Goal: Transaction & Acquisition: Purchase product/service

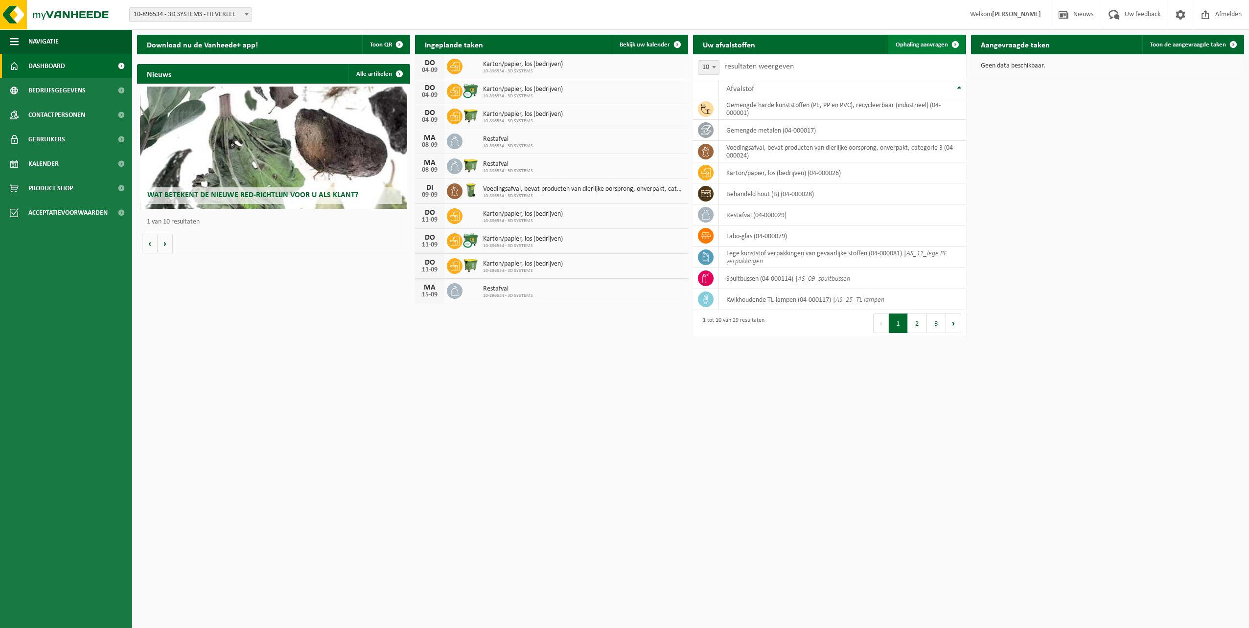
click at [956, 45] on span at bounding box center [956, 45] width 20 height 20
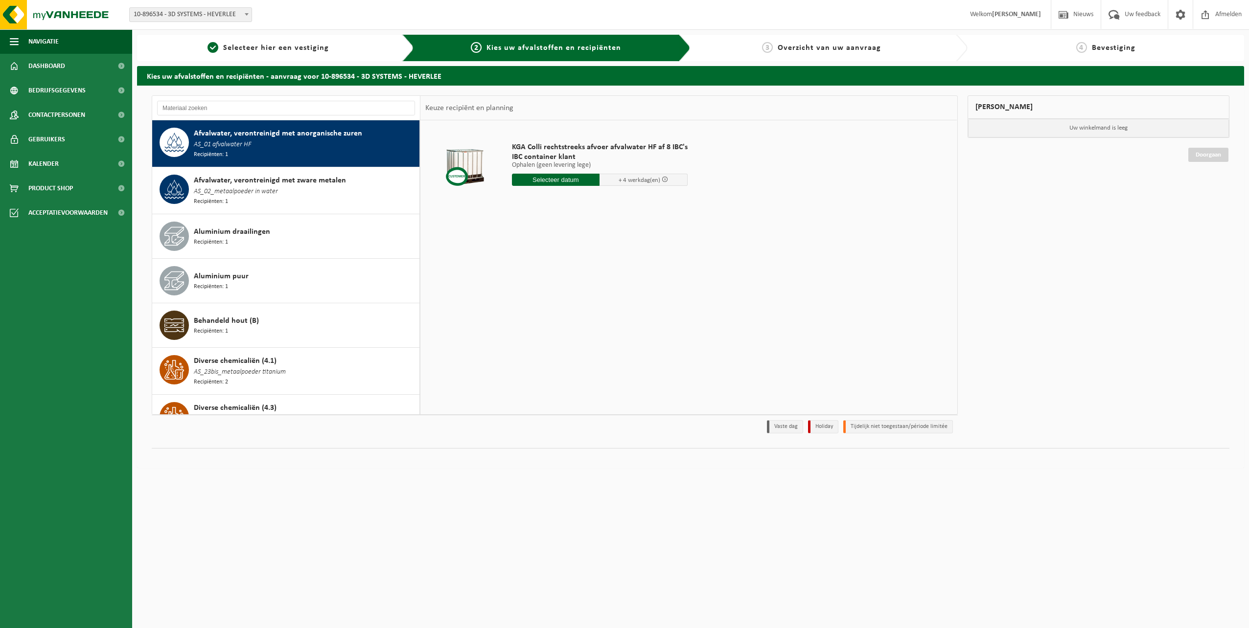
click at [306, 139] on div "Afvalwater, verontreinigd met anorganische zuren AS_01 afvalwater HF Recipiënte…" at bounding box center [305, 144] width 223 height 32
click at [577, 181] on input "text" at bounding box center [556, 180] width 88 height 12
click at [555, 252] on div "10" at bounding box center [555, 251] width 17 height 16
type input "Van 2025-09-10"
click at [593, 200] on input "1" at bounding box center [556, 197] width 88 height 13
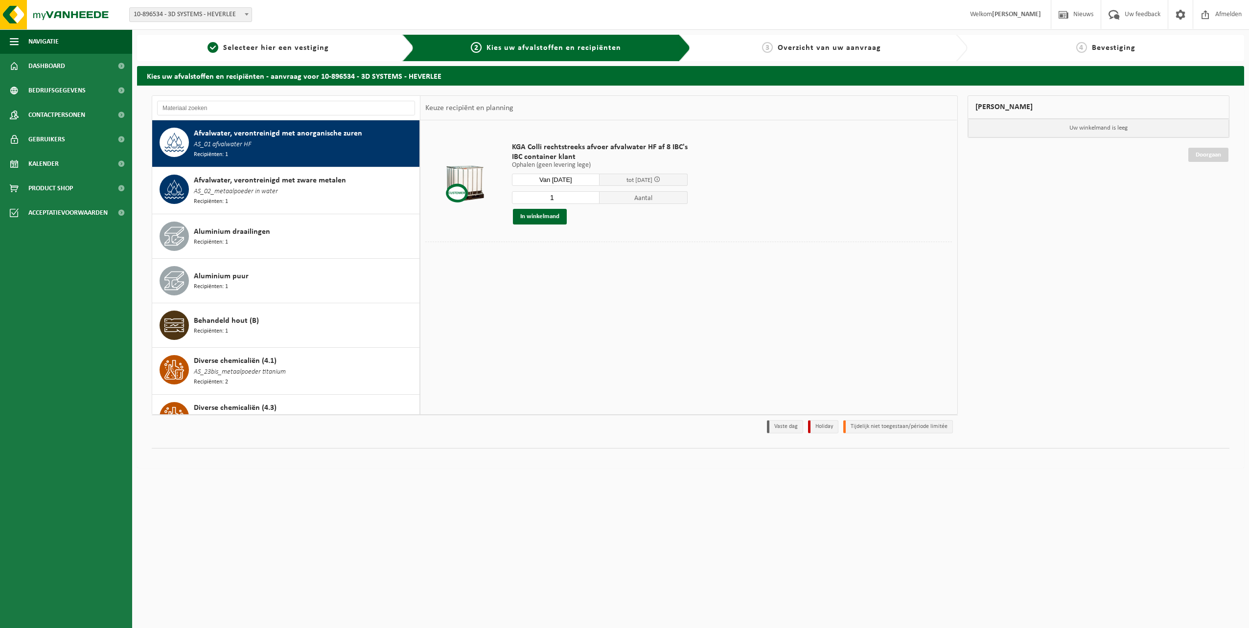
click at [592, 198] on input "1" at bounding box center [556, 197] width 88 height 13
click at [591, 195] on input "2" at bounding box center [556, 197] width 88 height 13
click at [591, 195] on input "3" at bounding box center [556, 197] width 88 height 13
click at [591, 195] on input "4" at bounding box center [556, 197] width 88 height 13
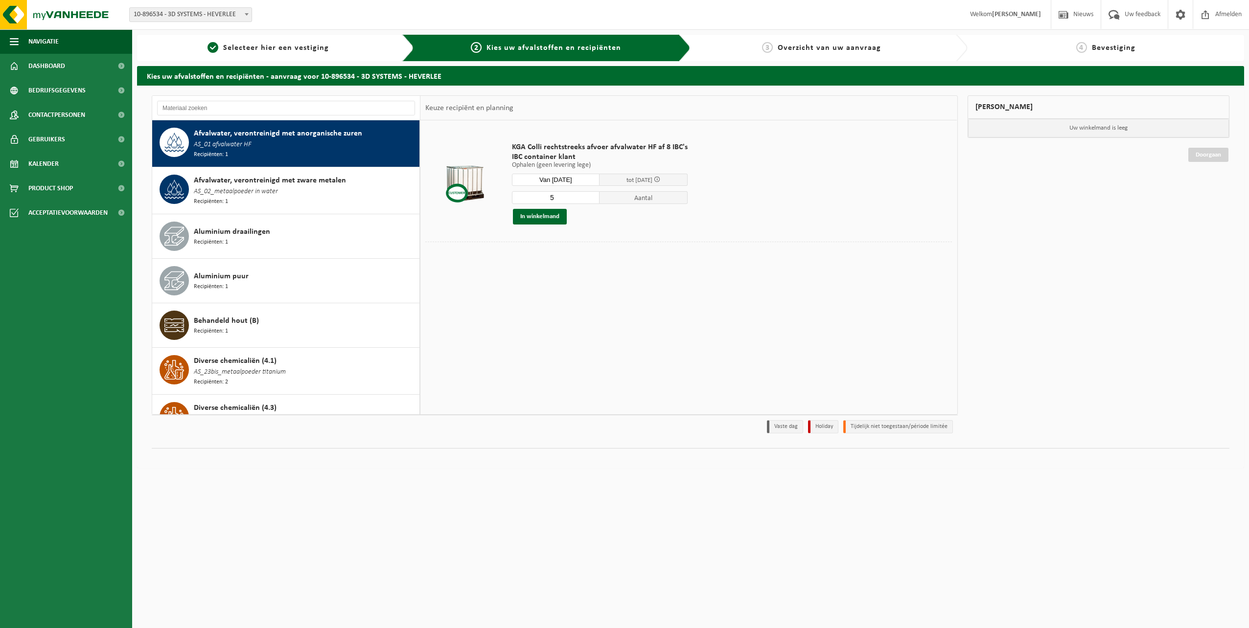
click at [591, 195] on input "5" at bounding box center [556, 197] width 88 height 13
click at [591, 195] on input "6" at bounding box center [556, 197] width 88 height 13
click at [591, 195] on input "7" at bounding box center [556, 197] width 88 height 13
type input "8"
click at [591, 195] on input "8" at bounding box center [556, 197] width 88 height 13
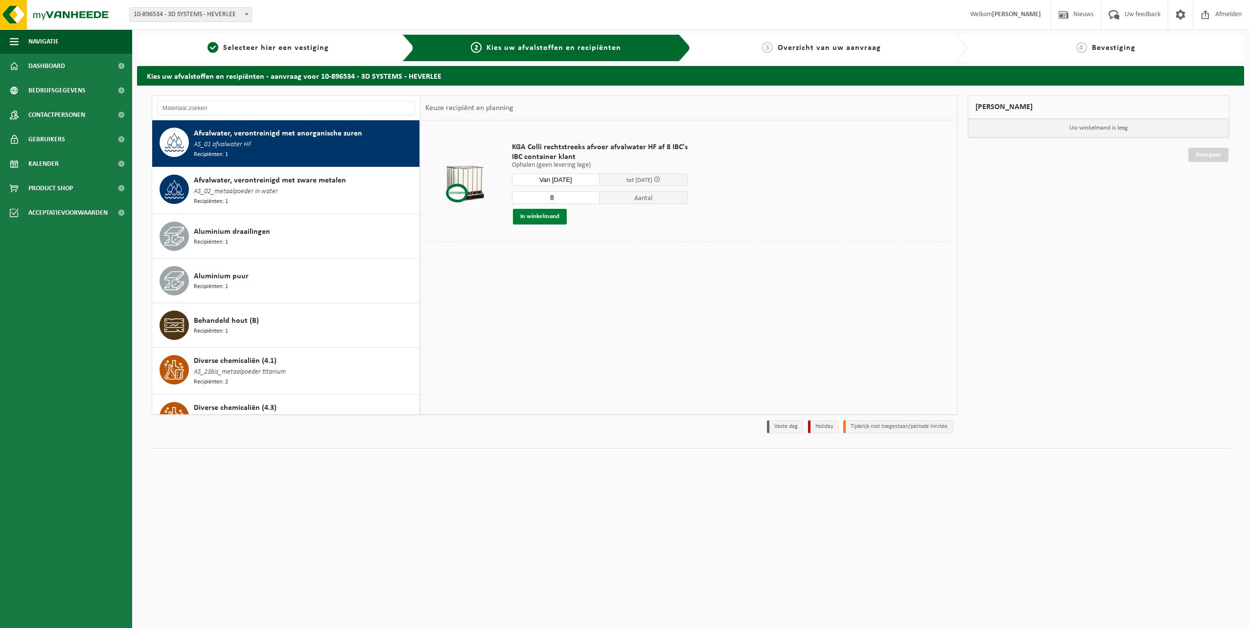
click at [547, 216] on button "In winkelmand" at bounding box center [540, 217] width 54 height 16
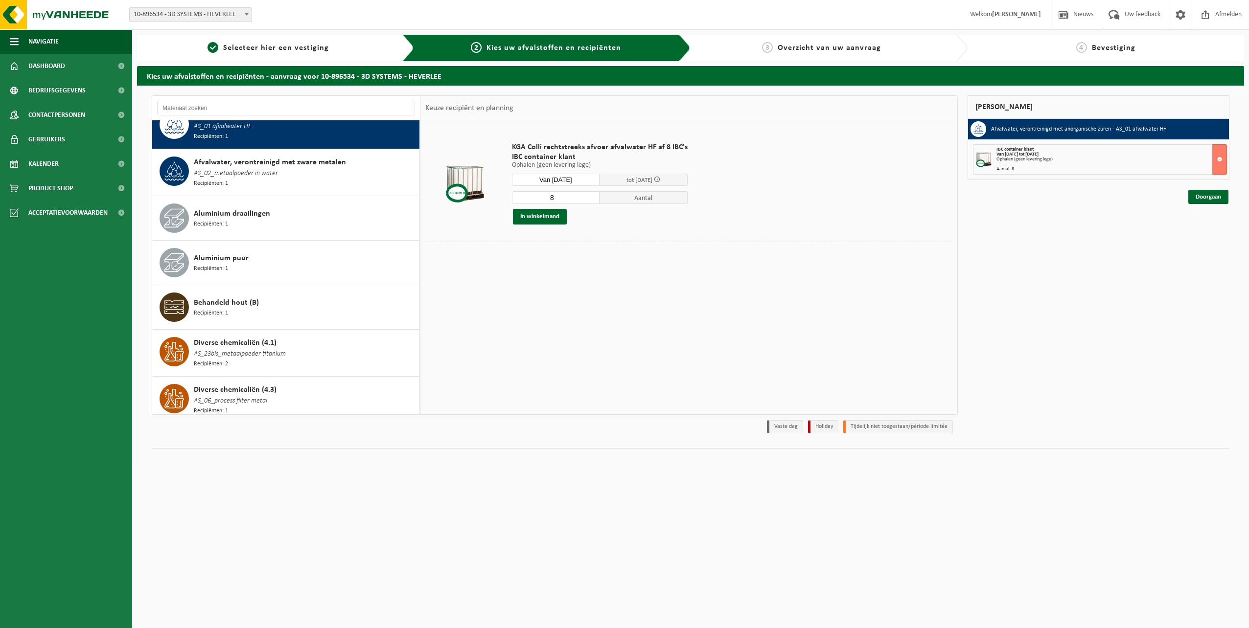
scroll to position [25, 0]
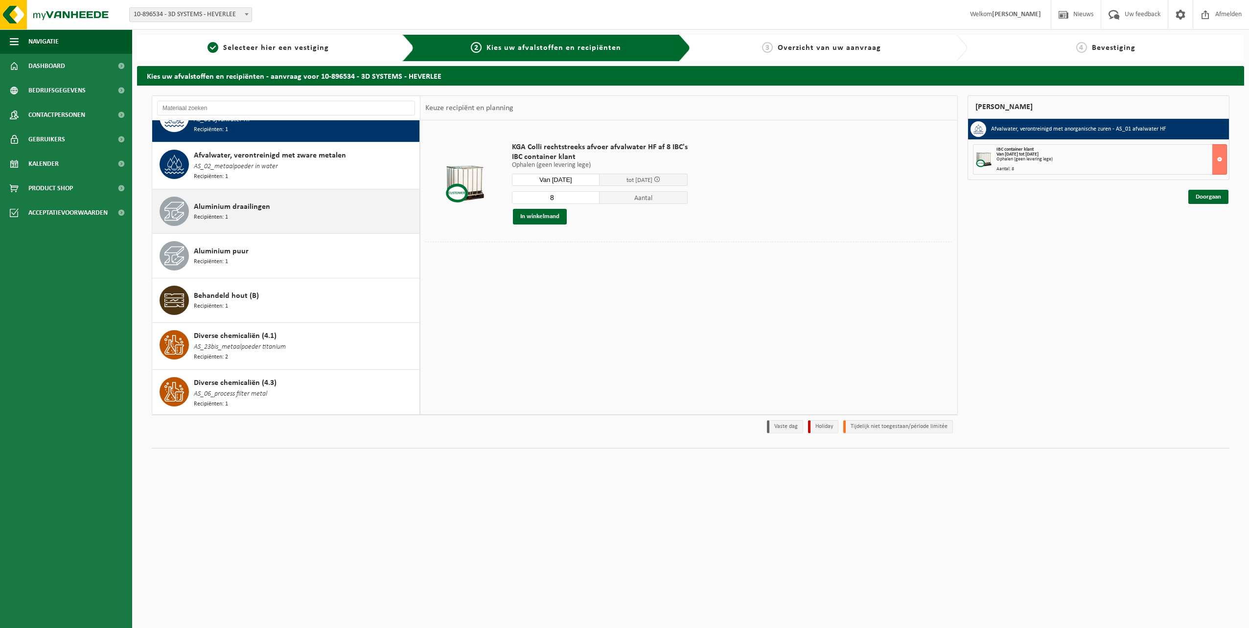
click at [249, 210] on div "Aluminium draailingen Recipiënten: 1" at bounding box center [305, 211] width 223 height 29
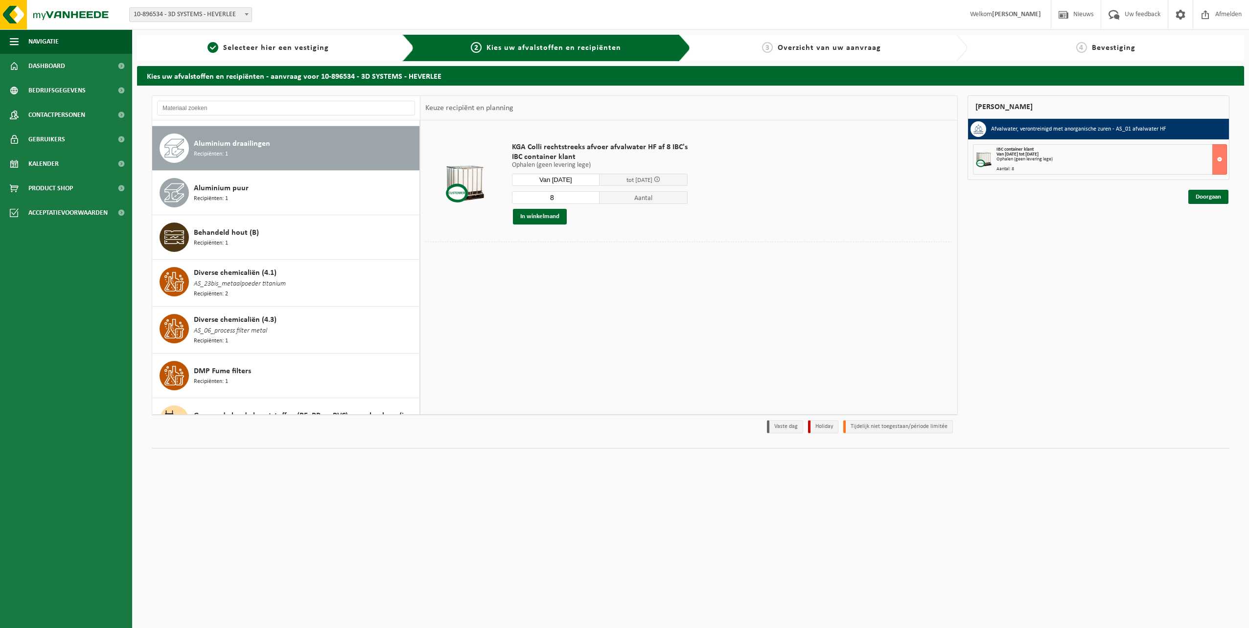
scroll to position [91, 0]
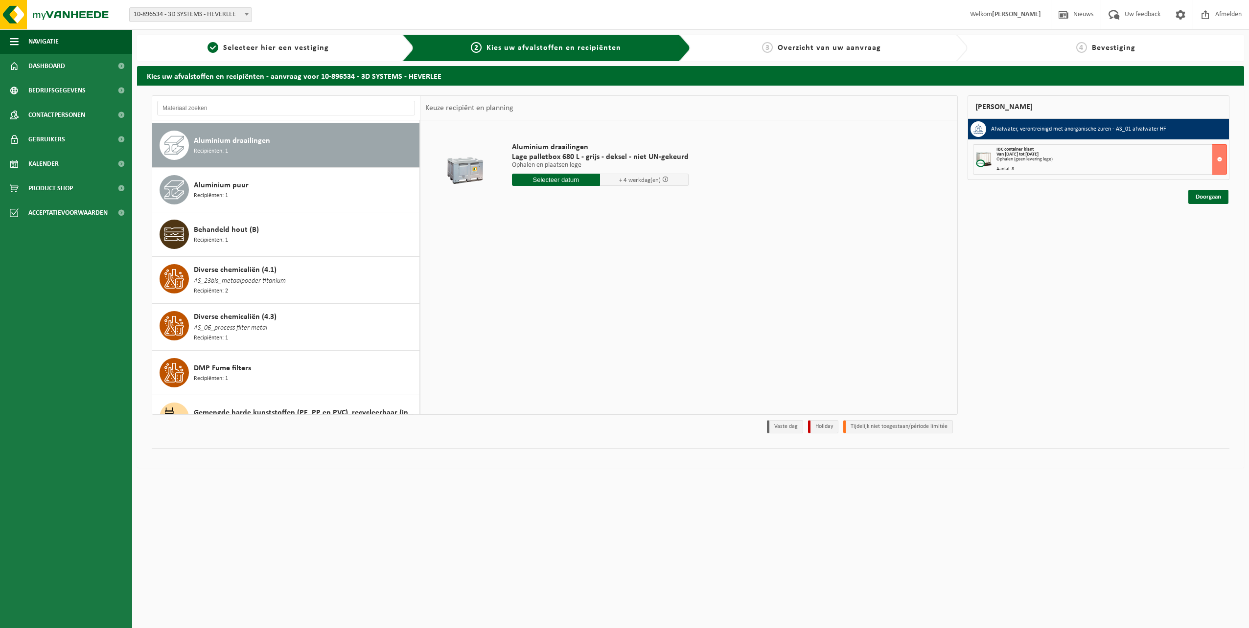
click at [587, 178] on input "text" at bounding box center [556, 180] width 89 height 12
click at [558, 252] on div "10" at bounding box center [555, 251] width 17 height 16
type input "Van 2025-09-10"
type input "1"
click at [589, 200] on input "1" at bounding box center [556, 197] width 89 height 13
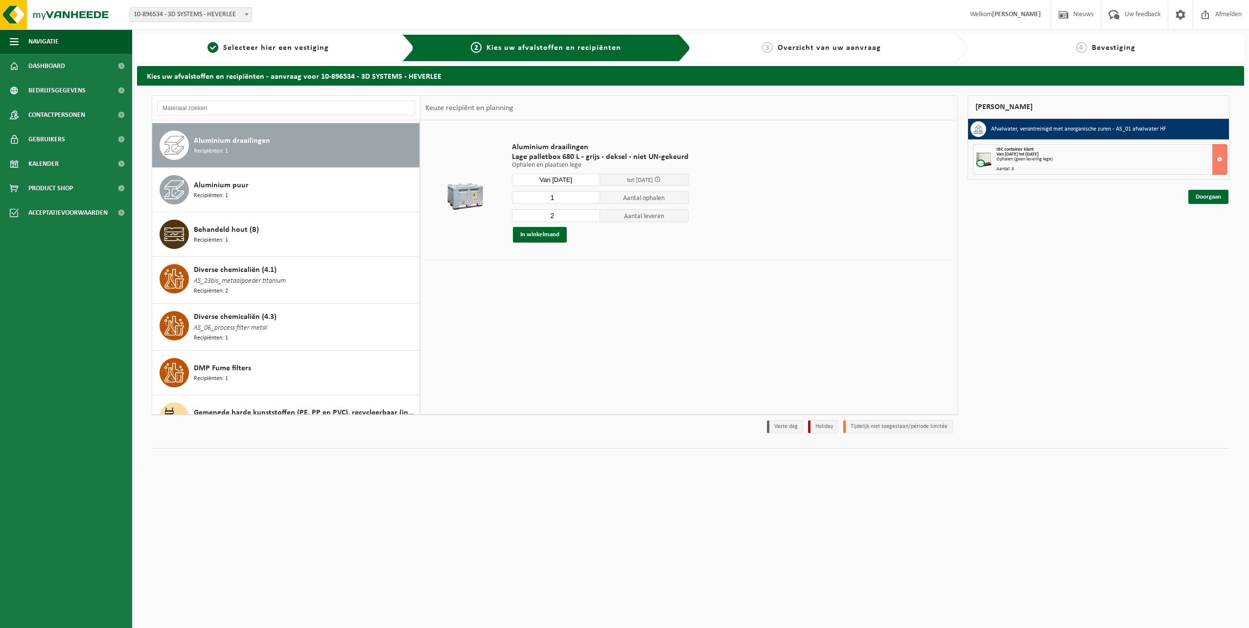
click at [589, 220] on input "2" at bounding box center [556, 215] width 89 height 13
type input "1"
click at [589, 217] on input "1" at bounding box center [556, 215] width 89 height 13
click at [554, 235] on button "In winkelmand" at bounding box center [540, 235] width 54 height 16
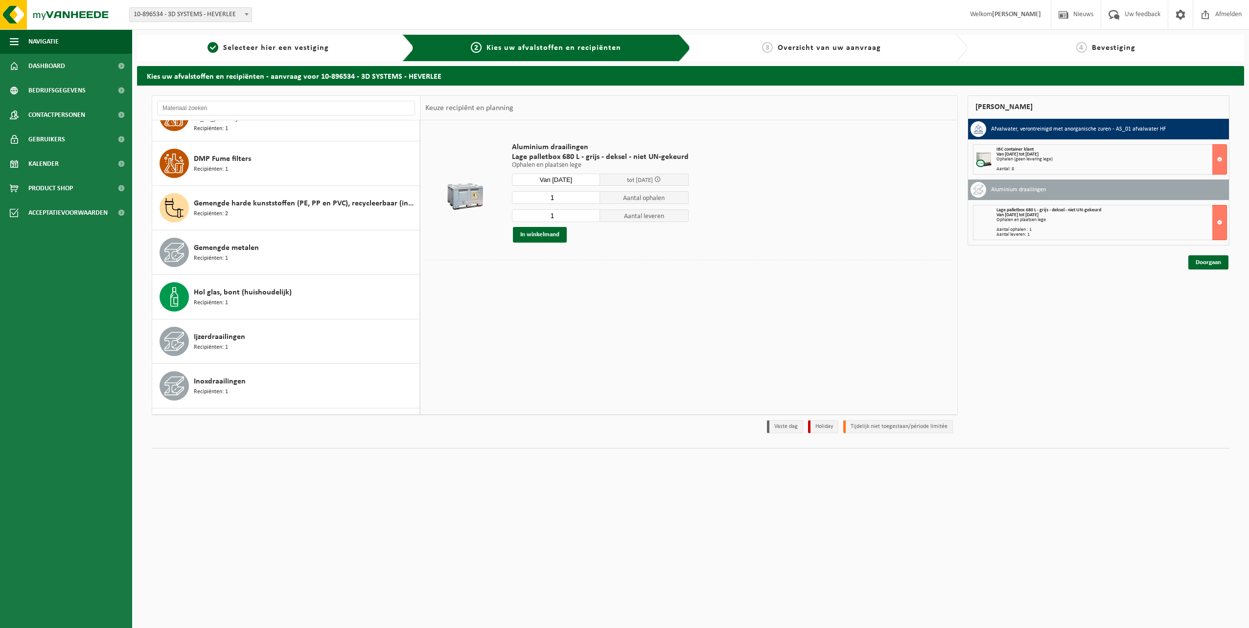
scroll to position [320, 0]
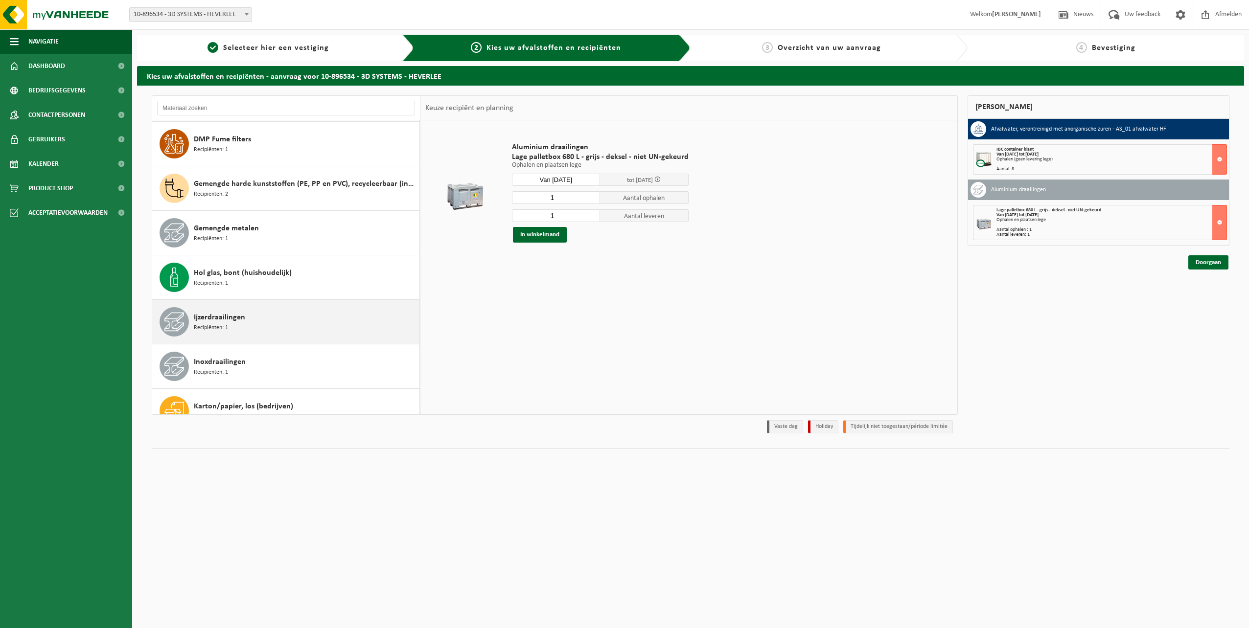
click at [224, 313] on span "Ijzerdraailingen" at bounding box center [219, 318] width 51 height 12
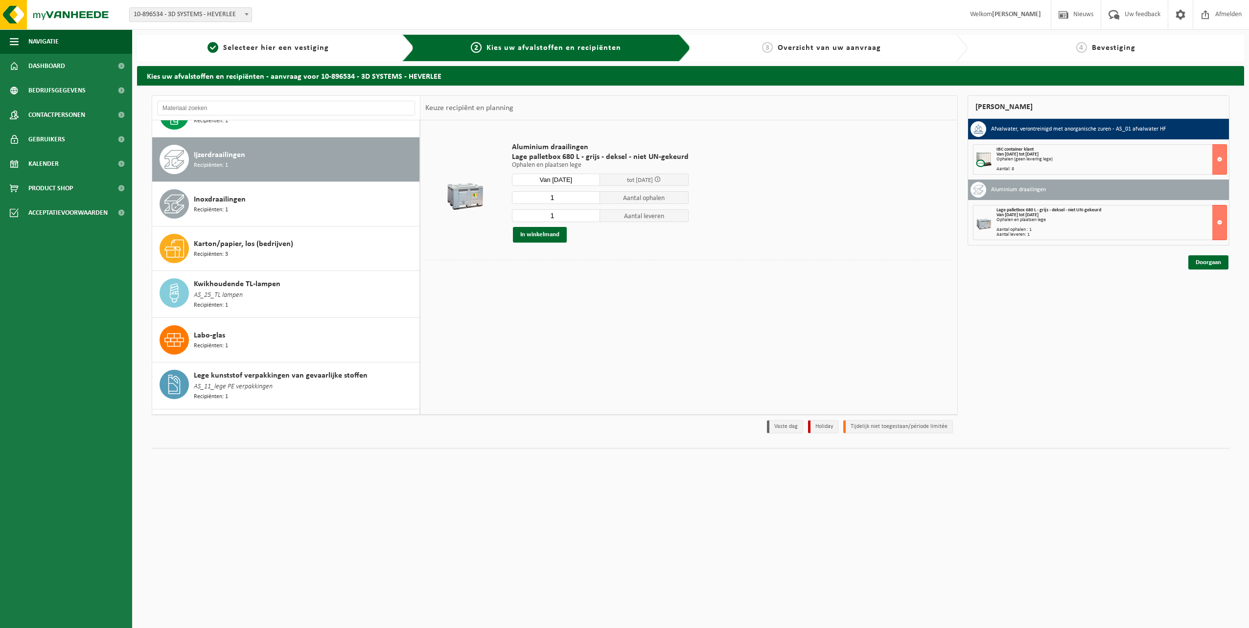
scroll to position [494, 0]
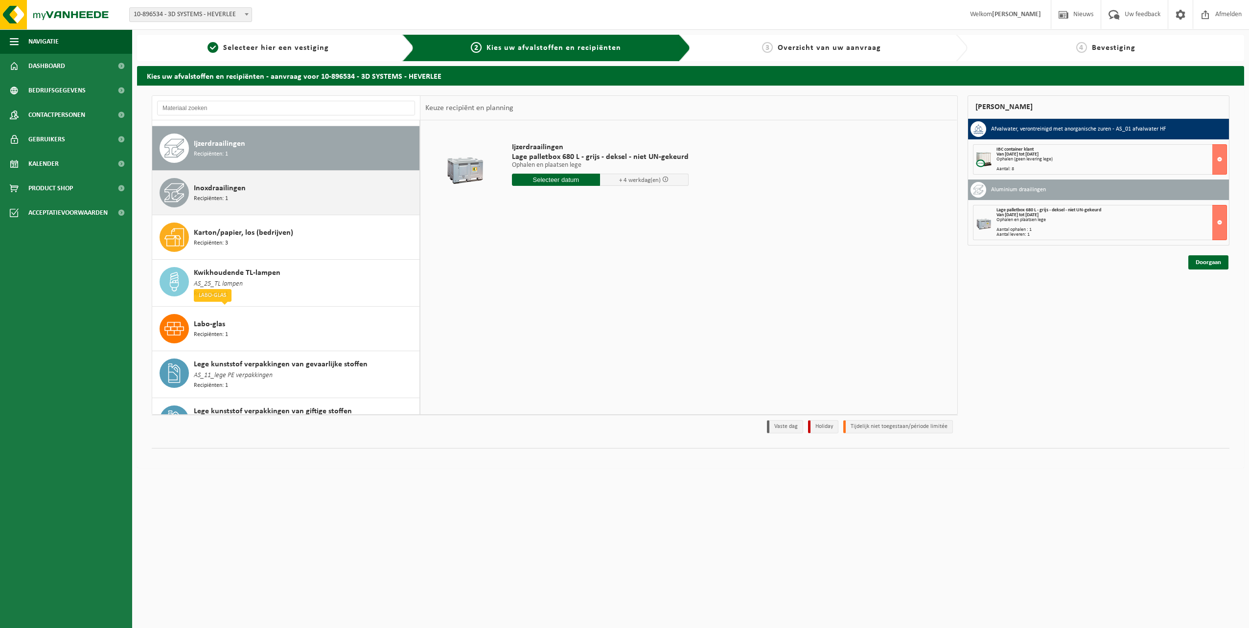
click at [243, 186] on span "Inoxdraailingen" at bounding box center [220, 189] width 52 height 12
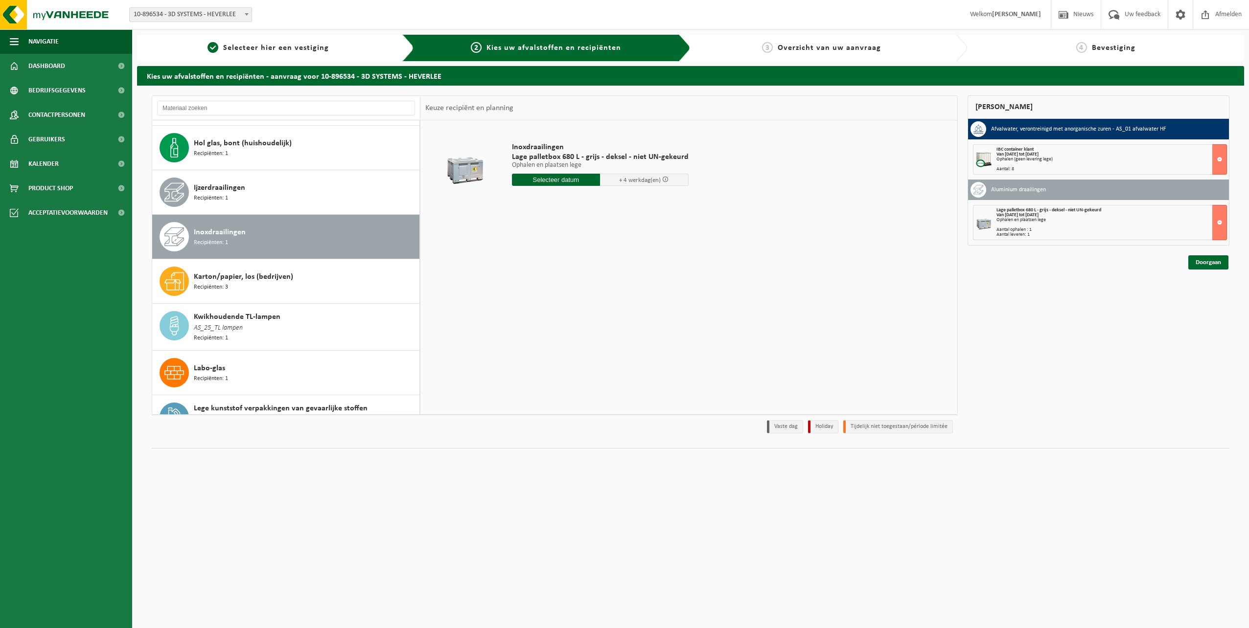
scroll to position [447, 0]
click at [325, 232] on div "Inoxdraailingen Recipiënten: 1" at bounding box center [305, 239] width 223 height 29
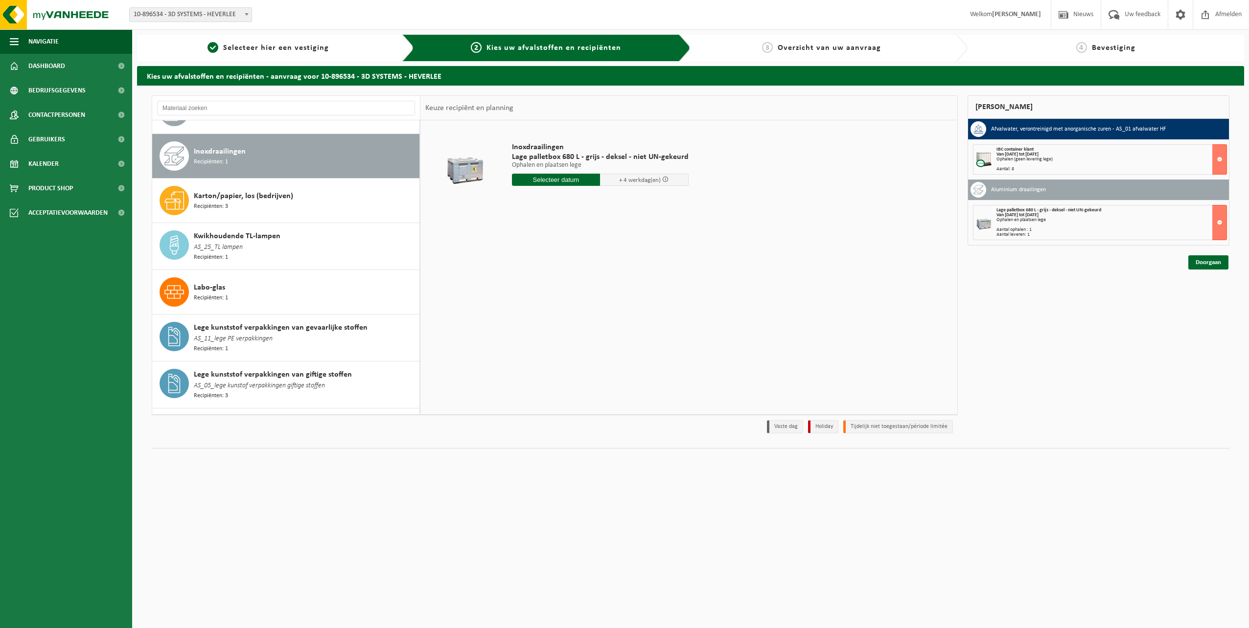
scroll to position [538, 0]
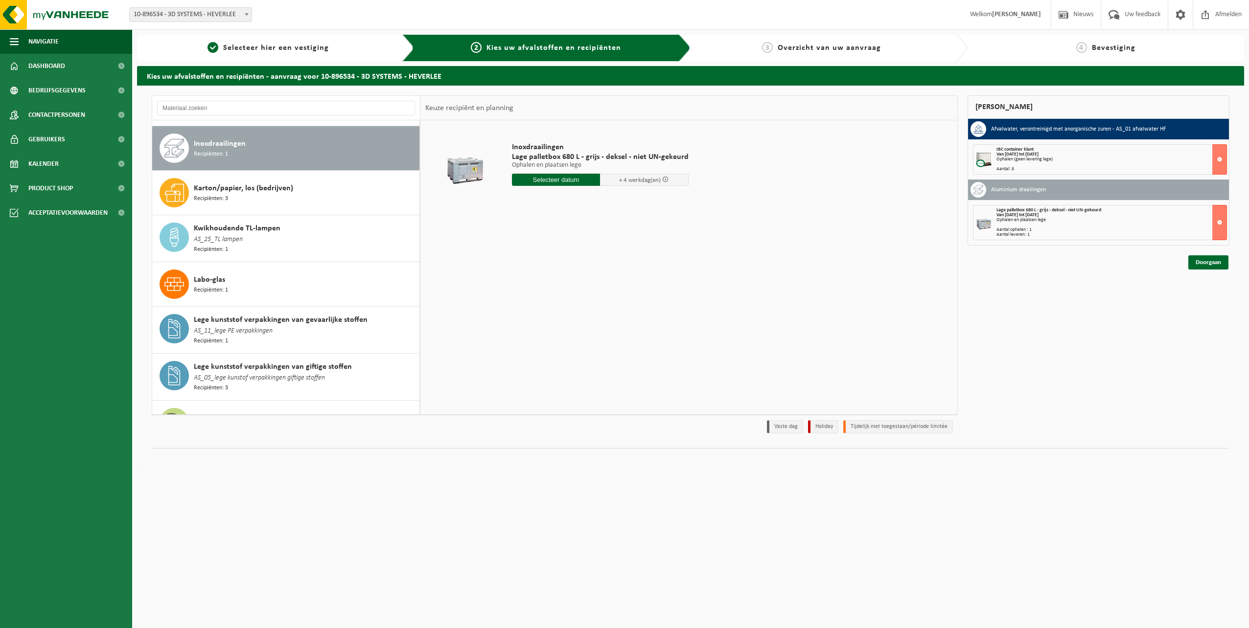
click at [560, 177] on input "text" at bounding box center [556, 180] width 89 height 12
click at [559, 251] on div "10" at bounding box center [555, 251] width 17 height 16
type input "Van 2025-09-10"
click at [553, 232] on button "In winkelmand" at bounding box center [540, 235] width 54 height 16
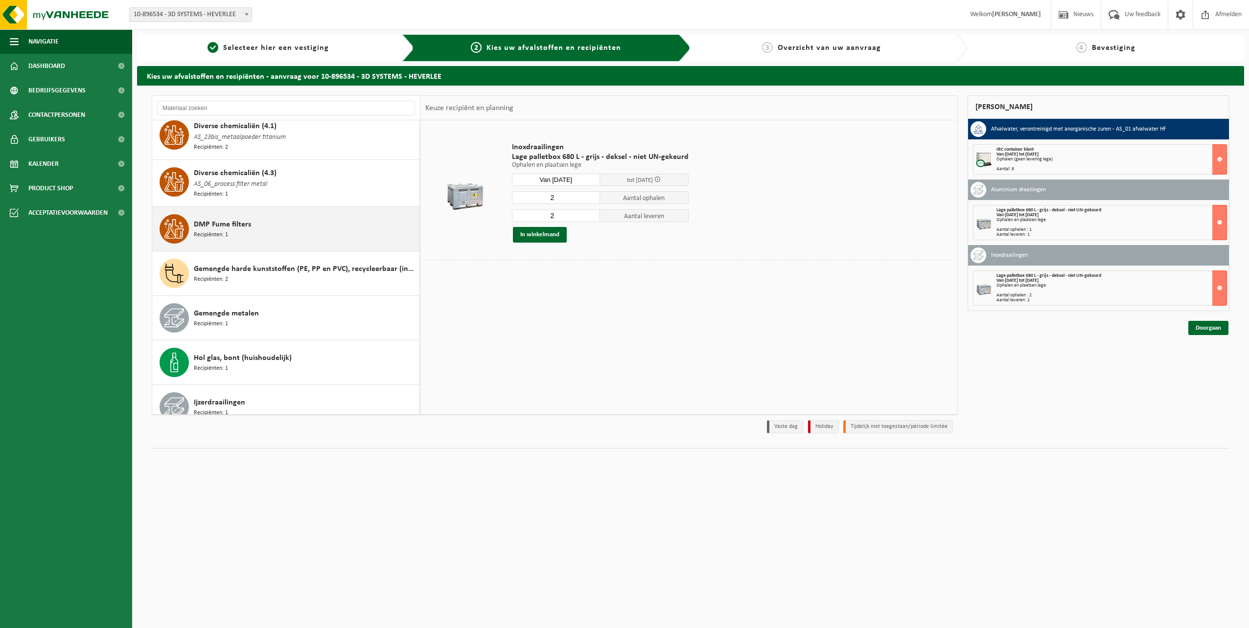
click at [255, 221] on div "DMP Fume filters Recipiënten: 1" at bounding box center [305, 228] width 223 height 29
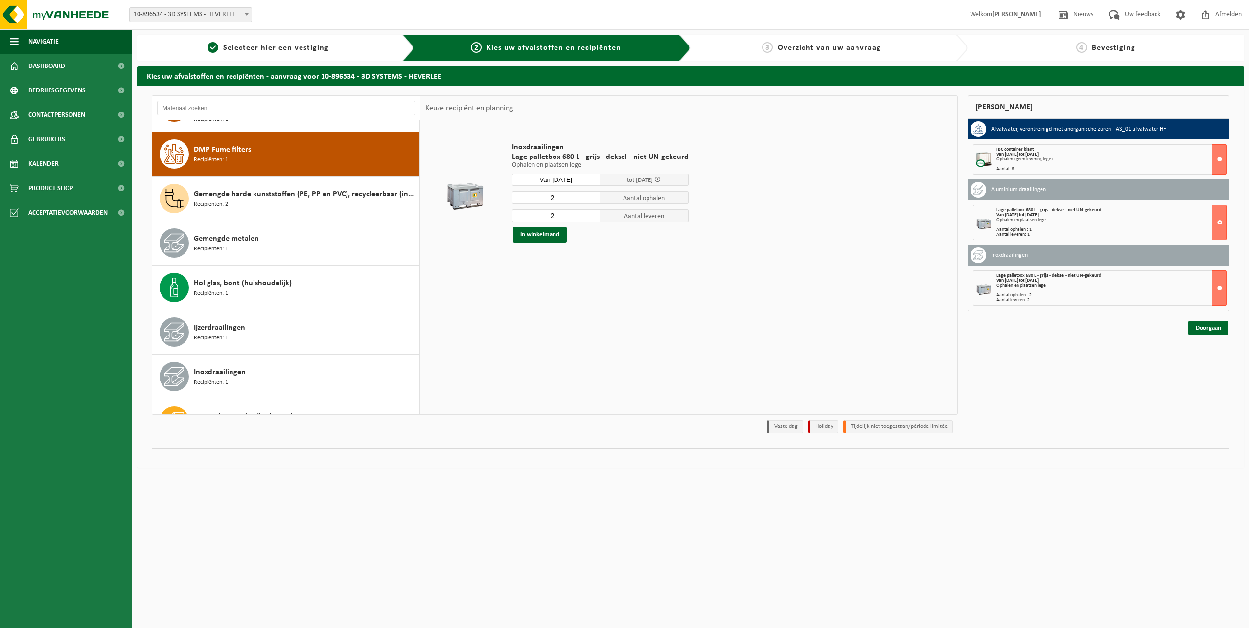
scroll to position [316, 0]
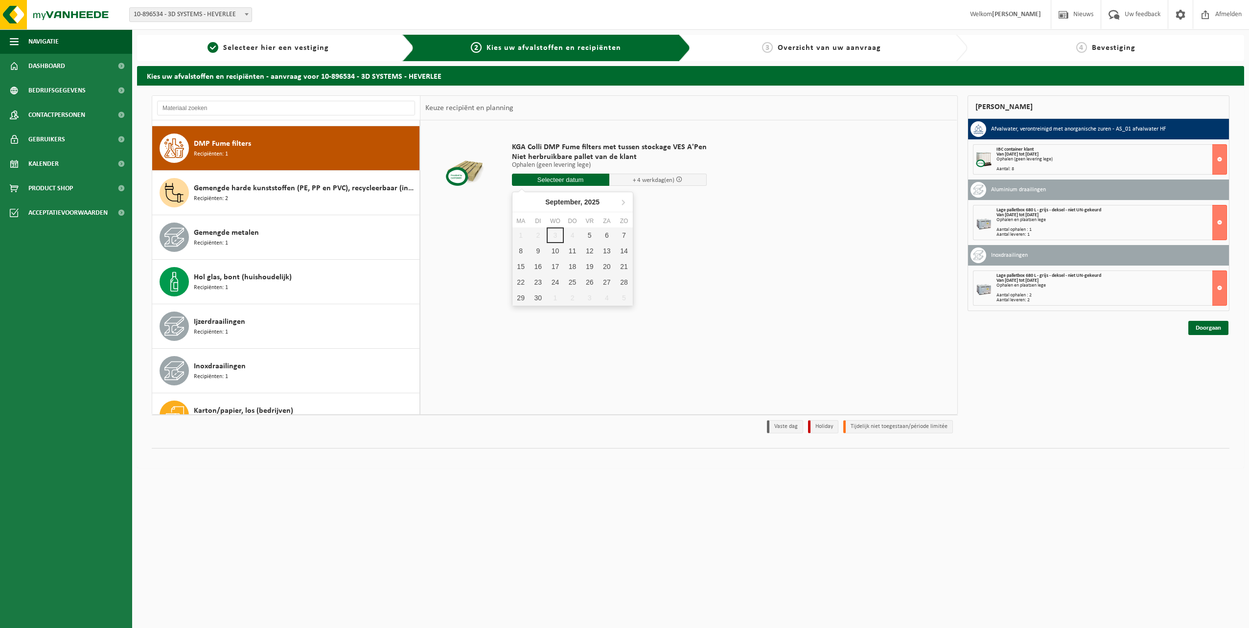
click at [575, 182] on input "text" at bounding box center [560, 180] width 97 height 12
click at [554, 251] on div "10" at bounding box center [555, 251] width 17 height 16
type input "Van 2025-09-10"
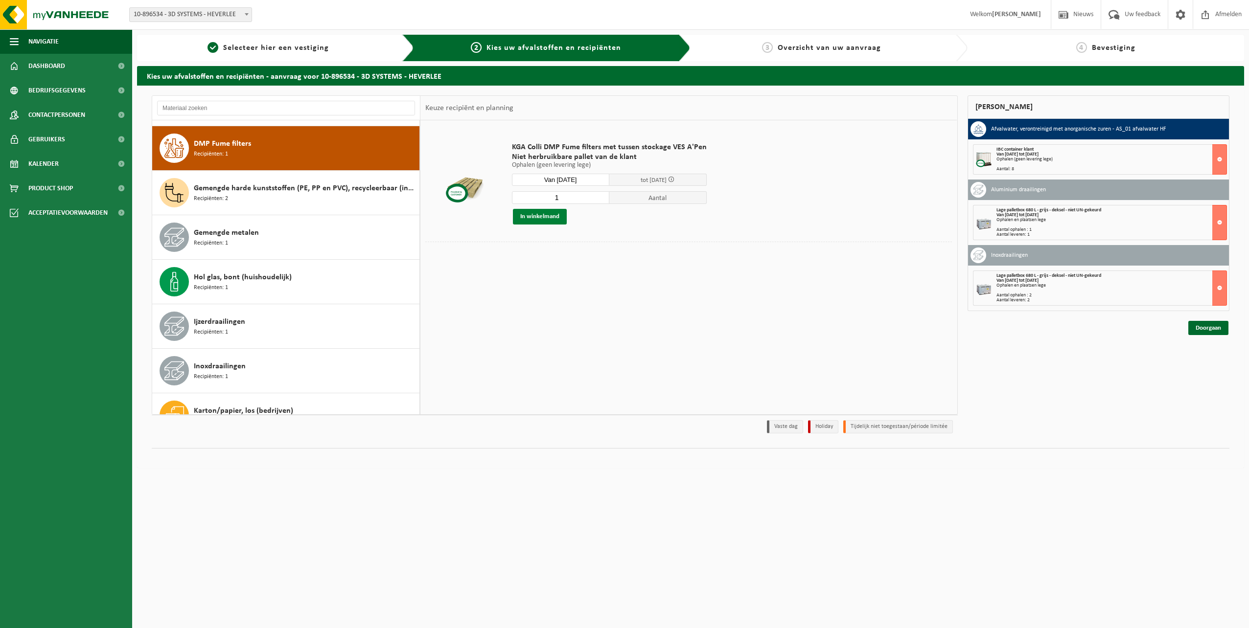
click at [549, 214] on button "In winkelmand" at bounding box center [540, 217] width 54 height 16
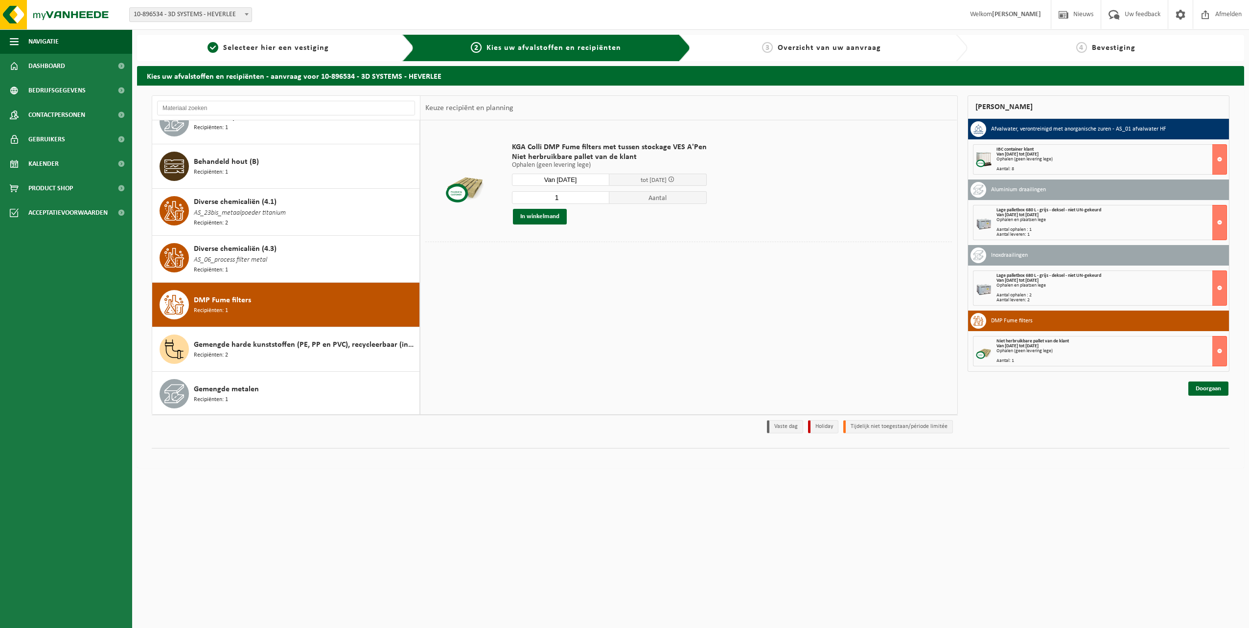
scroll to position [164, 0]
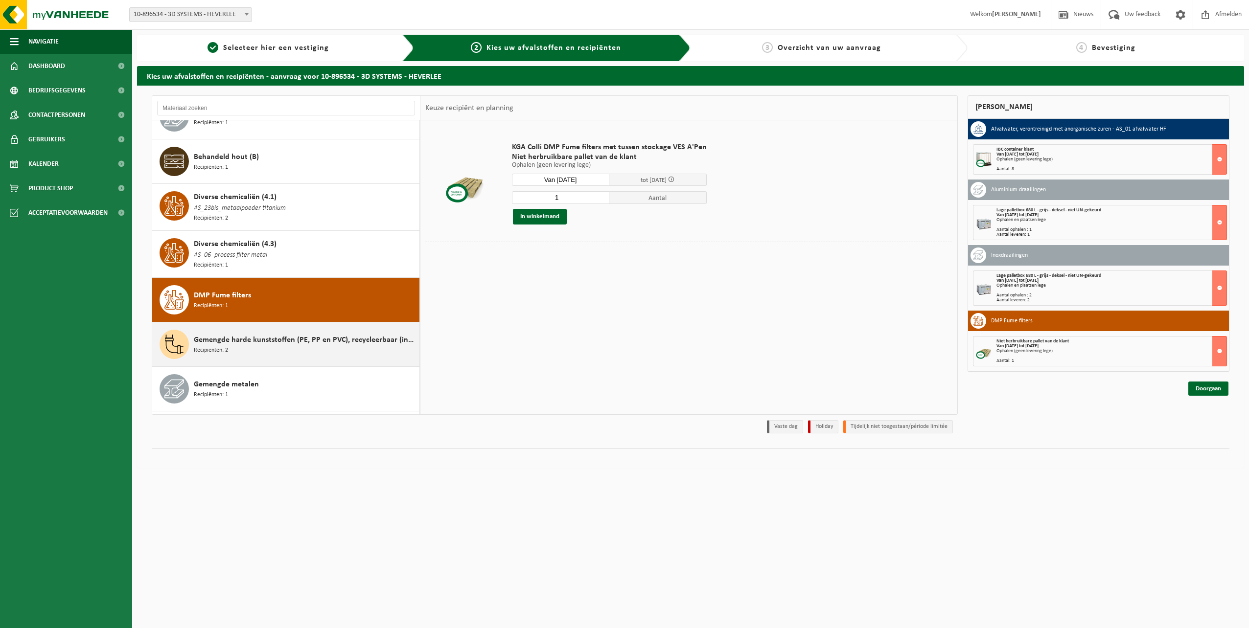
click at [260, 334] on span "Gemengde harde kunststoffen (PE, PP en PVC), recycleerbaar (industrieel)" at bounding box center [305, 340] width 223 height 12
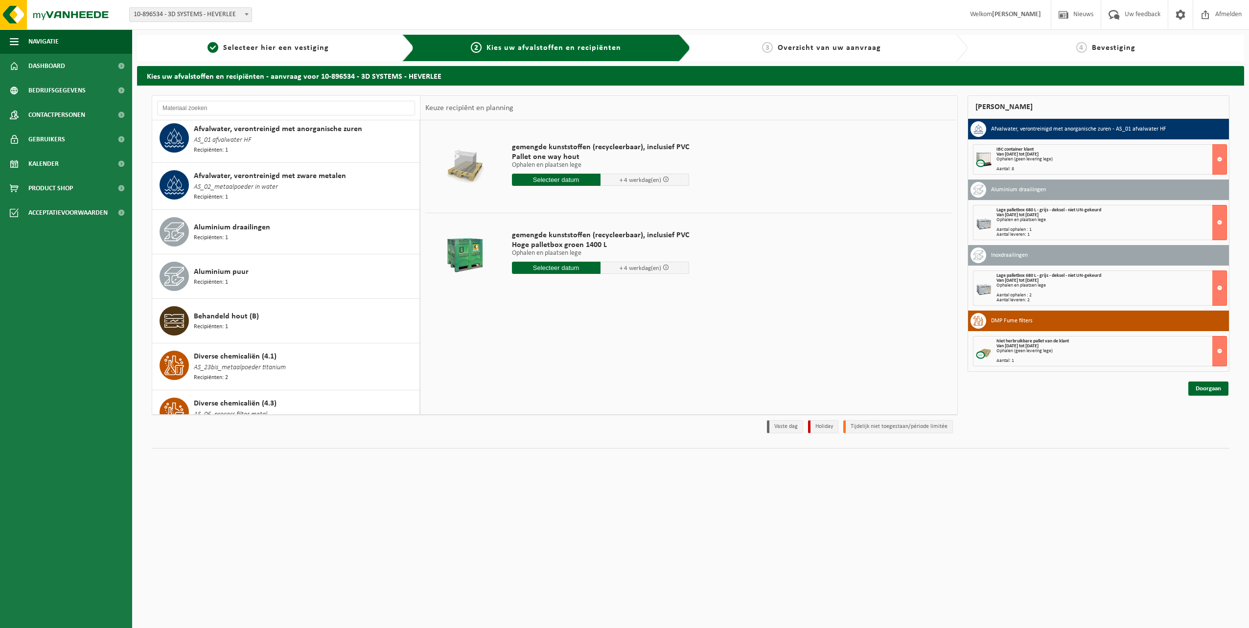
scroll to position [0, 0]
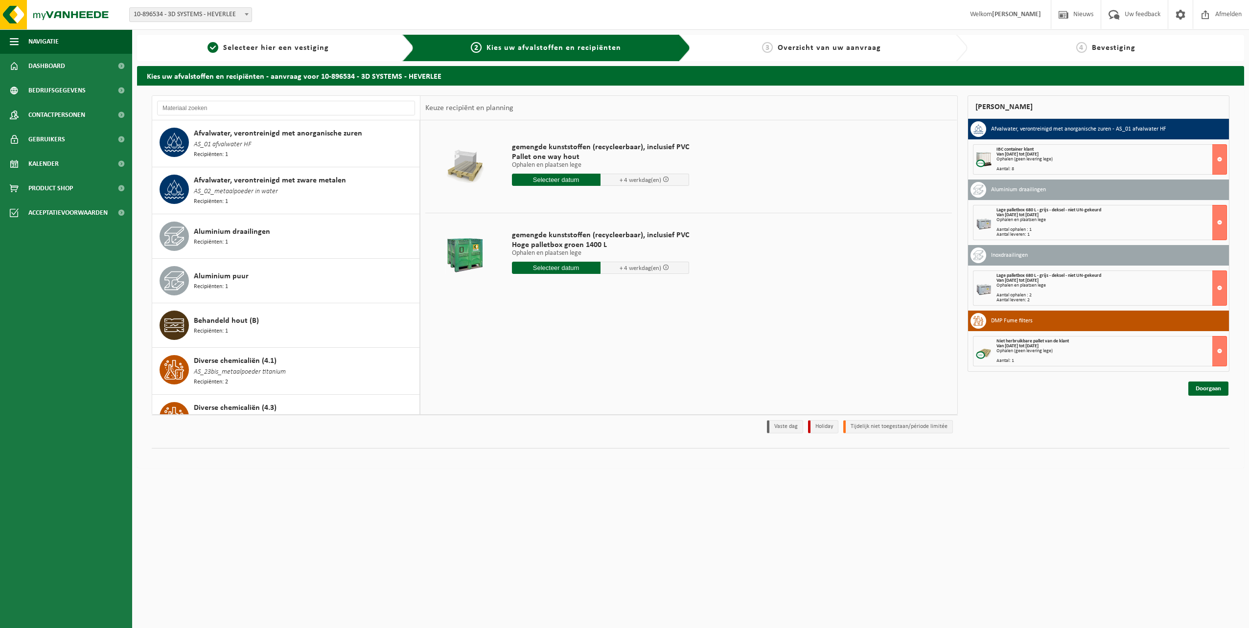
drag, startPoint x: 423, startPoint y: 170, endPoint x: 424, endPoint y: 162, distance: 7.9
click at [424, 162] on table "gemengde kunststoffen (recycleerbaar), inclusief PVC Pallet one way hout Ophale…" at bounding box center [688, 212] width 536 height 185
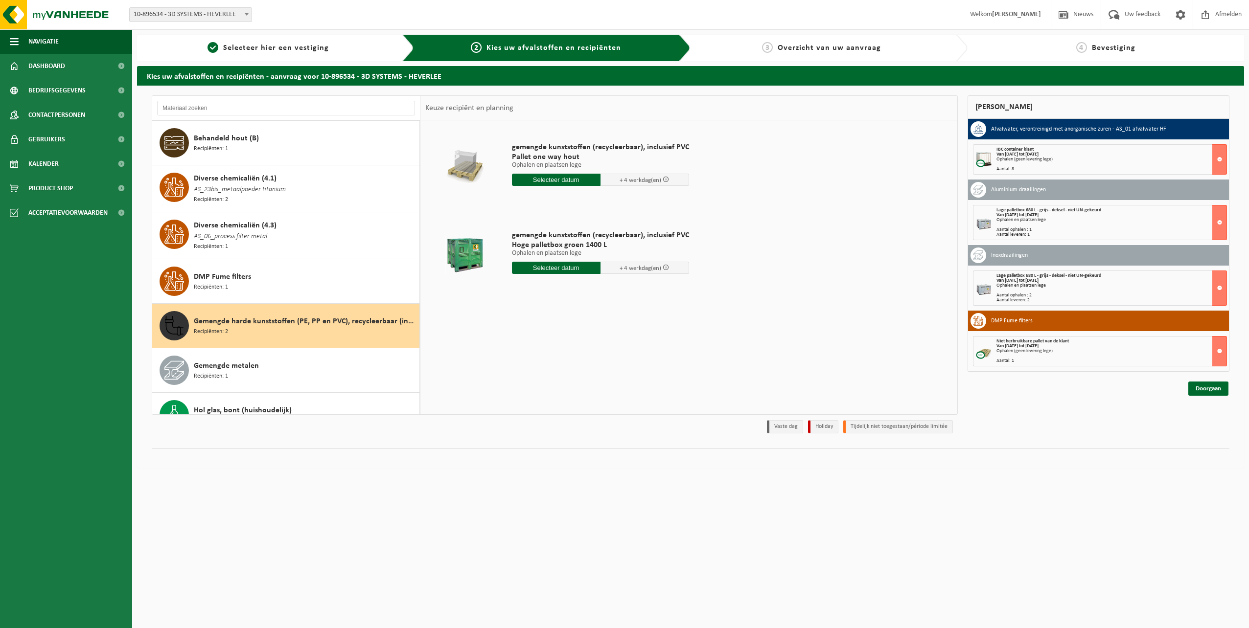
scroll to position [202, 0]
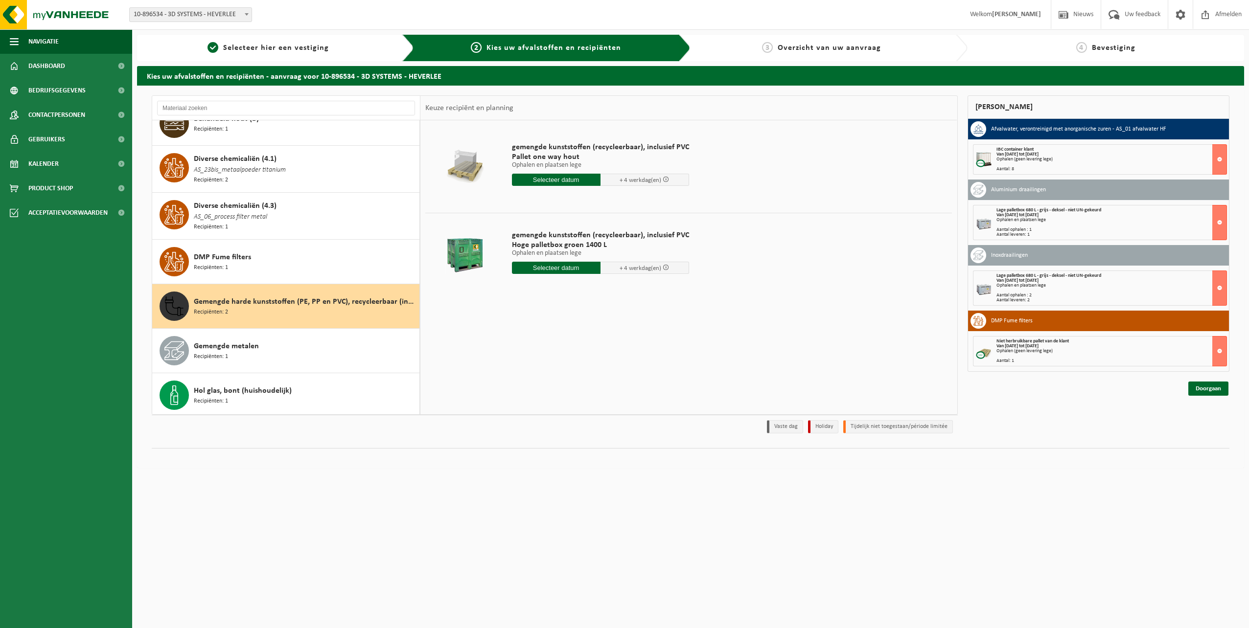
click at [270, 300] on span "Gemengde harde kunststoffen (PE, PP en PVC), recycleerbaar (industrieel)" at bounding box center [305, 302] width 223 height 12
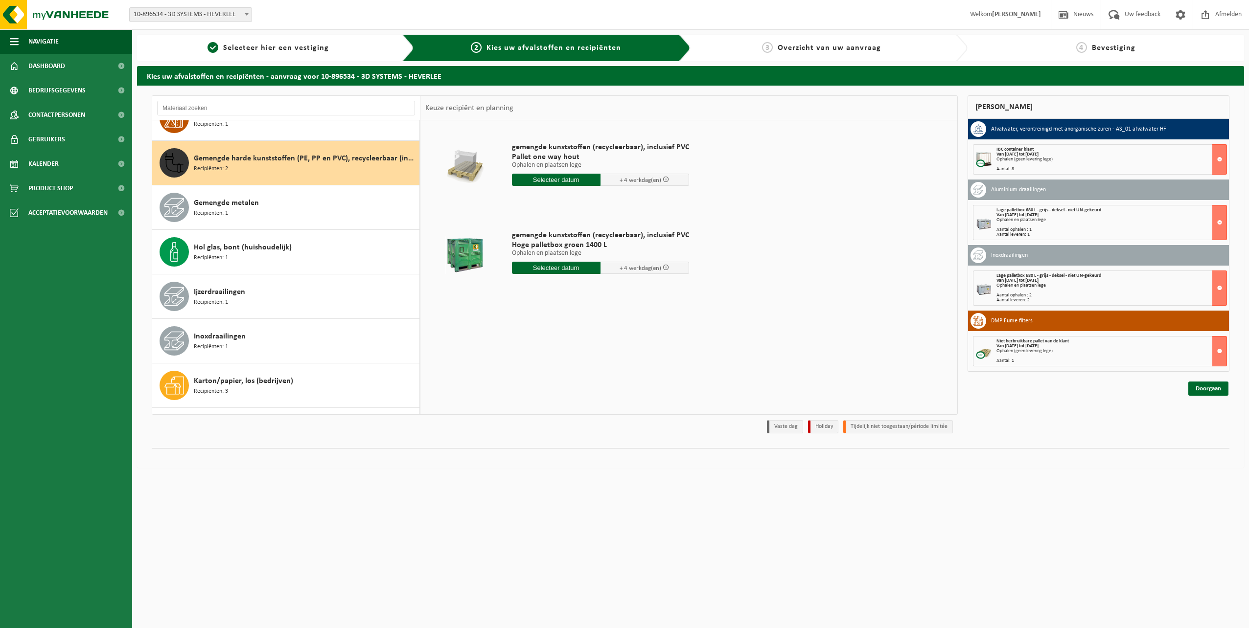
scroll to position [360, 0]
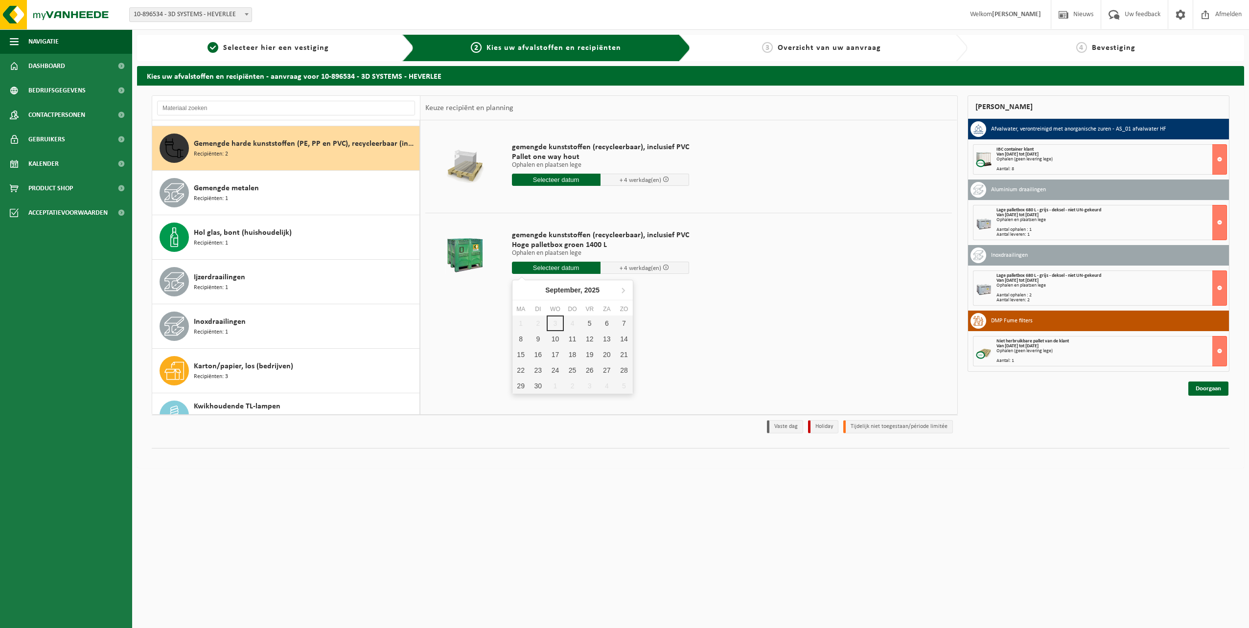
click at [560, 267] on input "text" at bounding box center [556, 268] width 89 height 12
click at [558, 337] on div "10" at bounding box center [555, 339] width 17 height 16
type input "Van 2025-09-10"
type input "2025-09-10"
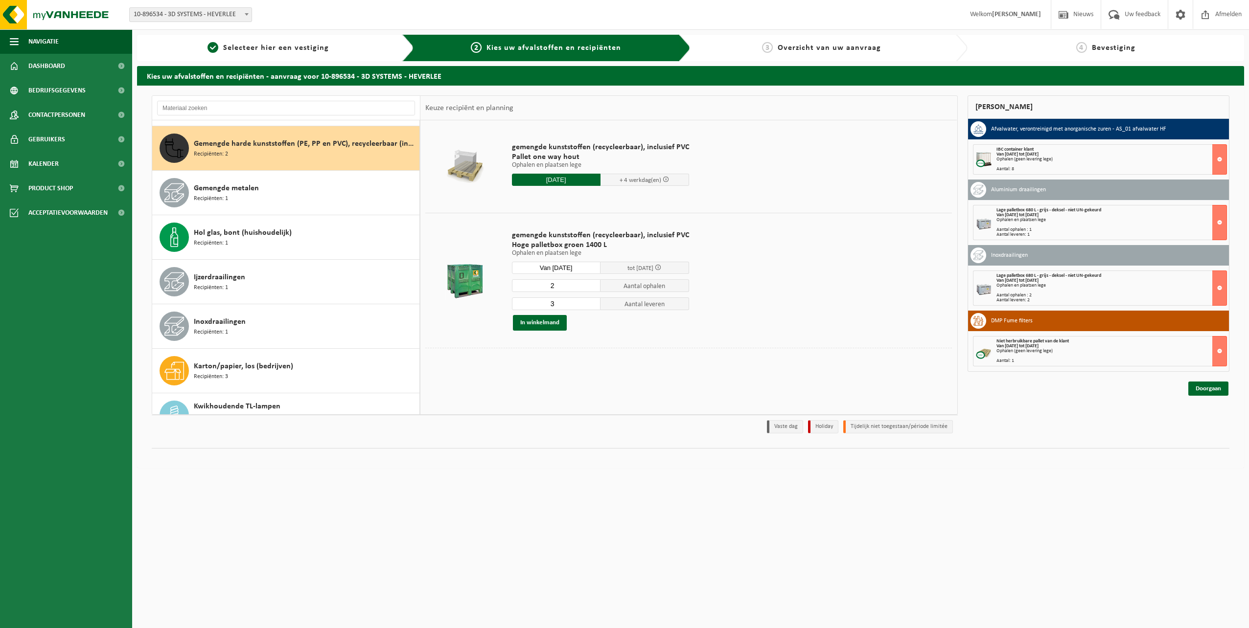
click at [592, 302] on input "3" at bounding box center [556, 304] width 89 height 13
click at [592, 304] on input "2" at bounding box center [556, 304] width 89 height 13
type input "1"
click at [592, 304] on input "1" at bounding box center [556, 304] width 89 height 13
click at [591, 283] on input "3" at bounding box center [556, 285] width 89 height 13
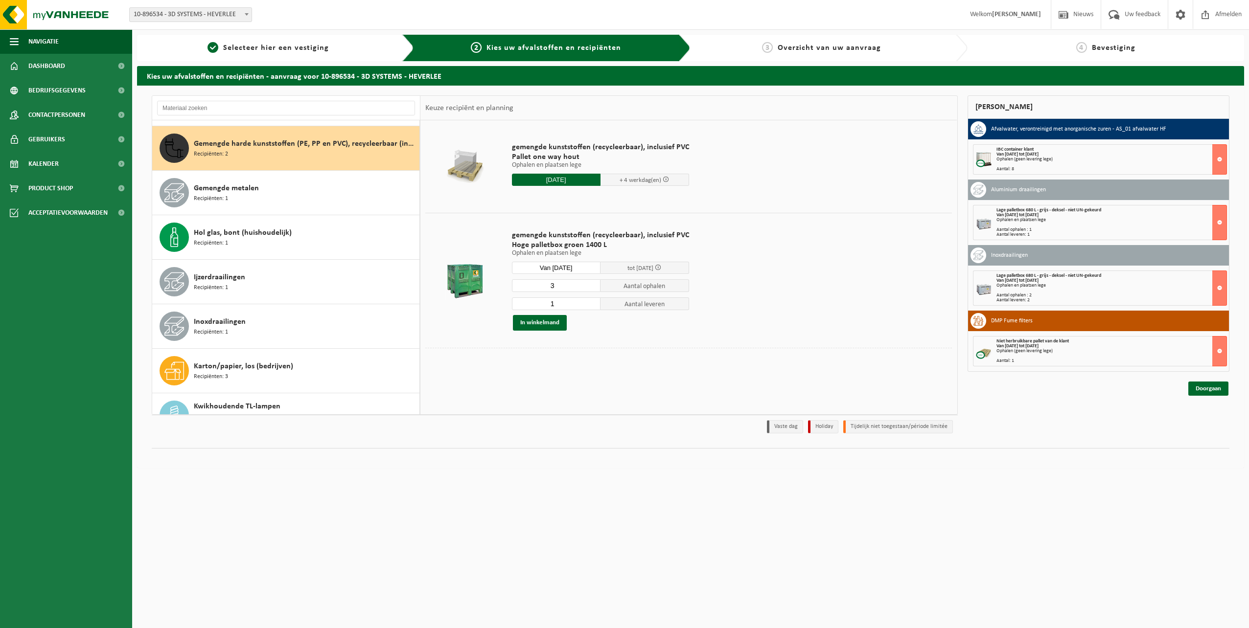
click at [590, 290] on input "3" at bounding box center [556, 285] width 89 height 13
click at [588, 286] on input "2" at bounding box center [556, 285] width 89 height 13
type input "1"
click at [588, 286] on input "1" at bounding box center [556, 285] width 89 height 13
click at [549, 326] on button "In winkelmand" at bounding box center [540, 323] width 54 height 16
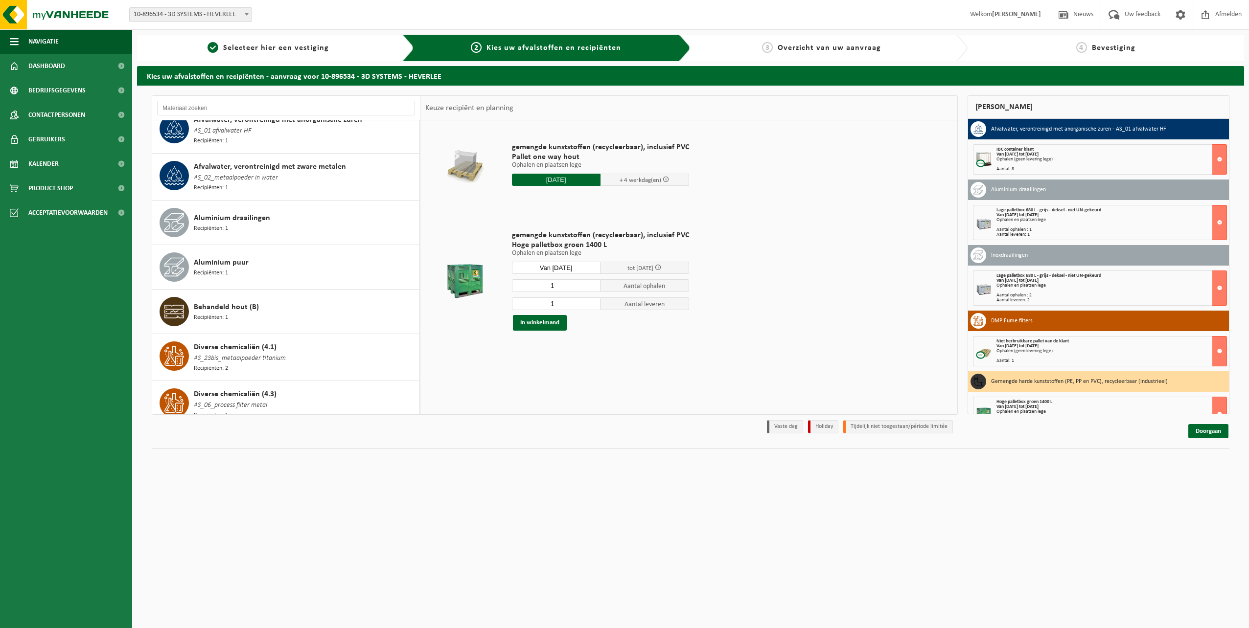
scroll to position [0, 0]
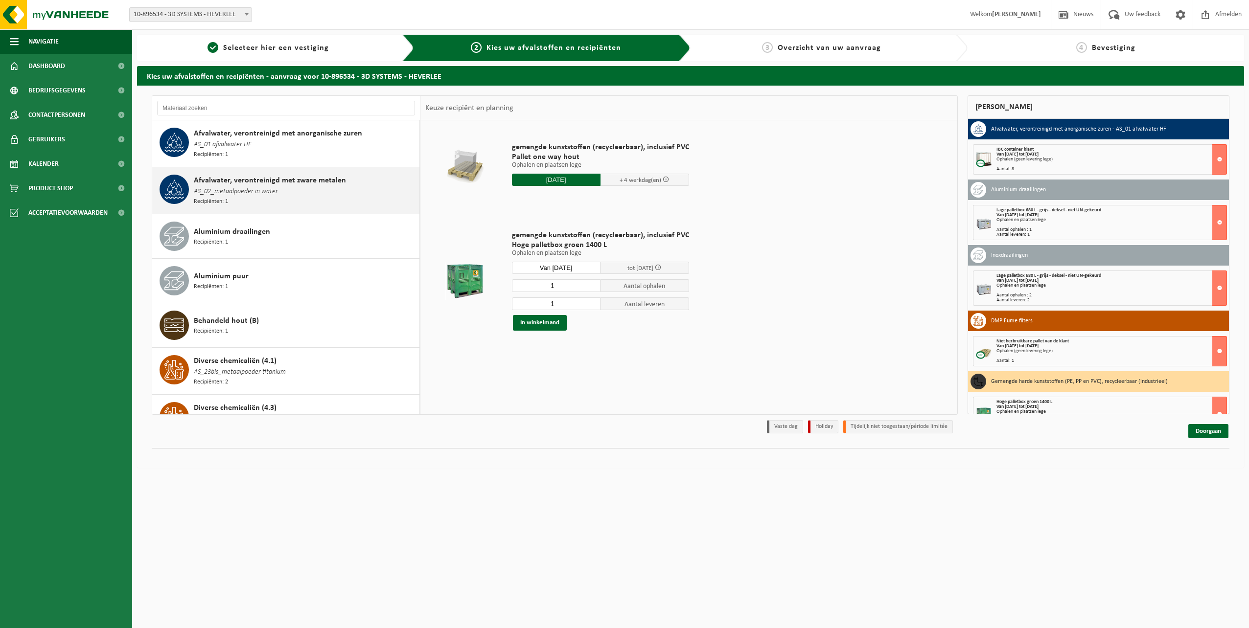
click at [285, 182] on span "Afvalwater, verontreinigd met zware metalen" at bounding box center [270, 181] width 152 height 12
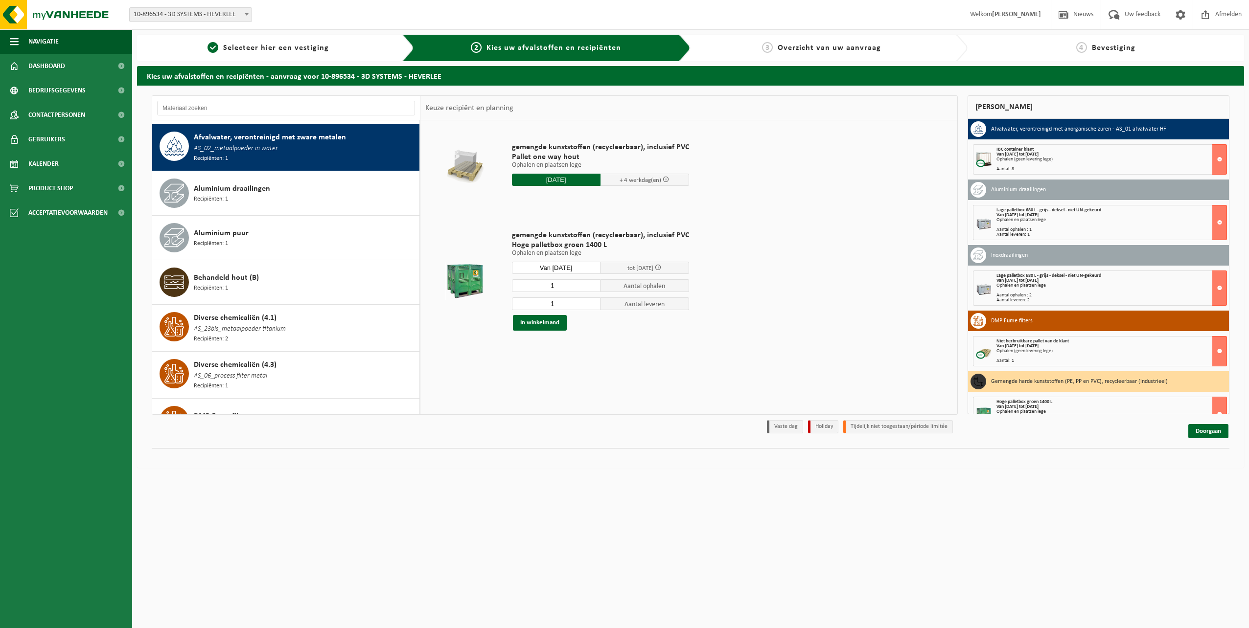
scroll to position [46, 0]
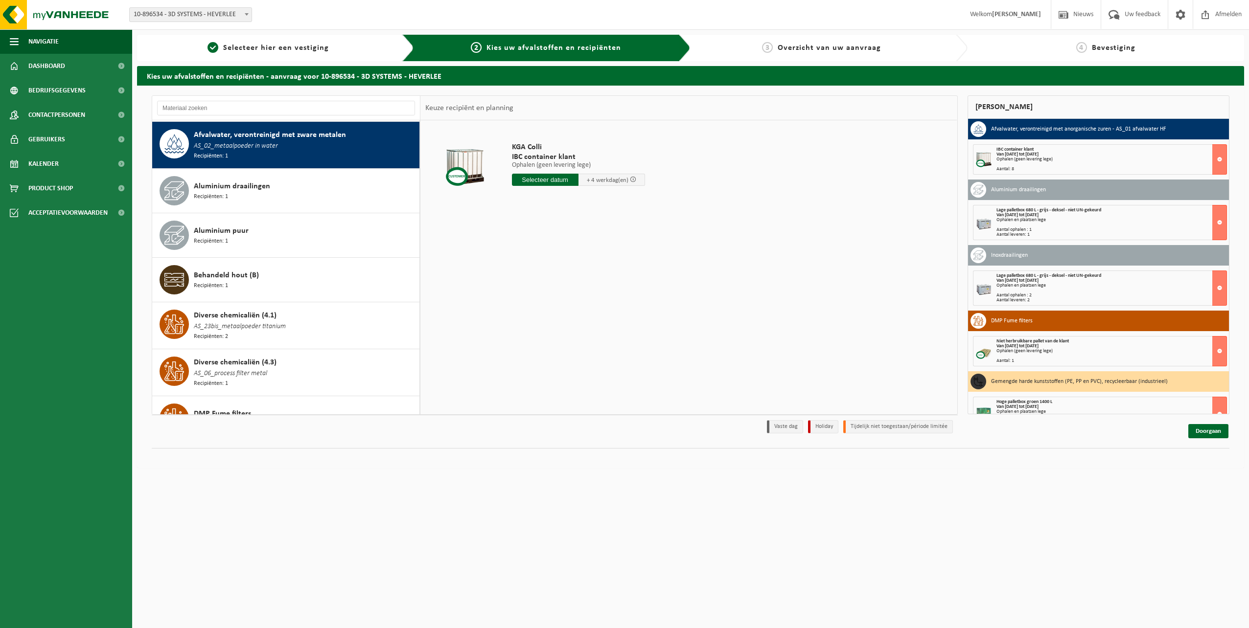
click at [559, 182] on input "text" at bounding box center [545, 180] width 67 height 12
click at [556, 247] on div "10" at bounding box center [555, 251] width 17 height 16
type input "Van 2025-09-10"
type input "2"
click at [570, 194] on input "2" at bounding box center [541, 197] width 59 height 13
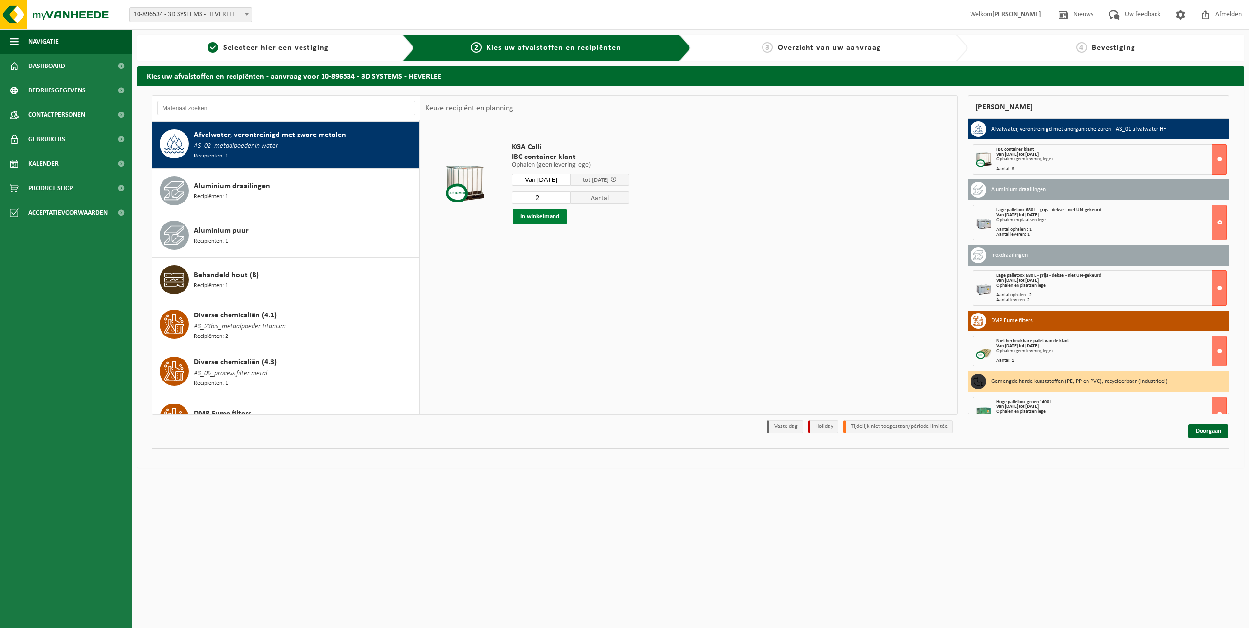
click at [547, 215] on button "In winkelmand" at bounding box center [540, 217] width 54 height 16
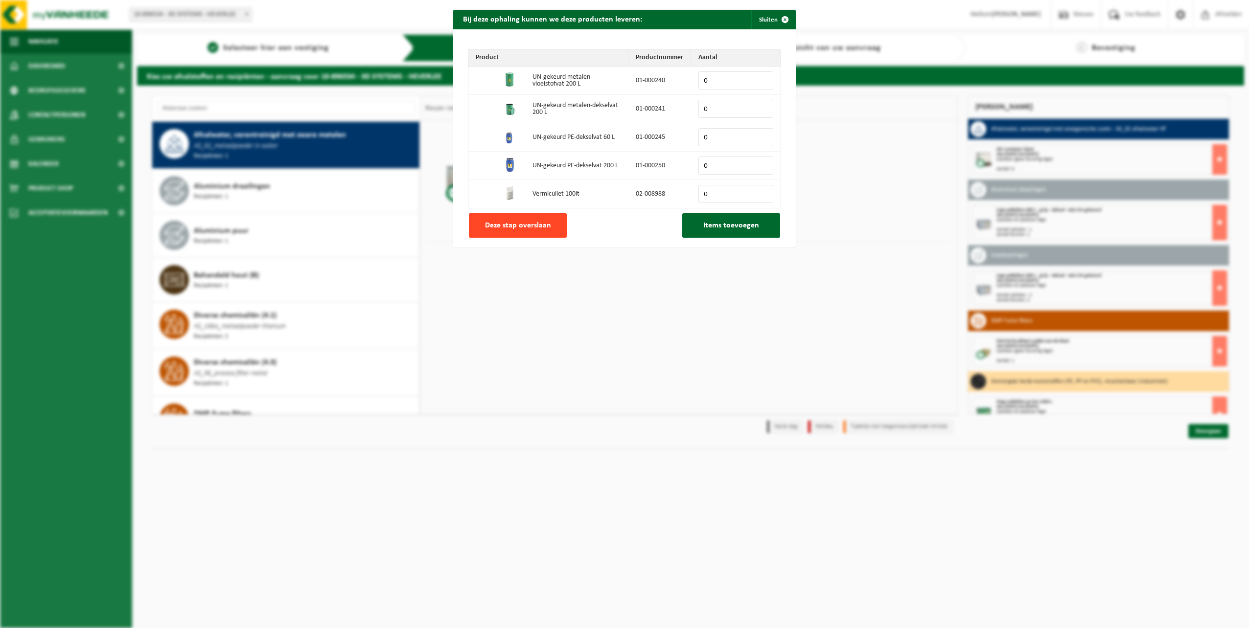
click at [537, 227] on span "Deze stap overslaan" at bounding box center [518, 226] width 66 height 8
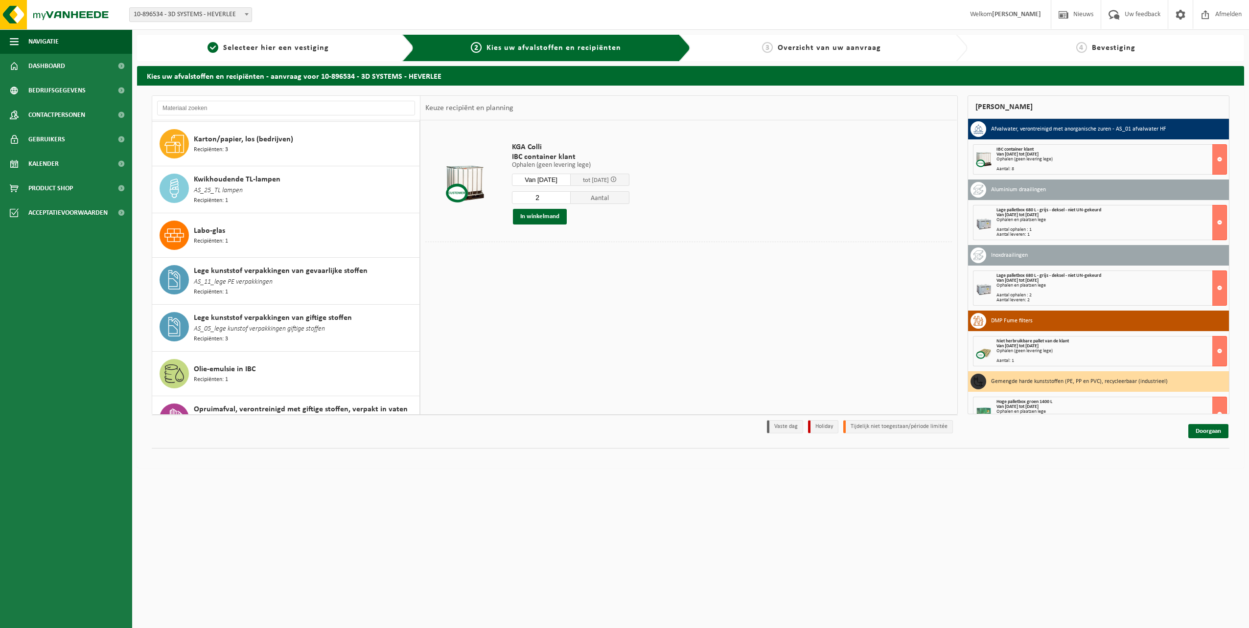
scroll to position [594, 0]
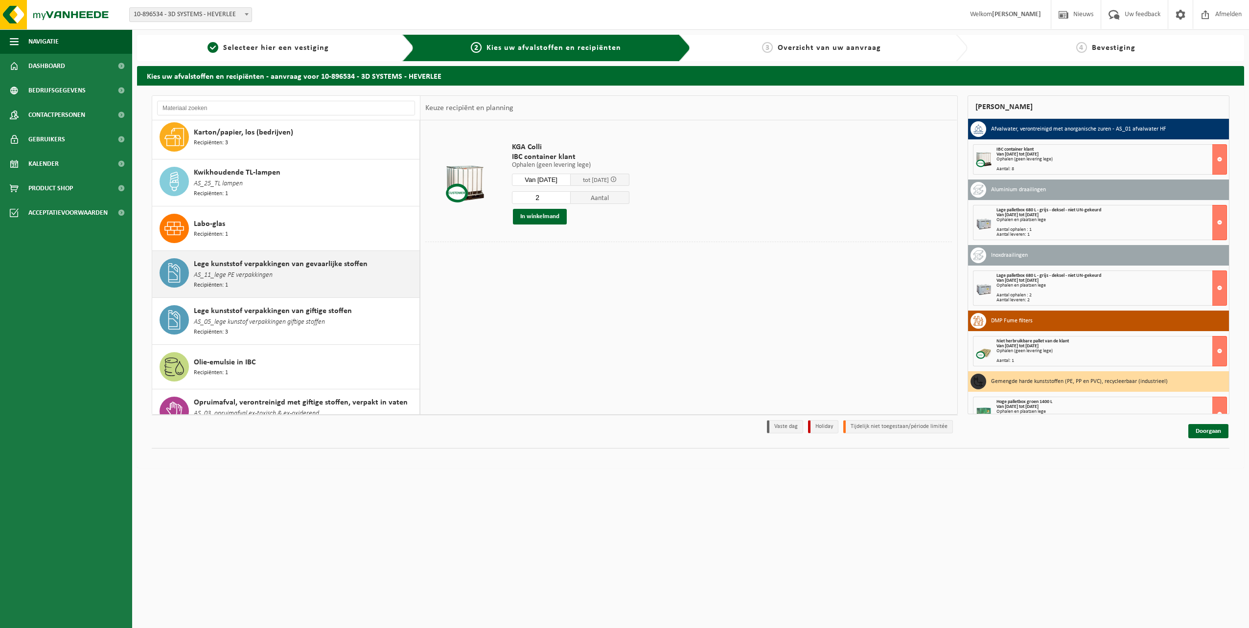
click at [267, 259] on span "Lege kunststof verpakkingen van gevaarlijke stoffen" at bounding box center [281, 264] width 174 height 12
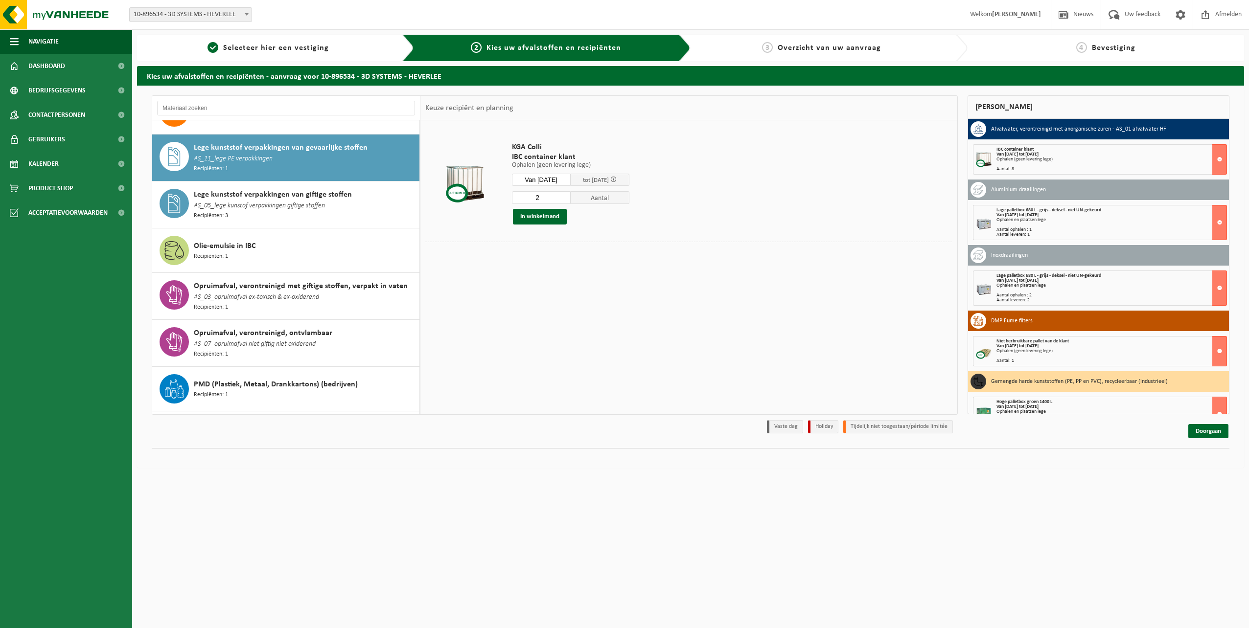
scroll to position [718, 0]
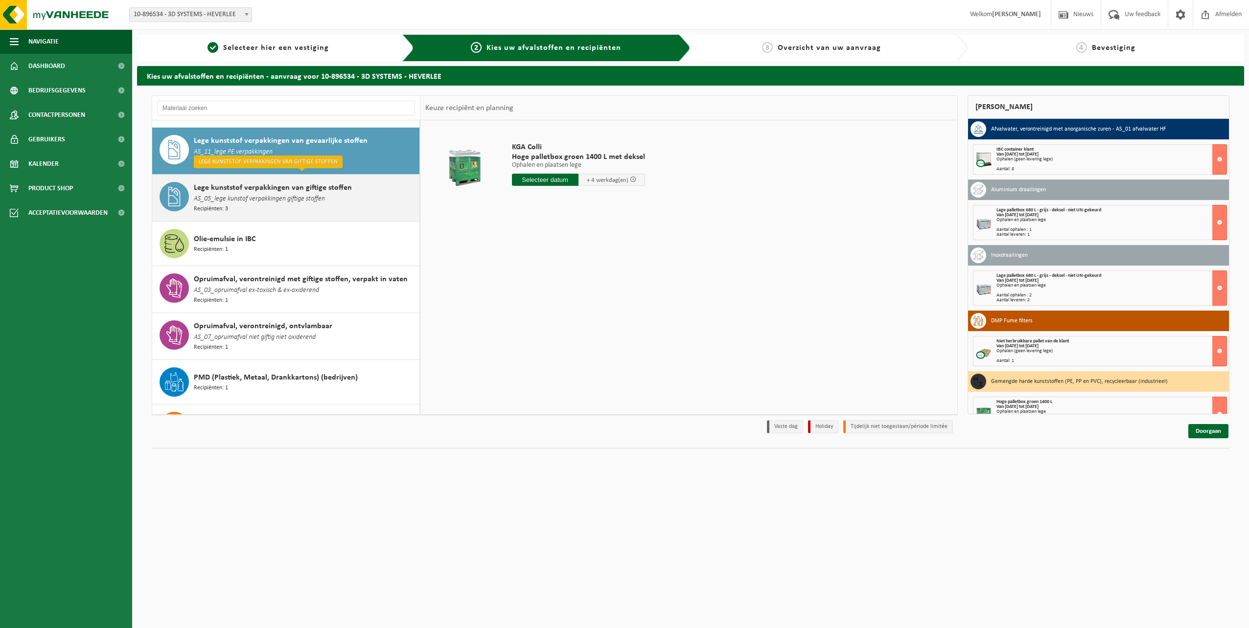
click at [291, 182] on span "Lege kunststof verpakkingen van giftige stoffen" at bounding box center [273, 188] width 158 height 12
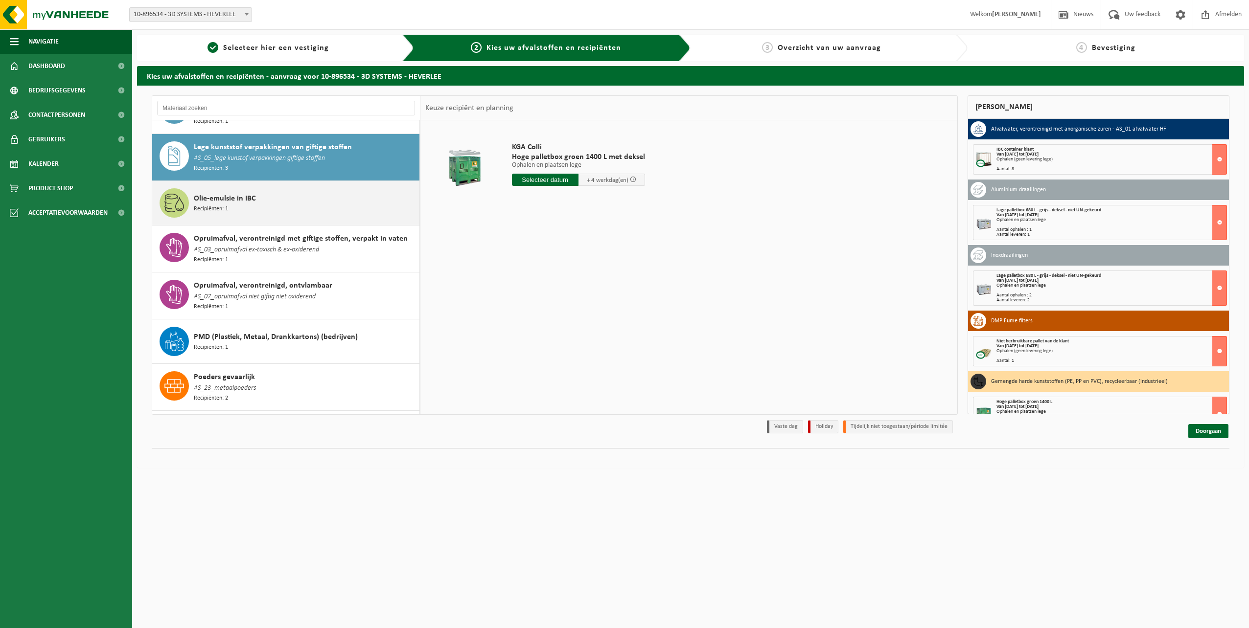
scroll to position [763, 0]
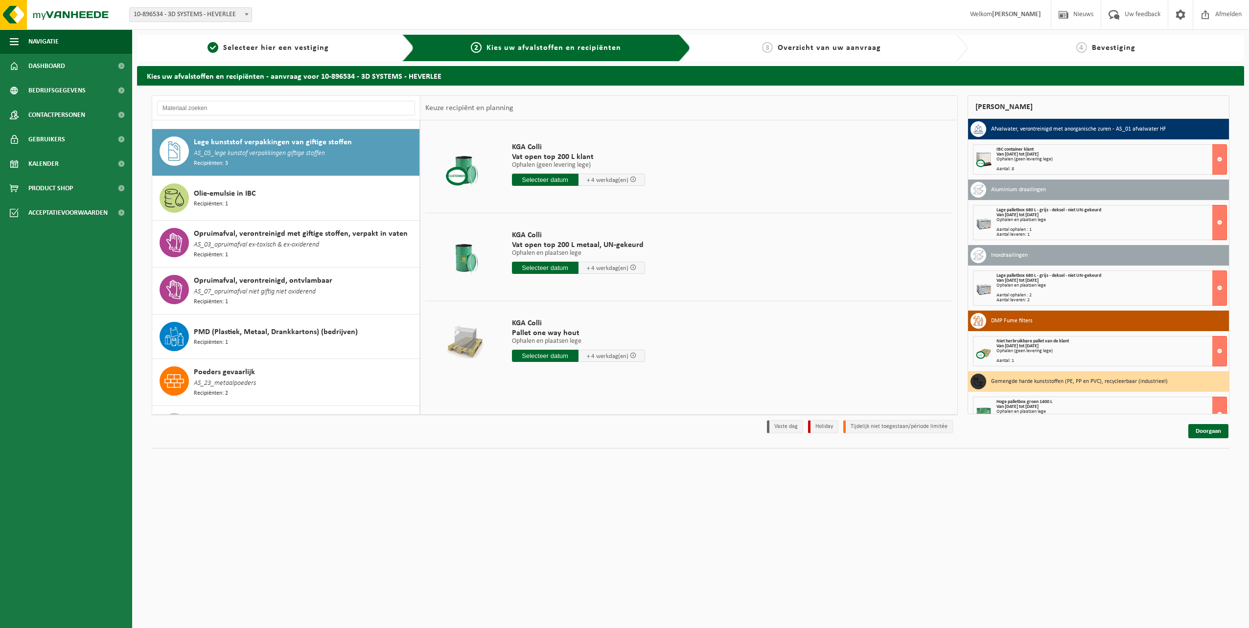
click at [558, 265] on input "text" at bounding box center [545, 268] width 67 height 12
click at [557, 342] on div "10" at bounding box center [555, 339] width 17 height 16
type input "Van 2025-09-10"
type input "2025-09-10"
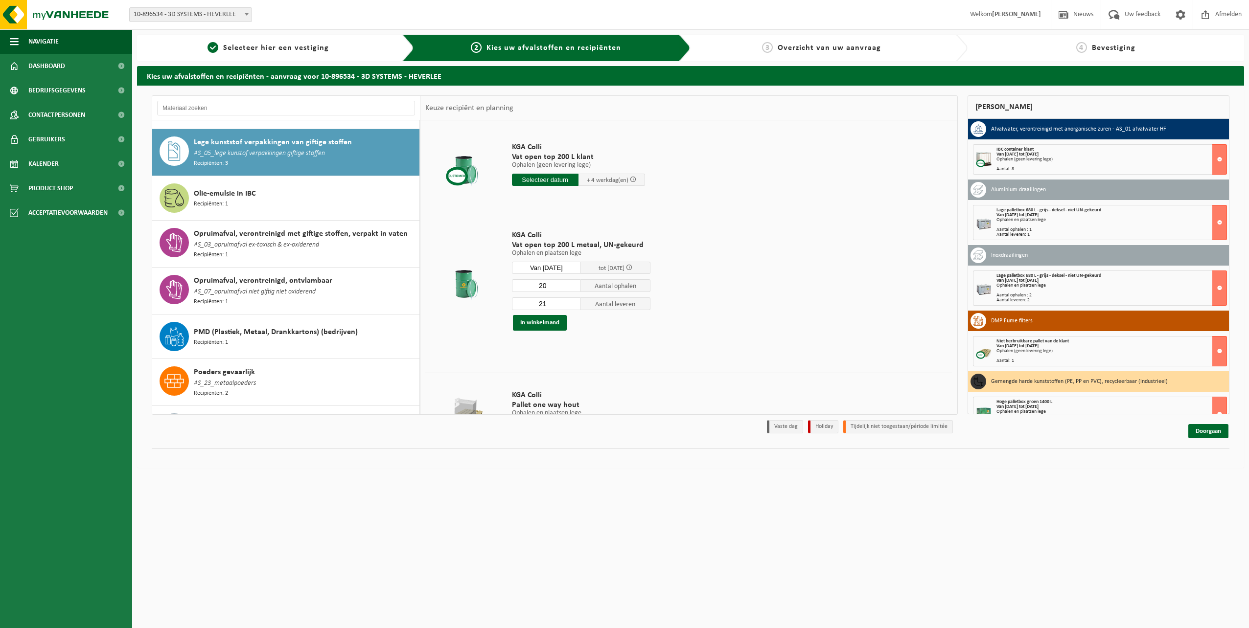
click at [575, 289] on input "20" at bounding box center [546, 285] width 69 height 13
click at [575, 289] on input "19" at bounding box center [546, 285] width 69 height 13
click at [575, 289] on input "18" at bounding box center [546, 285] width 69 height 13
click at [575, 289] on input "17" at bounding box center [546, 285] width 69 height 13
click at [575, 289] on input "16" at bounding box center [546, 285] width 69 height 13
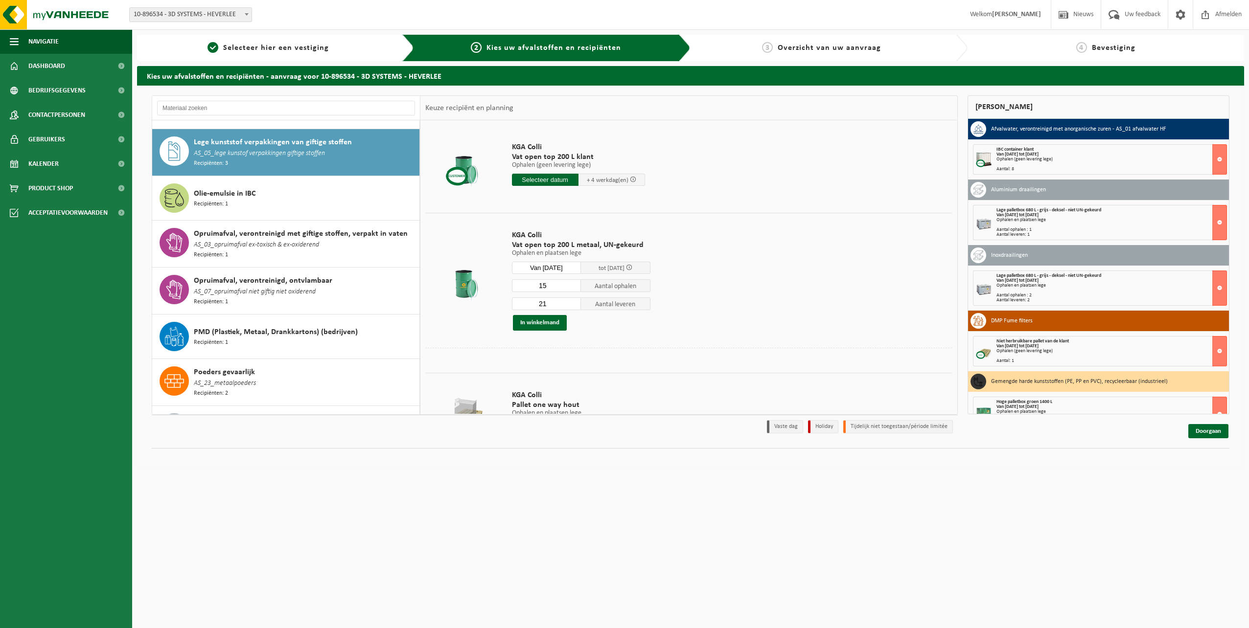
click at [575, 289] on input "15" at bounding box center [546, 285] width 69 height 13
click at [575, 289] on input "14" at bounding box center [546, 285] width 69 height 13
click at [575, 289] on input "13" at bounding box center [546, 285] width 69 height 13
click at [575, 289] on input "12" at bounding box center [546, 285] width 69 height 13
click at [575, 289] on input "11" at bounding box center [546, 285] width 69 height 13
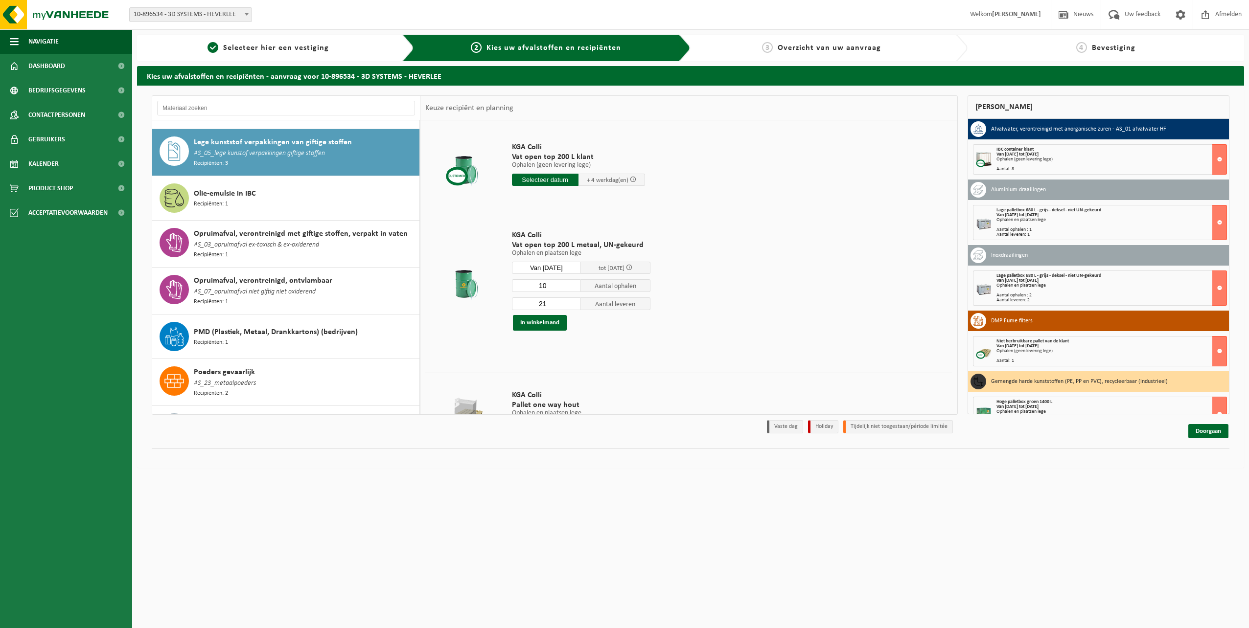
click at [575, 289] on input "10" at bounding box center [546, 285] width 69 height 13
click at [575, 289] on input "9" at bounding box center [546, 285] width 69 height 13
click at [575, 289] on input "8" at bounding box center [546, 285] width 69 height 13
click at [575, 289] on input "7" at bounding box center [546, 285] width 69 height 13
click at [575, 289] on input "6" at bounding box center [546, 285] width 69 height 13
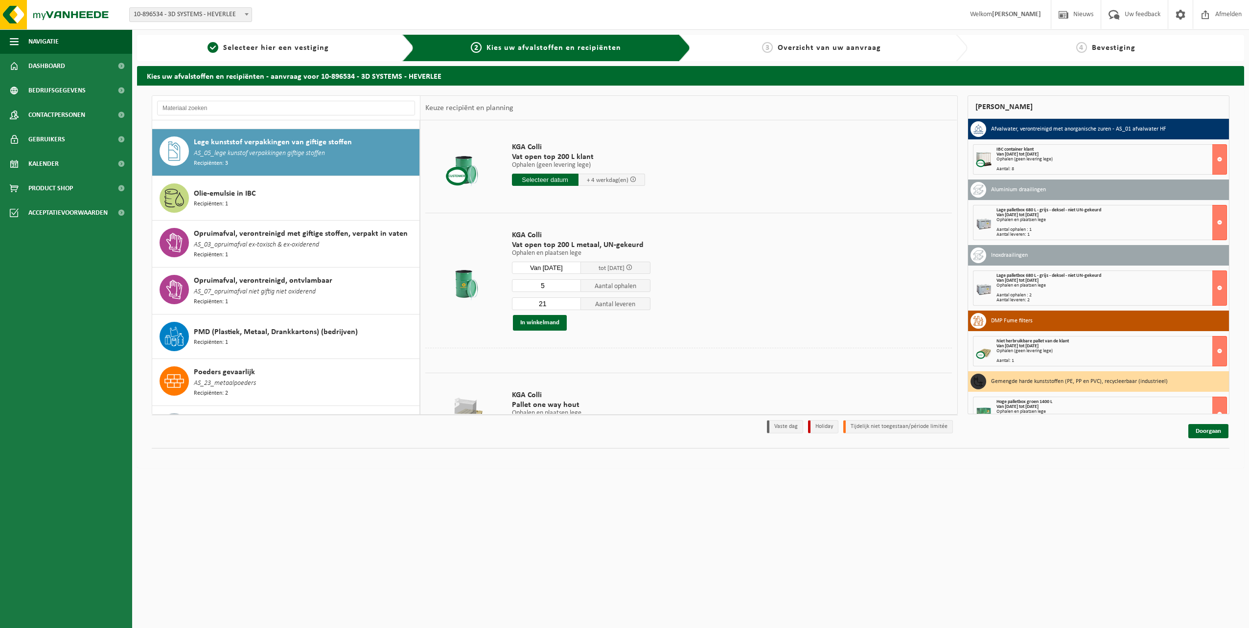
click at [575, 289] on input "5" at bounding box center [546, 285] width 69 height 13
click at [575, 289] on input "4" at bounding box center [546, 285] width 69 height 13
click at [575, 289] on input "3" at bounding box center [546, 285] width 69 height 13
click at [575, 289] on input "2" at bounding box center [546, 285] width 69 height 13
type input "1"
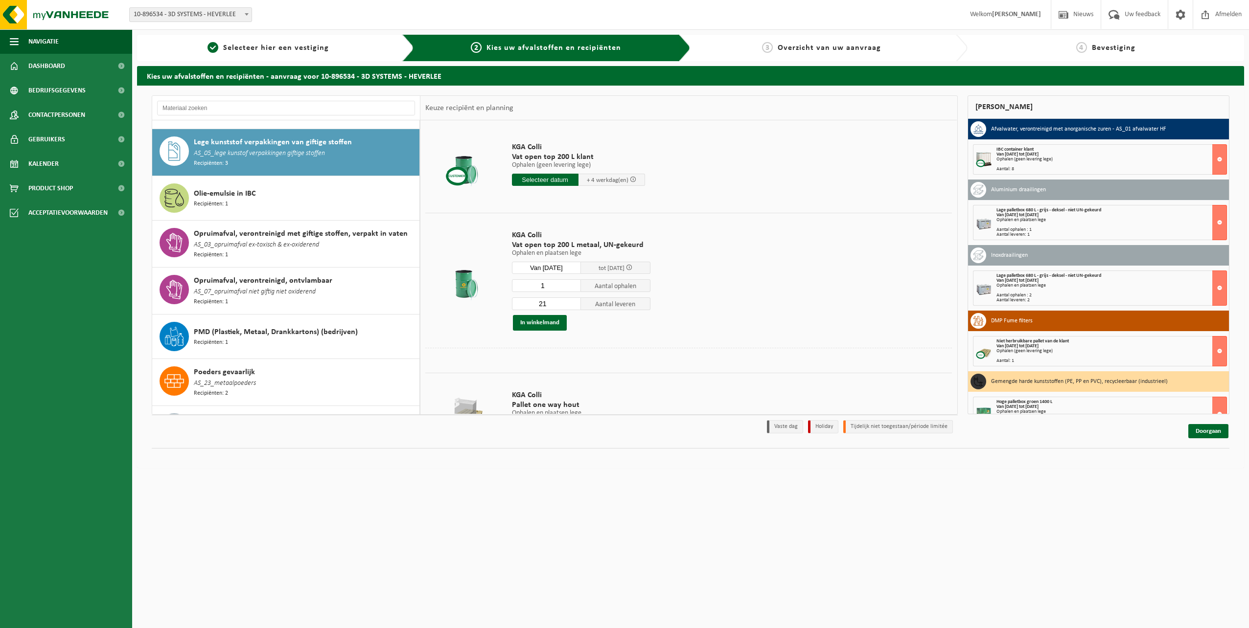
click at [575, 289] on input "1" at bounding box center [546, 285] width 69 height 13
click at [571, 305] on input "20" at bounding box center [546, 304] width 69 height 13
click at [571, 306] on input "19" at bounding box center [546, 304] width 69 height 13
click at [571, 305] on input "18" at bounding box center [546, 304] width 69 height 13
click at [571, 305] on input "17" at bounding box center [546, 304] width 69 height 13
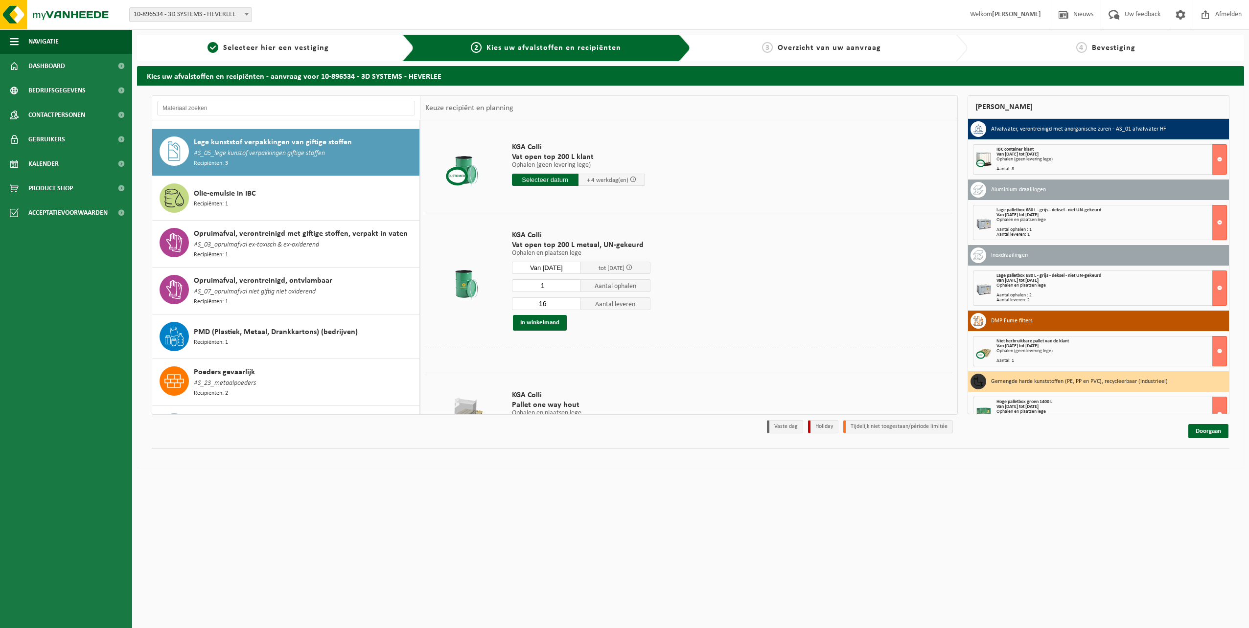
click at [571, 306] on input "16" at bounding box center [546, 304] width 69 height 13
click at [571, 306] on input "15" at bounding box center [546, 304] width 69 height 13
click at [571, 306] on input "14" at bounding box center [546, 304] width 69 height 13
click at [570, 305] on input "13" at bounding box center [546, 304] width 69 height 13
click at [570, 305] on input "12" at bounding box center [546, 304] width 69 height 13
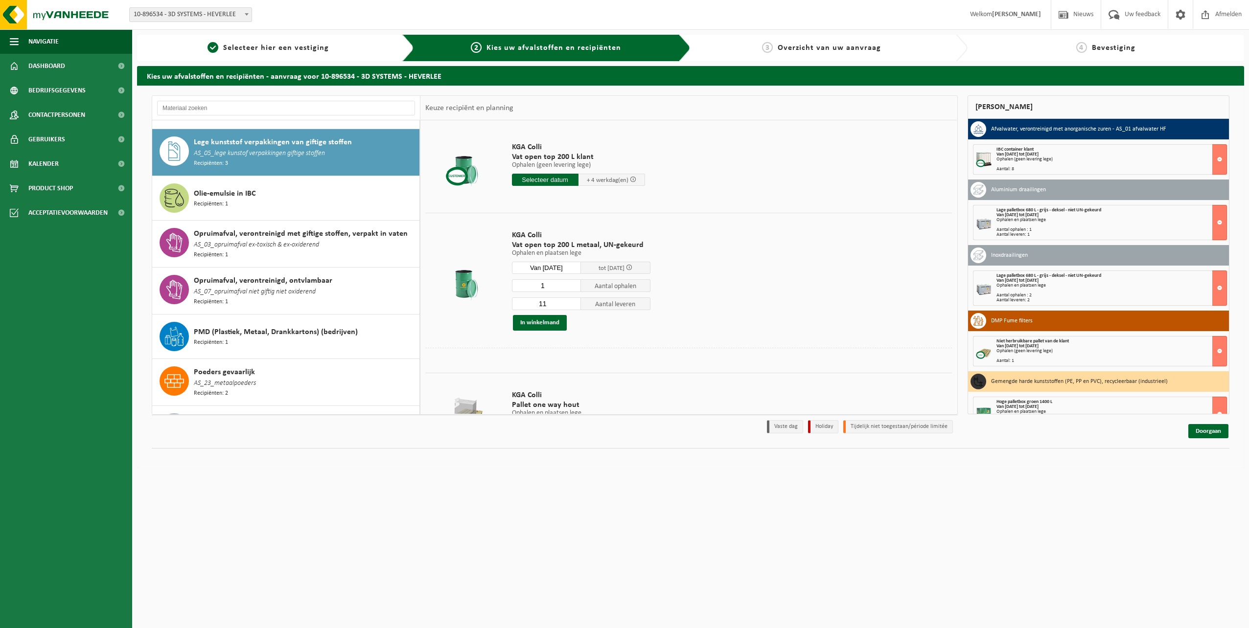
click at [570, 305] on input "11" at bounding box center [546, 304] width 69 height 13
click at [570, 305] on input "10" at bounding box center [546, 304] width 69 height 13
click at [570, 305] on input "9" at bounding box center [546, 304] width 69 height 13
click at [570, 305] on input "8" at bounding box center [546, 304] width 69 height 13
click at [570, 305] on input "7" at bounding box center [546, 304] width 69 height 13
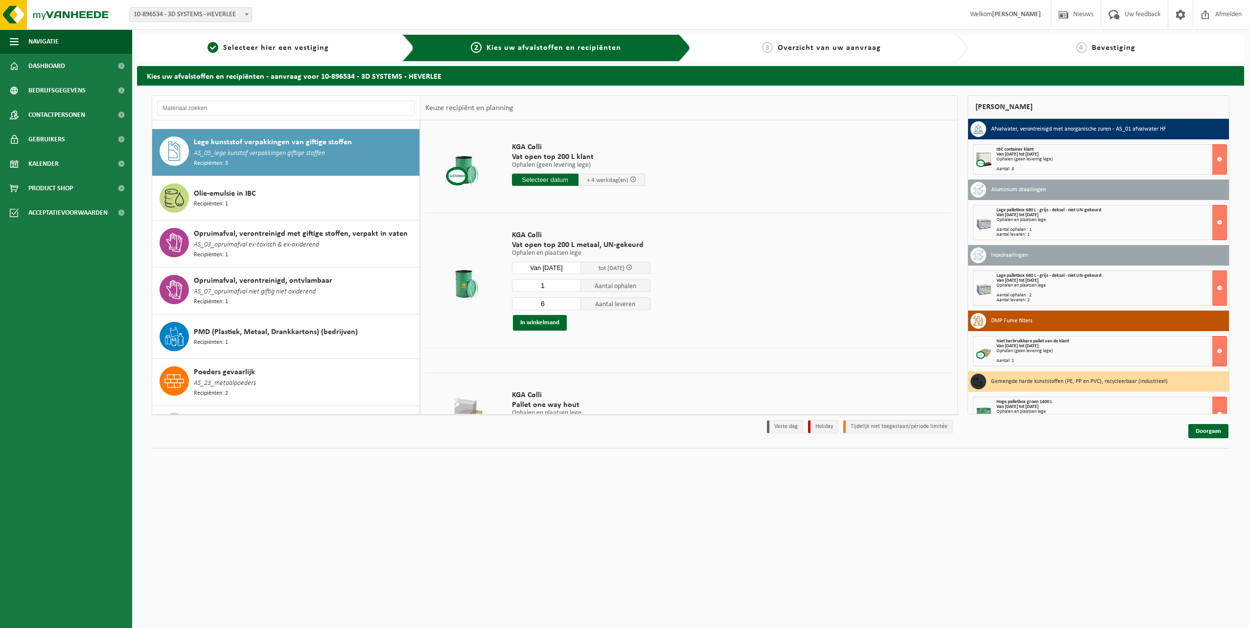
click at [570, 305] on input "6" at bounding box center [546, 304] width 69 height 13
click at [570, 305] on input "5" at bounding box center [546, 304] width 69 height 13
click at [570, 305] on input "4" at bounding box center [546, 304] width 69 height 13
click at [570, 305] on input "3" at bounding box center [546, 304] width 69 height 13
click at [570, 305] on input "2" at bounding box center [546, 304] width 69 height 13
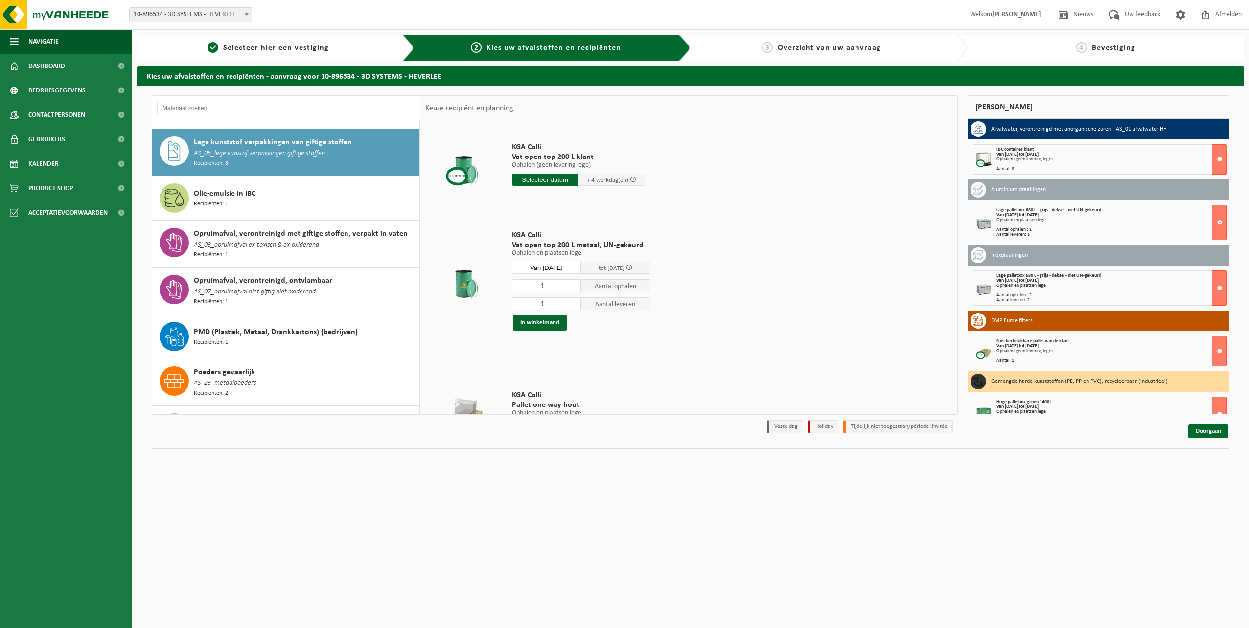
click at [570, 305] on input "1" at bounding box center [546, 304] width 69 height 13
type input "0"
click at [570, 305] on input "0" at bounding box center [546, 304] width 69 height 13
click at [552, 320] on button "In winkelmand" at bounding box center [540, 323] width 54 height 16
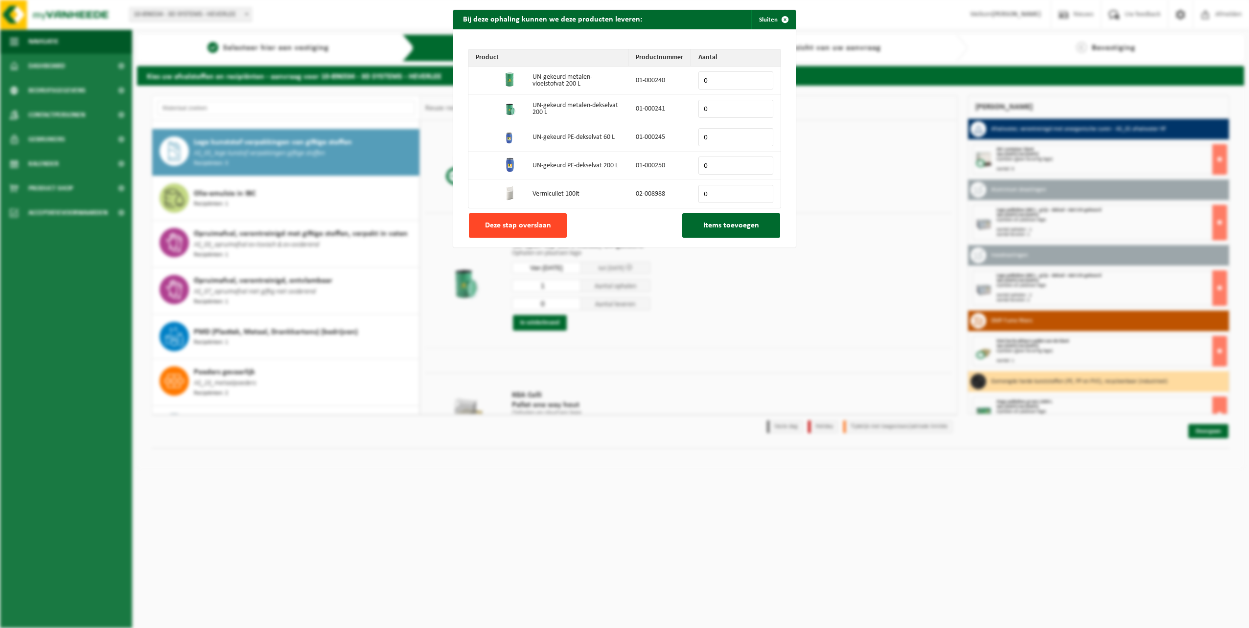
click at [534, 225] on span "Deze stap overslaan" at bounding box center [518, 226] width 66 height 8
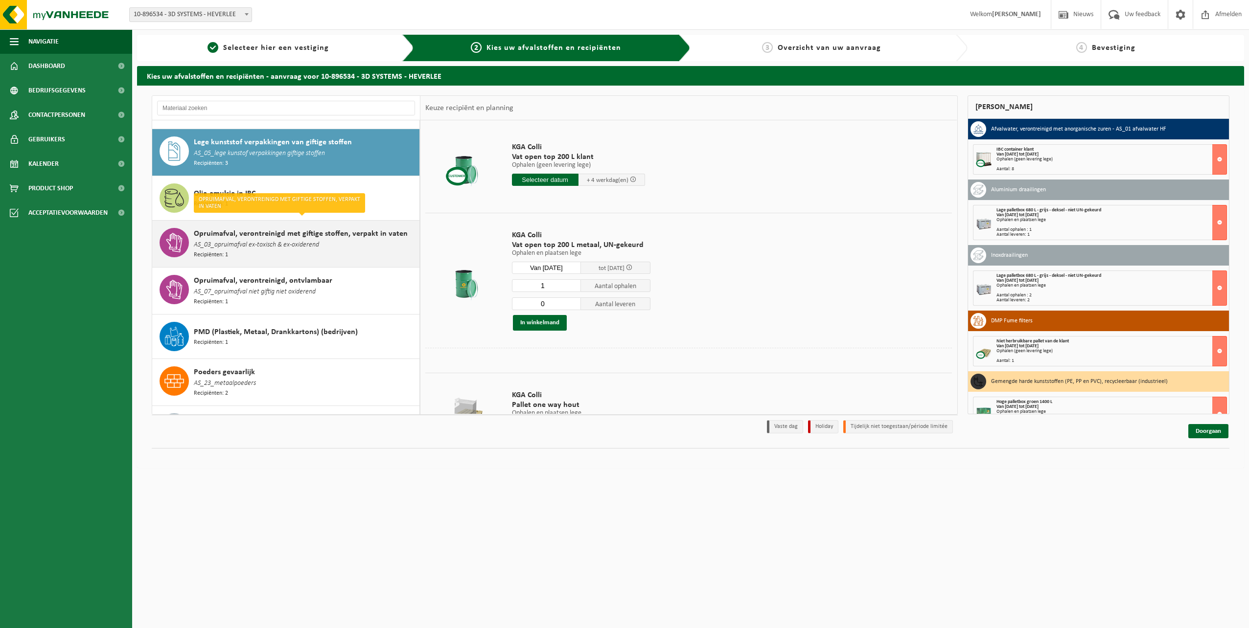
click at [274, 228] on span "Opruimafval, verontreinigd met giftige stoffen, verpakt in vaten" at bounding box center [301, 234] width 214 height 12
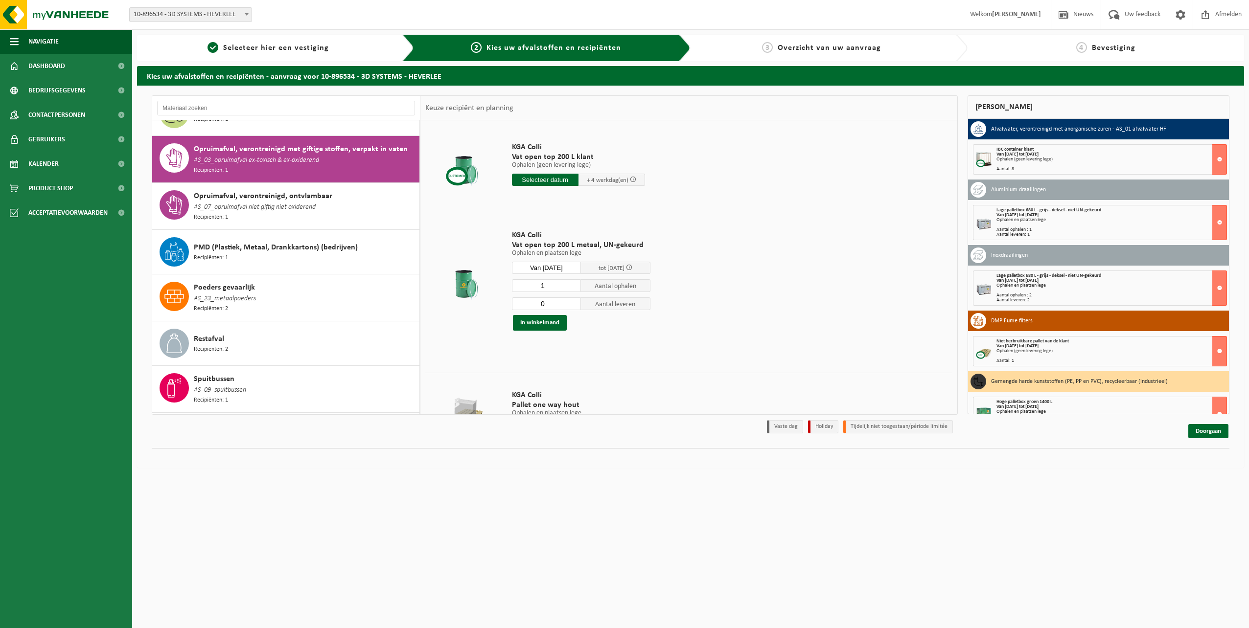
scroll to position [853, 0]
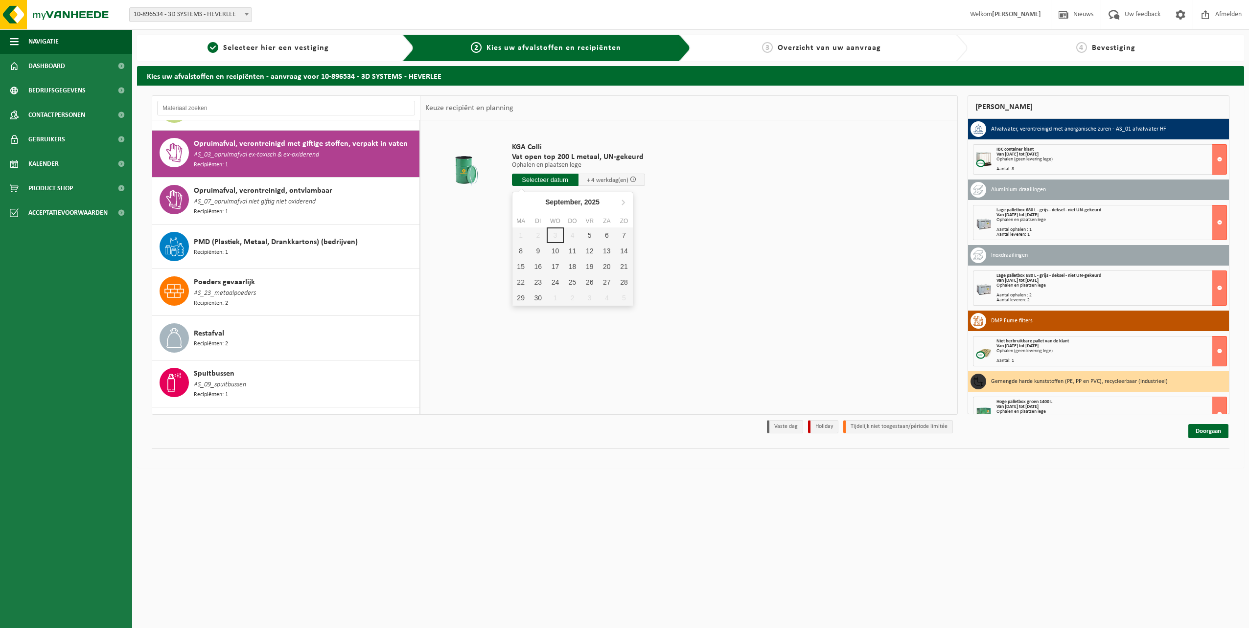
click at [542, 182] on input "text" at bounding box center [545, 180] width 67 height 12
click at [555, 247] on div "10" at bounding box center [555, 251] width 17 height 16
type input "Van 2025-09-10"
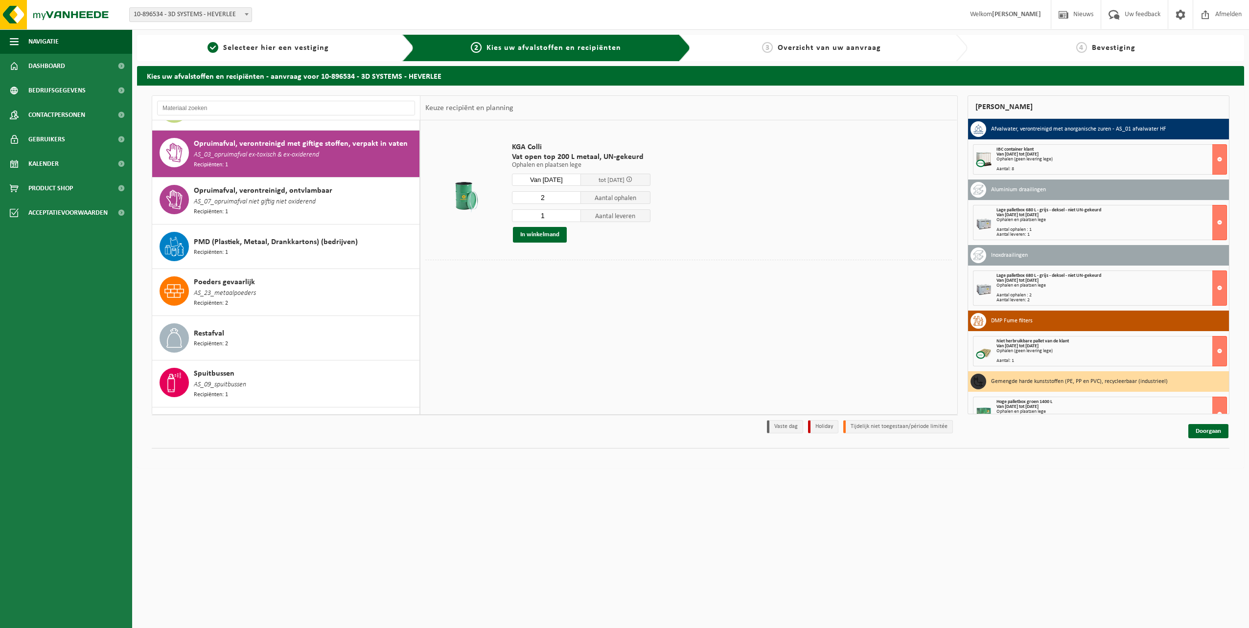
click at [572, 195] on input "2" at bounding box center [546, 197] width 69 height 13
type input "3"
click at [572, 195] on input "3" at bounding box center [546, 197] width 69 height 13
type input "0"
click at [573, 219] on input "0" at bounding box center [546, 215] width 69 height 13
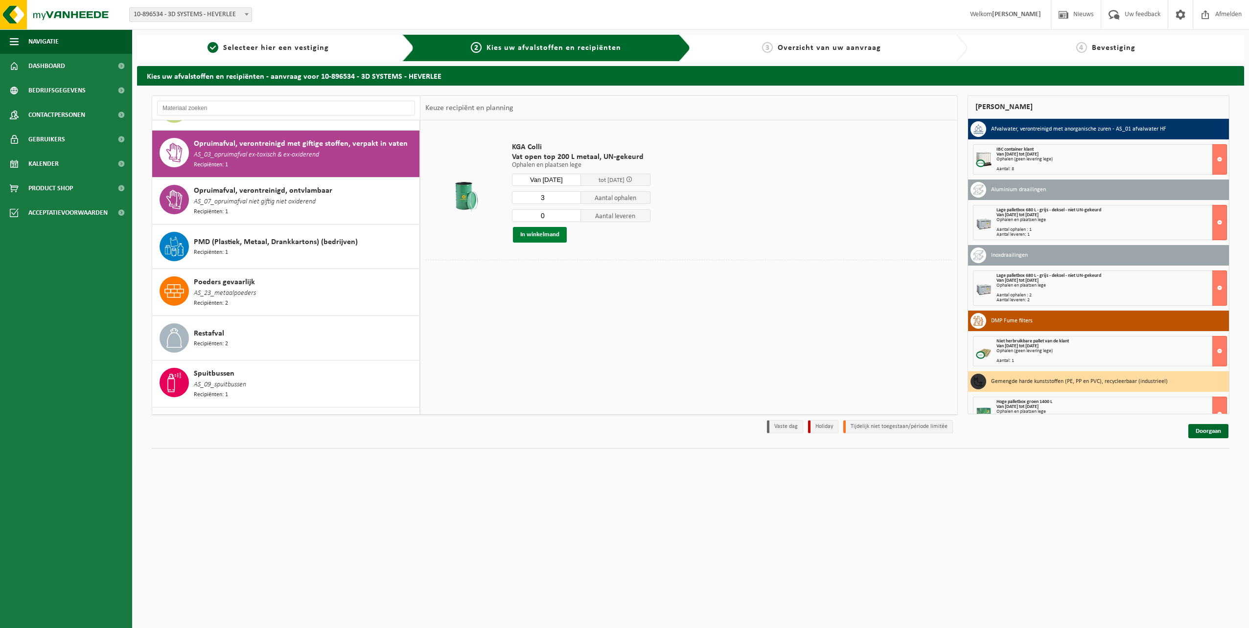
click at [553, 237] on button "In winkelmand" at bounding box center [540, 235] width 54 height 16
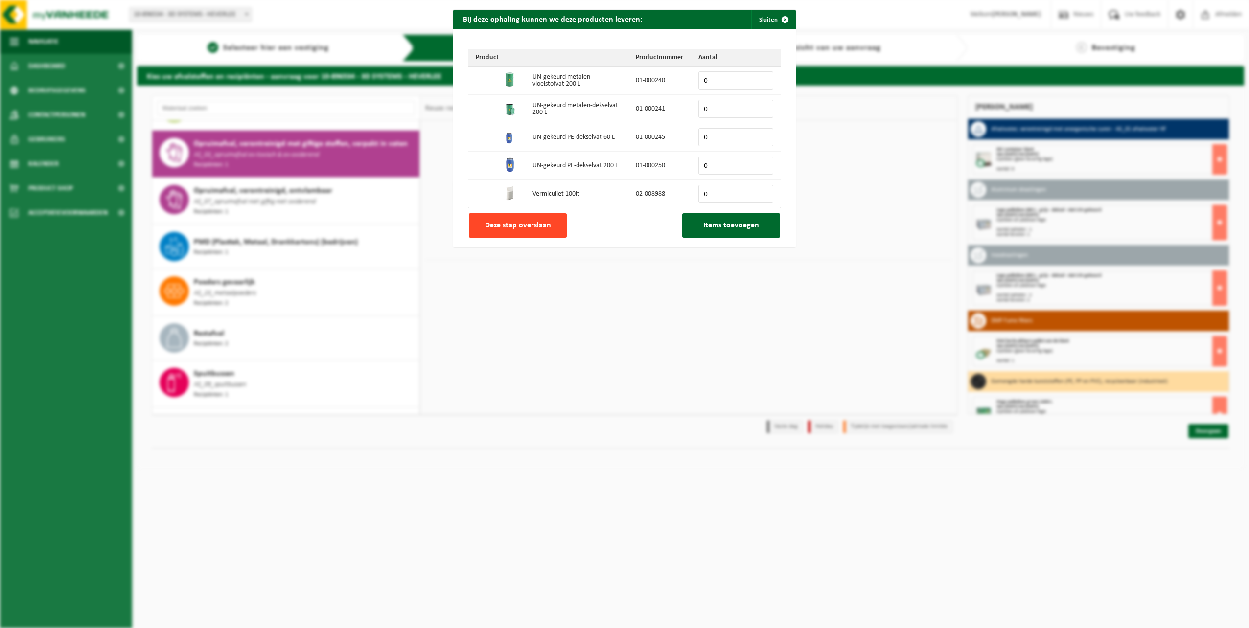
click at [547, 228] on button "Deze stap overslaan" at bounding box center [518, 225] width 98 height 24
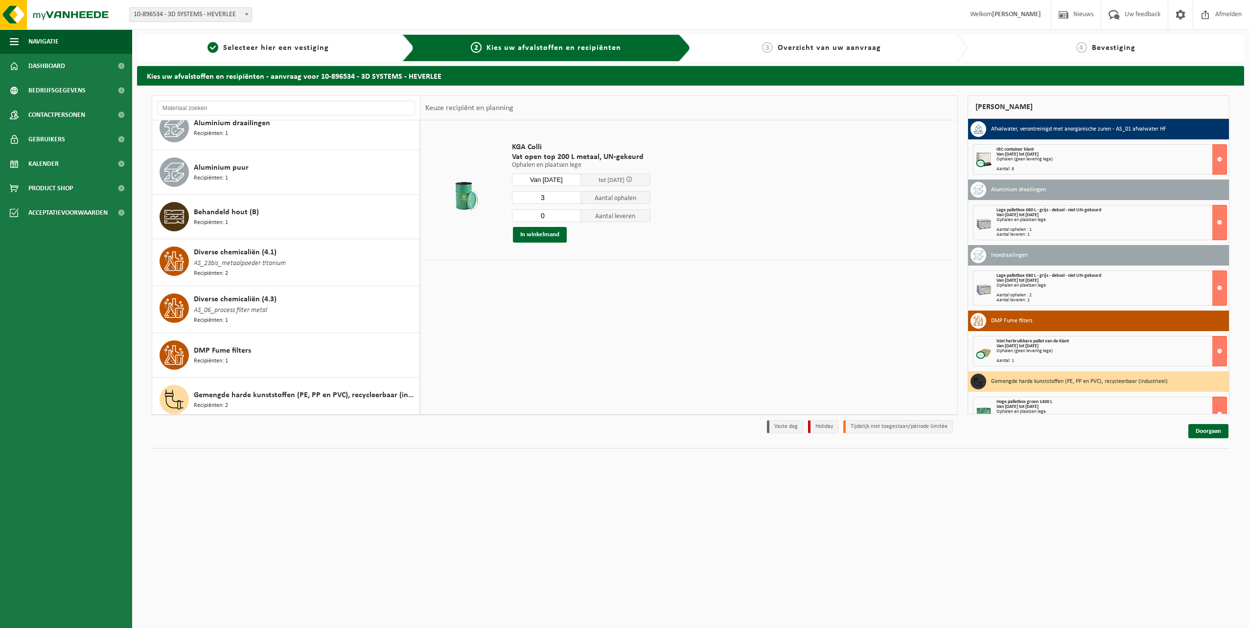
scroll to position [0, 0]
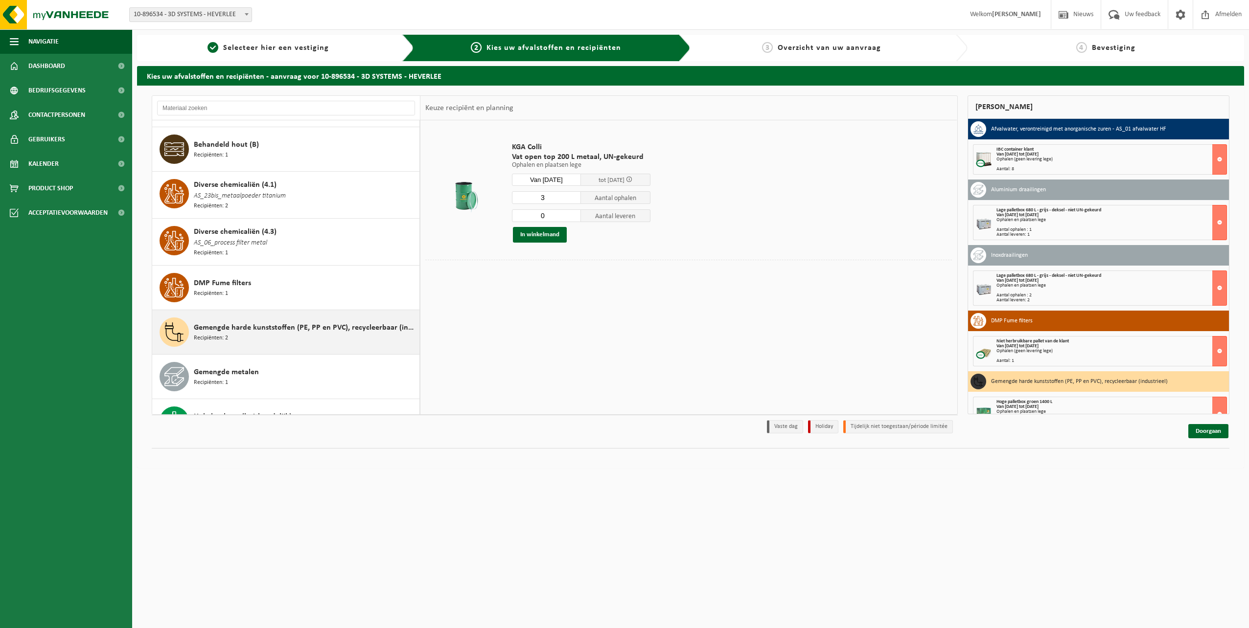
click at [288, 318] on div "Gemengde harde kunststoffen (PE, PP en PVC), recycleerbaar (industrieel) Recipi…" at bounding box center [305, 332] width 223 height 29
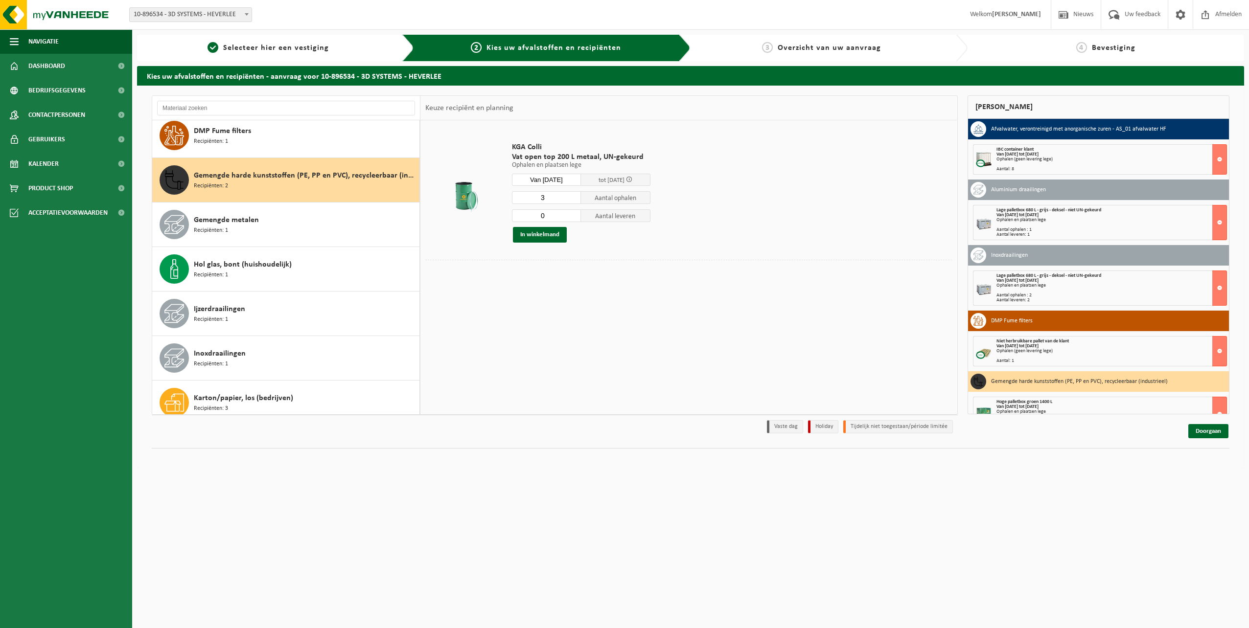
scroll to position [360, 0]
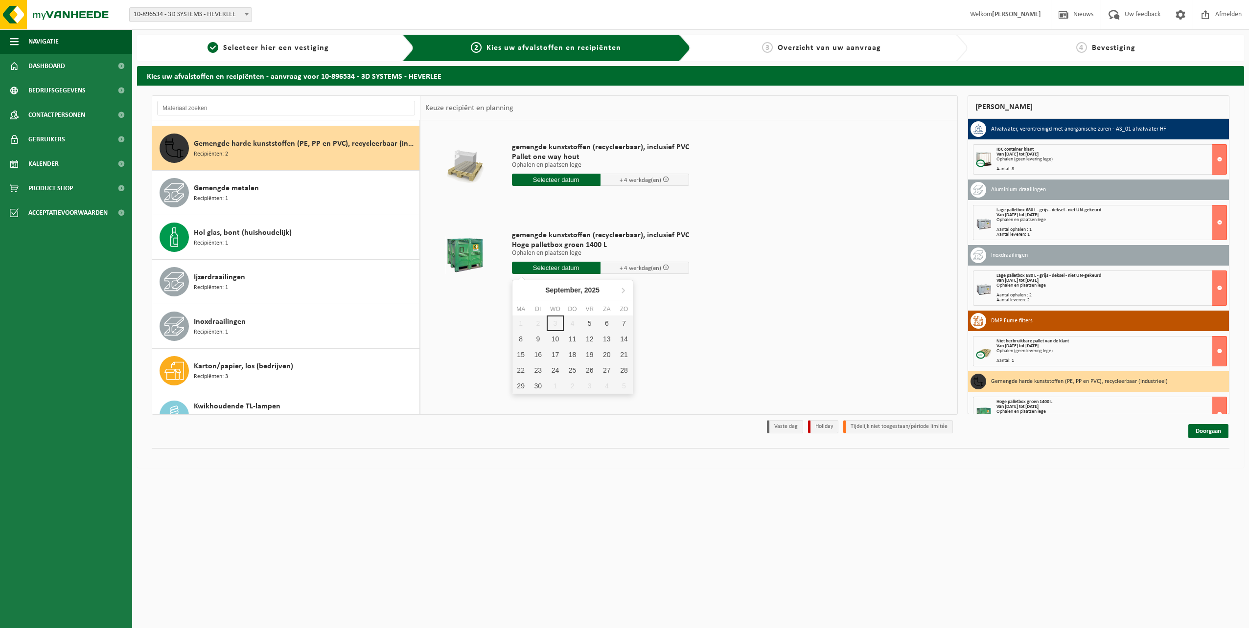
click at [583, 270] on input "text" at bounding box center [556, 268] width 89 height 12
click at [556, 341] on div "10" at bounding box center [555, 339] width 17 height 16
type input "Van 2025-09-10"
type input "2025-09-10"
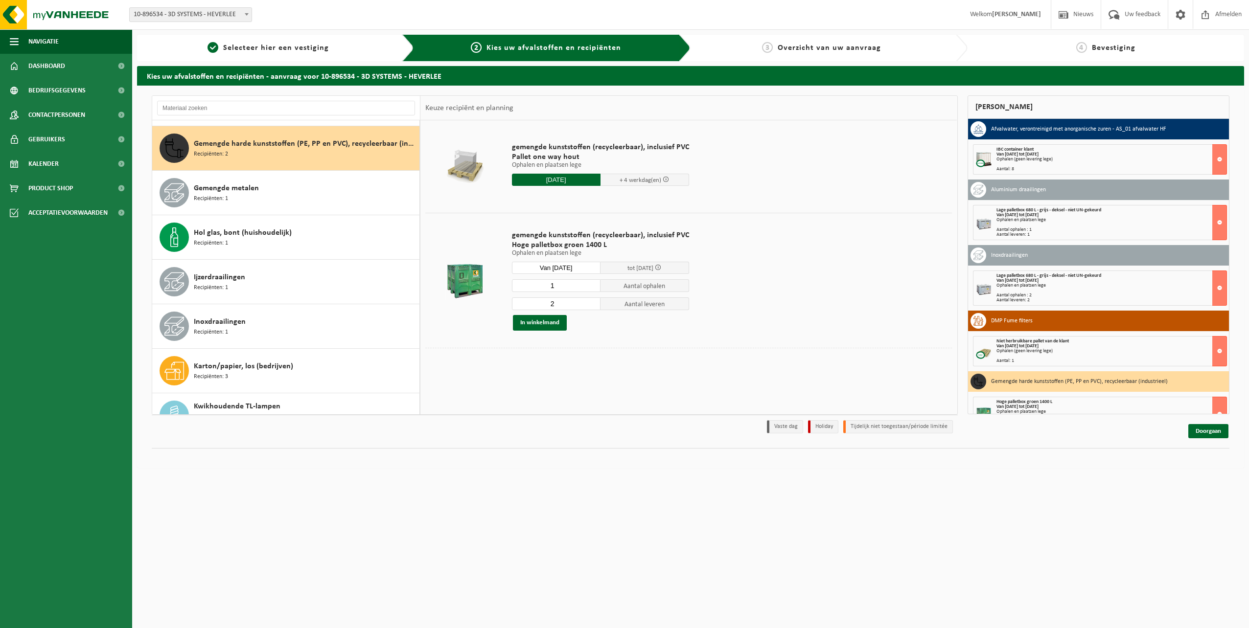
type input "1"
click at [591, 289] on input "1" at bounding box center [556, 285] width 89 height 13
click at [591, 308] on input "2" at bounding box center [556, 304] width 89 height 13
type input "1"
click at [591, 306] on input "1" at bounding box center [556, 304] width 89 height 13
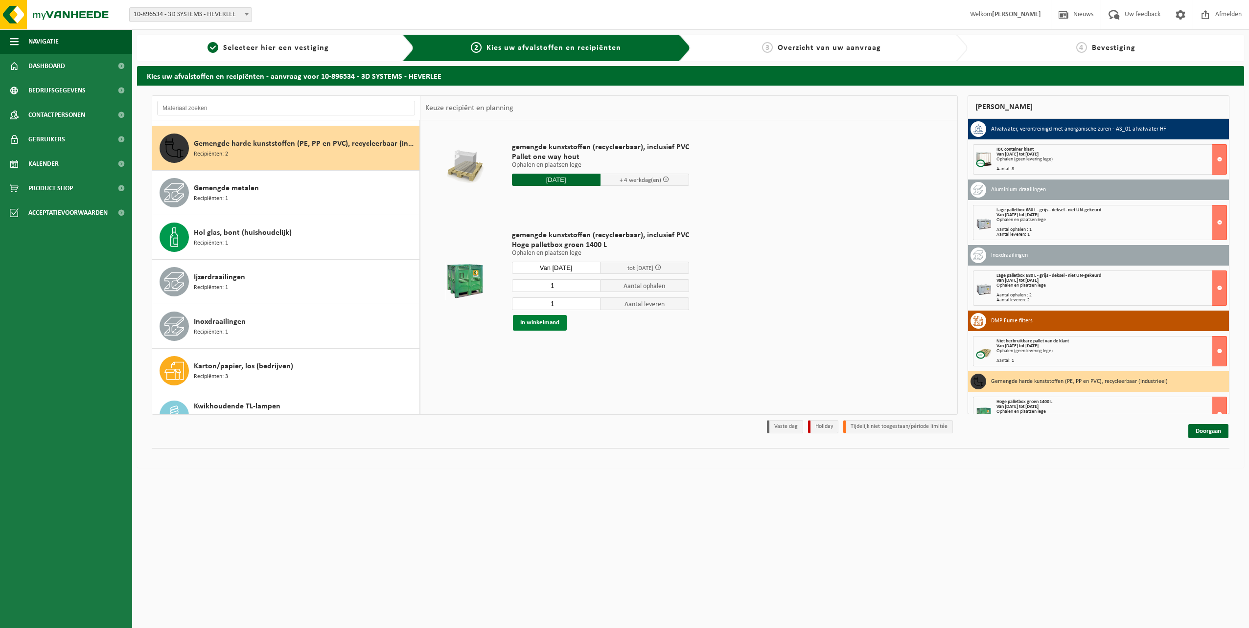
click at [554, 322] on button "In winkelmand" at bounding box center [540, 323] width 54 height 16
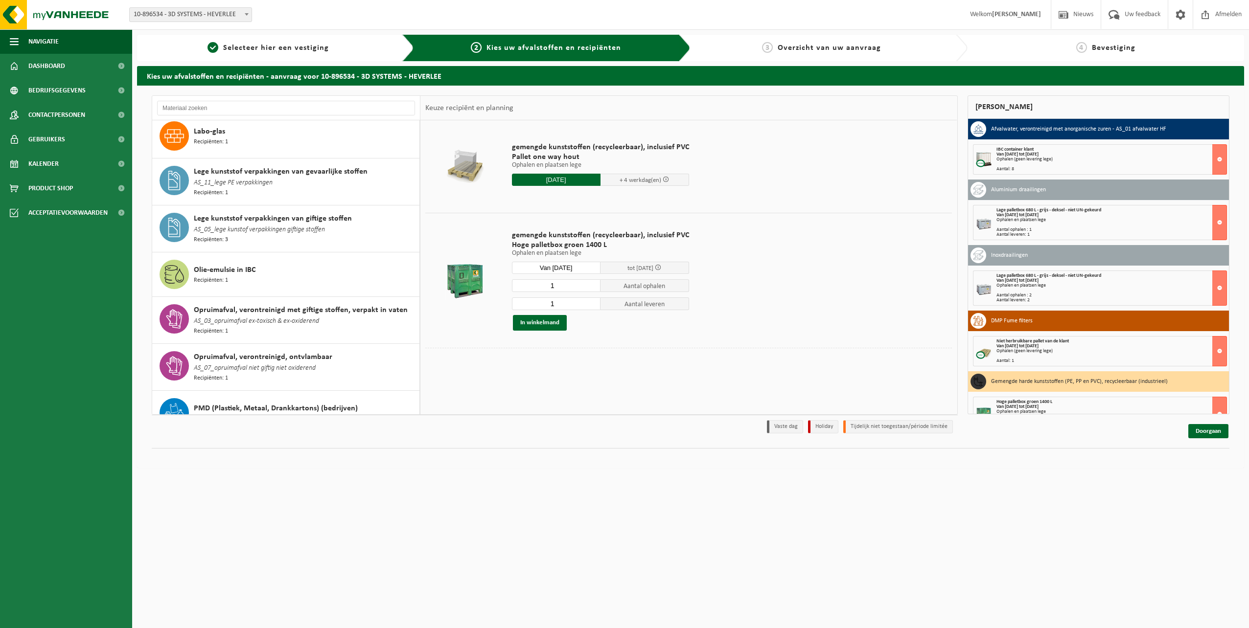
scroll to position [684, 0]
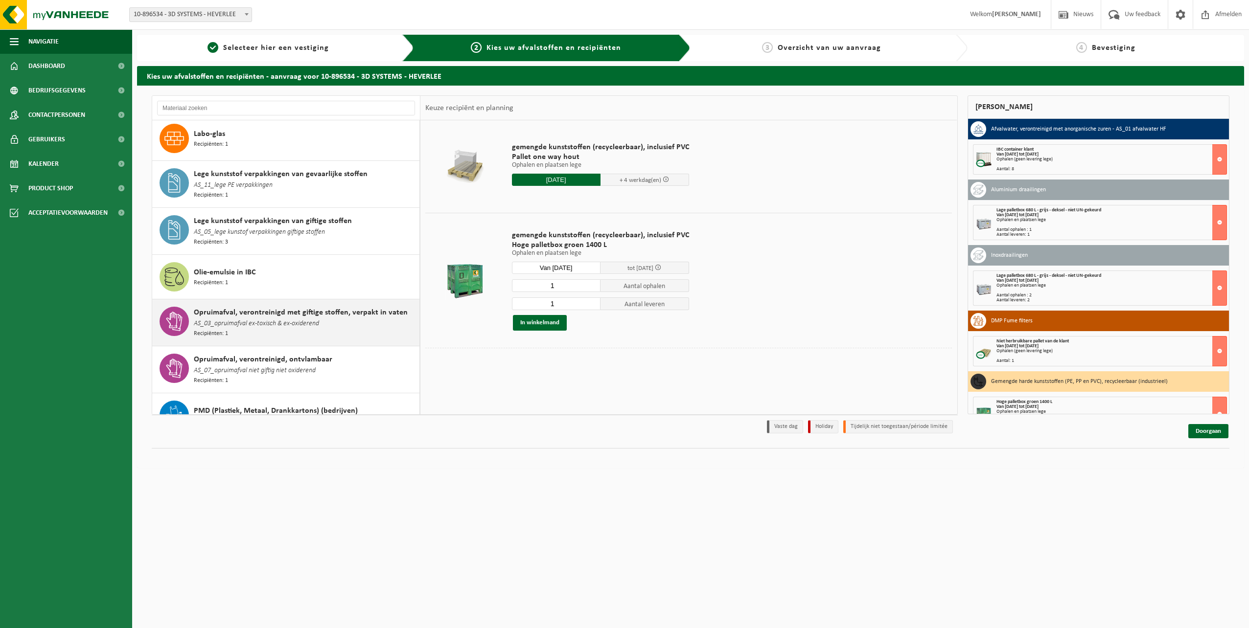
click at [272, 319] on span "AS_03_opruimafval ex-toxisch & ex-oxiderend" at bounding box center [256, 324] width 125 height 11
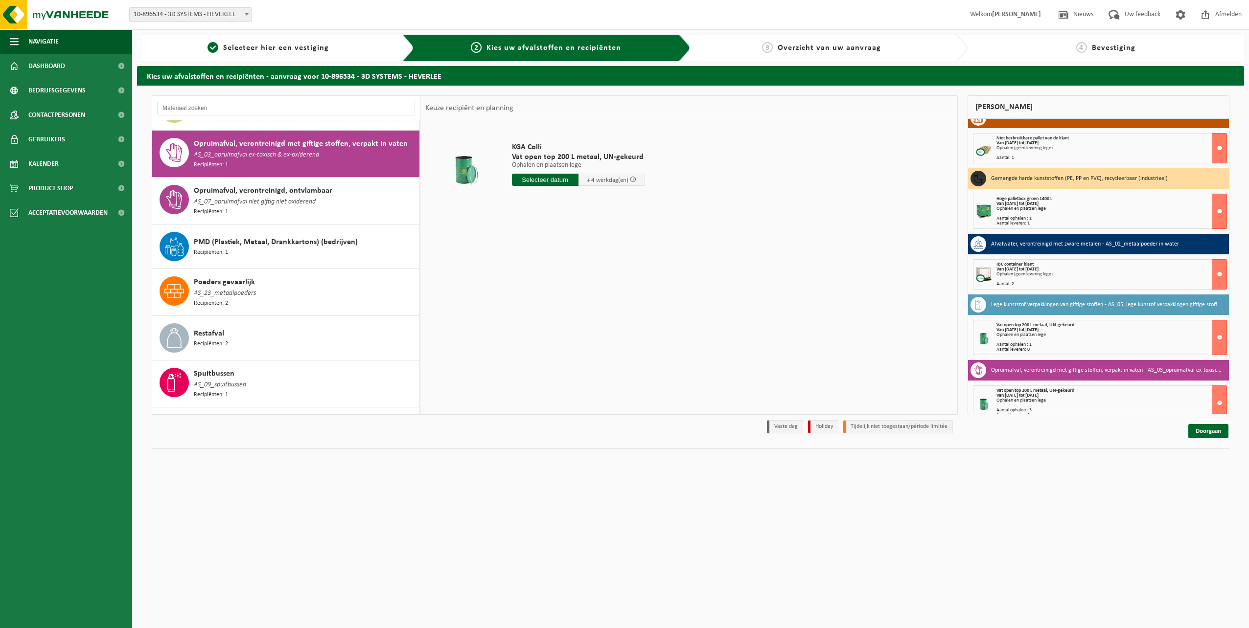
scroll to position [215, 0]
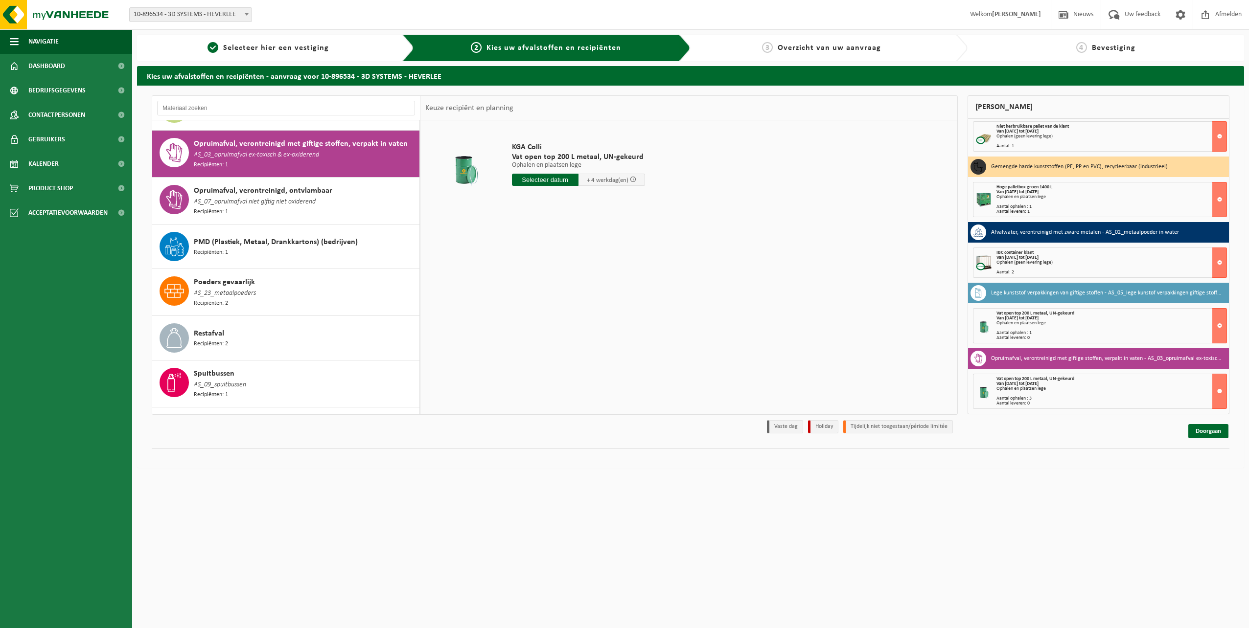
click at [1038, 385] on strong "Van 2025-09-10 tot 2025-09-16" at bounding box center [1017, 383] width 42 height 5
click at [1212, 391] on button at bounding box center [1219, 391] width 15 height 35
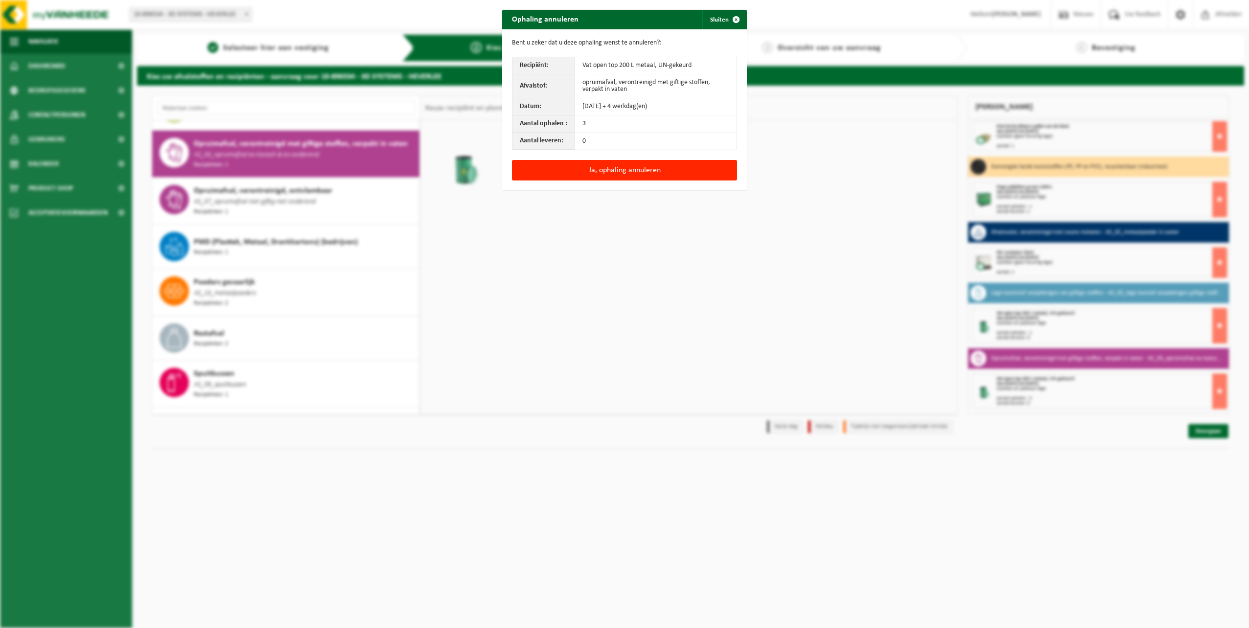
click at [587, 124] on td "3" at bounding box center [656, 124] width 162 height 17
click at [586, 124] on td "3" at bounding box center [656, 124] width 162 height 17
click at [619, 170] on button "Ja, ophaling annuleren" at bounding box center [624, 170] width 225 height 21
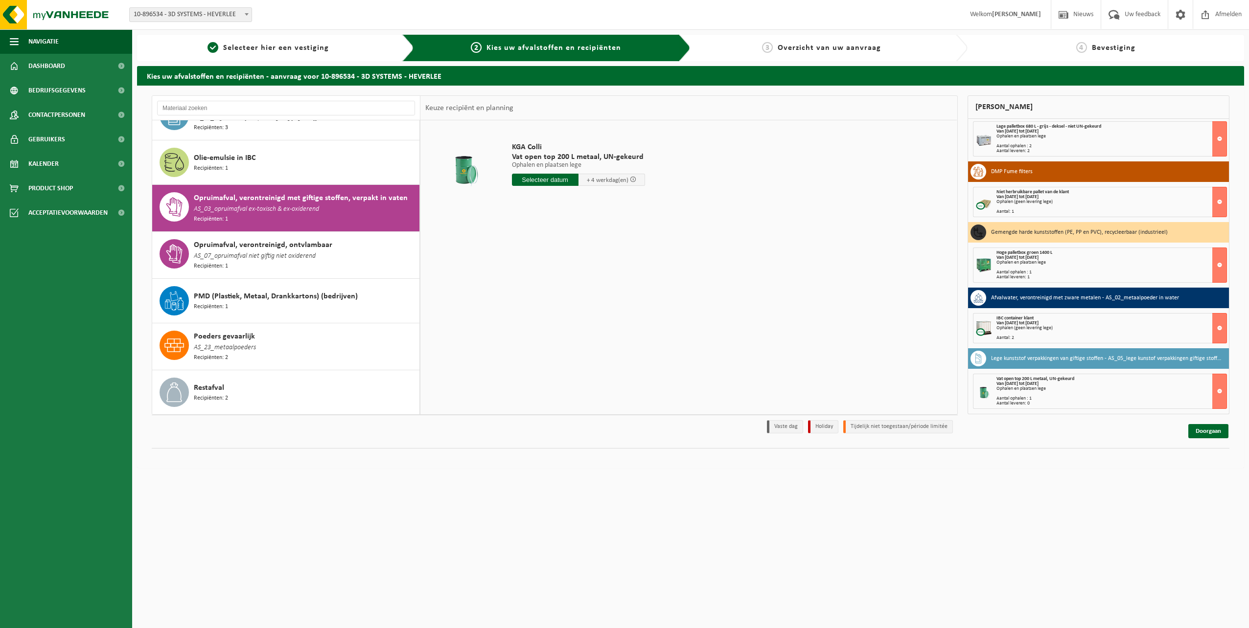
scroll to position [749, 0]
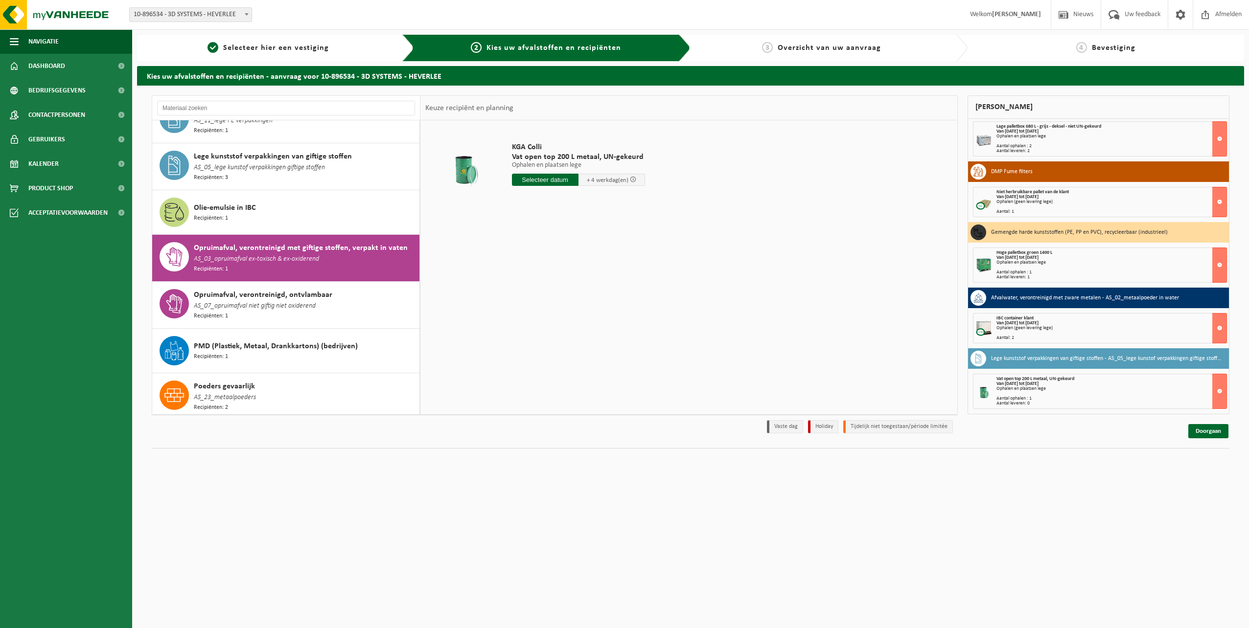
click at [262, 254] on span "AS_03_opruimafval ex-toxisch & ex-oxiderend" at bounding box center [256, 259] width 125 height 11
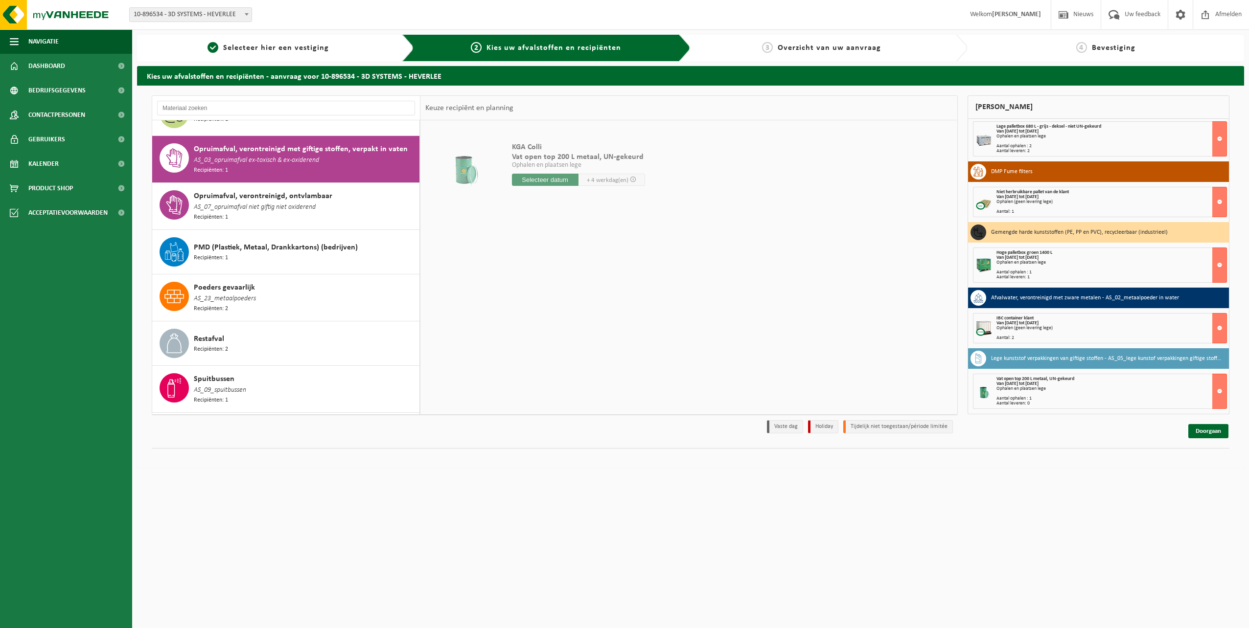
scroll to position [853, 0]
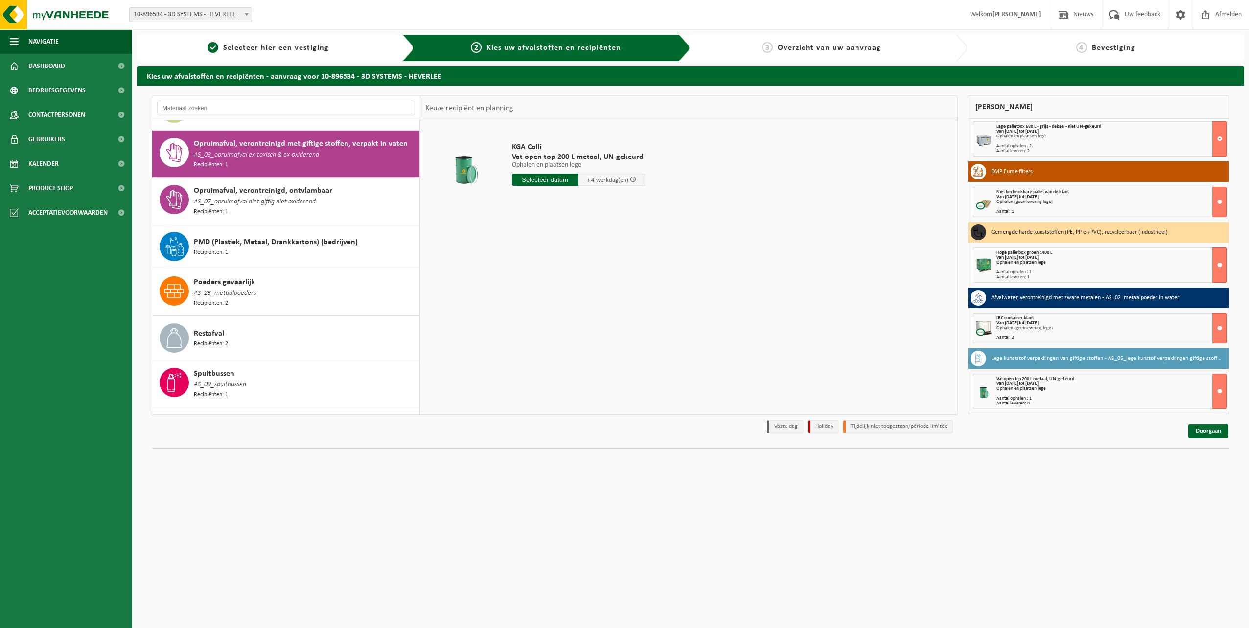
click at [540, 181] on input "text" at bounding box center [545, 180] width 67 height 12
click at [556, 253] on div "10" at bounding box center [555, 251] width 17 height 16
type input "Van 2025-09-10"
click at [574, 199] on input "0" at bounding box center [546, 197] width 69 height 13
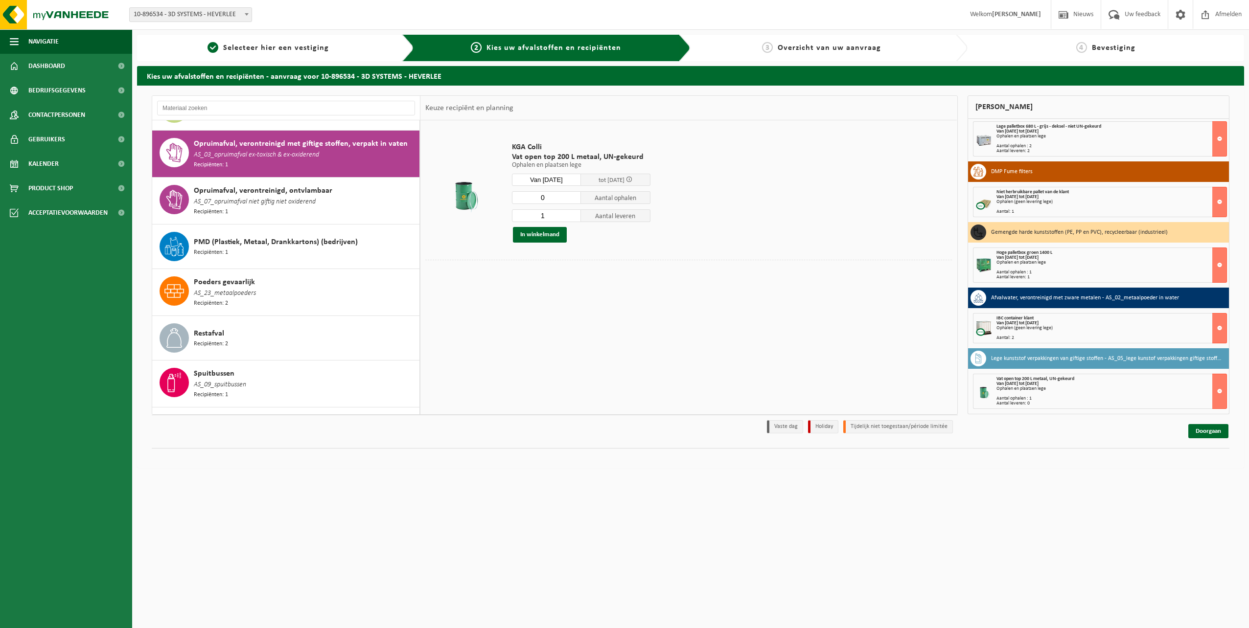
click at [574, 199] on input "0" at bounding box center [546, 197] width 69 height 13
click at [574, 197] on input "1" at bounding box center [546, 197] width 69 height 13
click at [574, 197] on input "2" at bounding box center [546, 197] width 69 height 13
click at [574, 197] on input "3" at bounding box center [546, 197] width 69 height 13
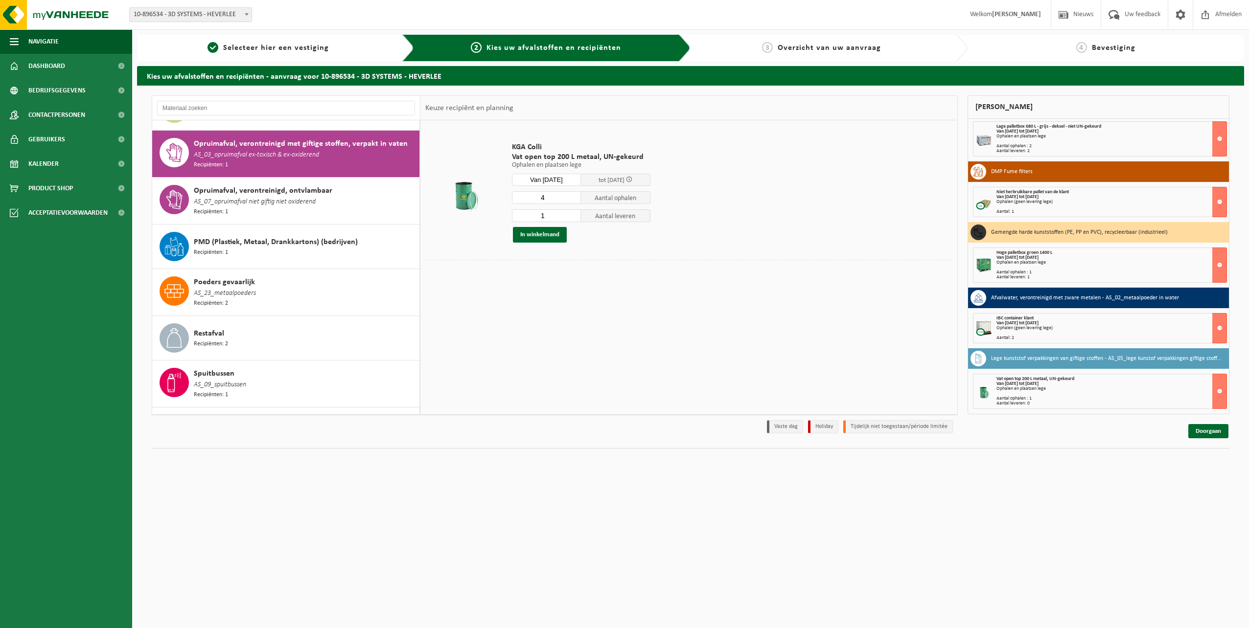
click at [574, 197] on input "4" at bounding box center [546, 197] width 69 height 13
click at [574, 197] on input "5" at bounding box center [546, 197] width 69 height 13
type input "4"
click at [574, 201] on input "4" at bounding box center [546, 197] width 69 height 13
type input "0"
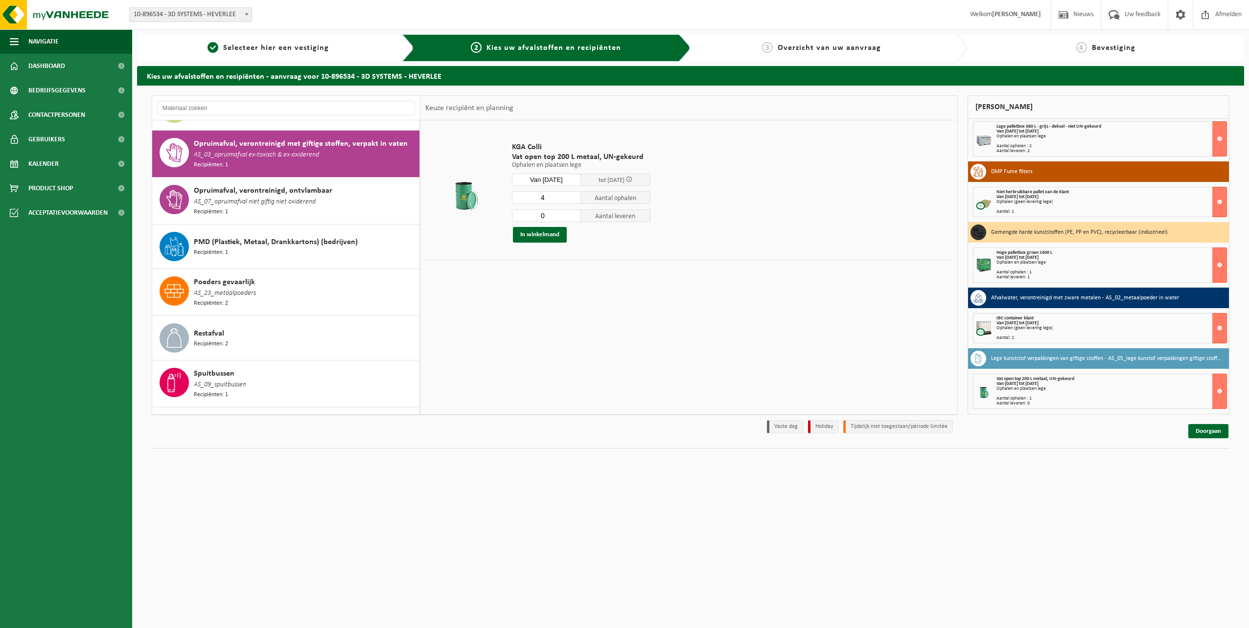
click at [574, 219] on input "0" at bounding box center [546, 215] width 69 height 13
click at [547, 234] on button "In winkelmand" at bounding box center [540, 235] width 54 height 16
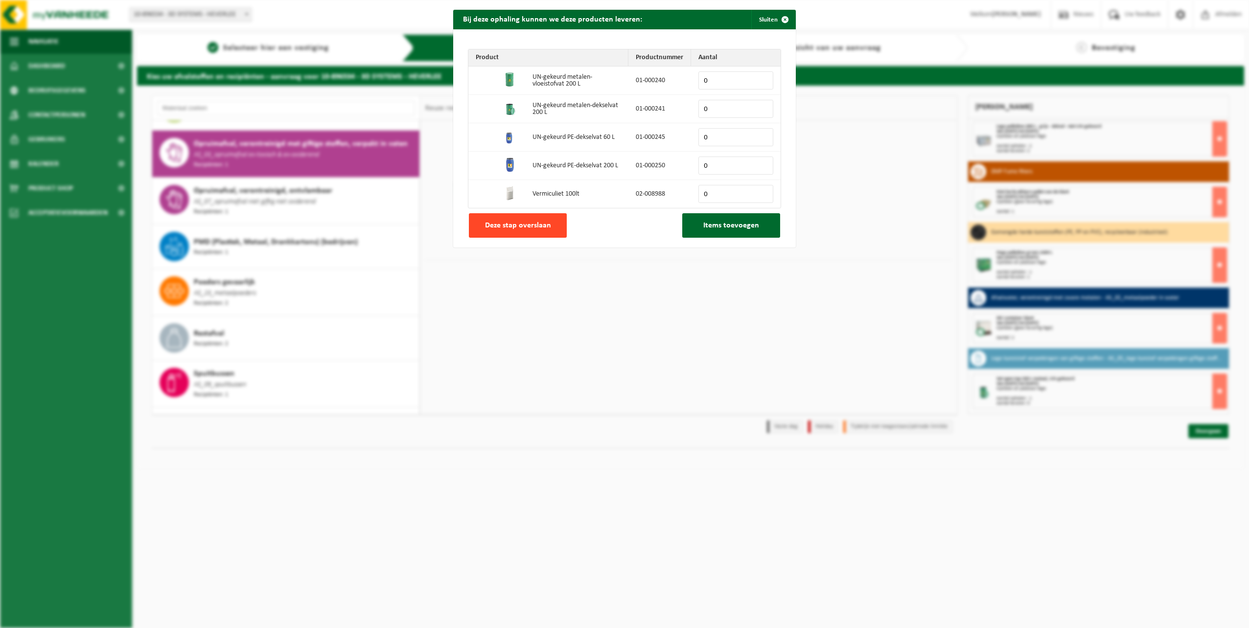
click at [523, 227] on span "Deze stap overslaan" at bounding box center [518, 226] width 66 height 8
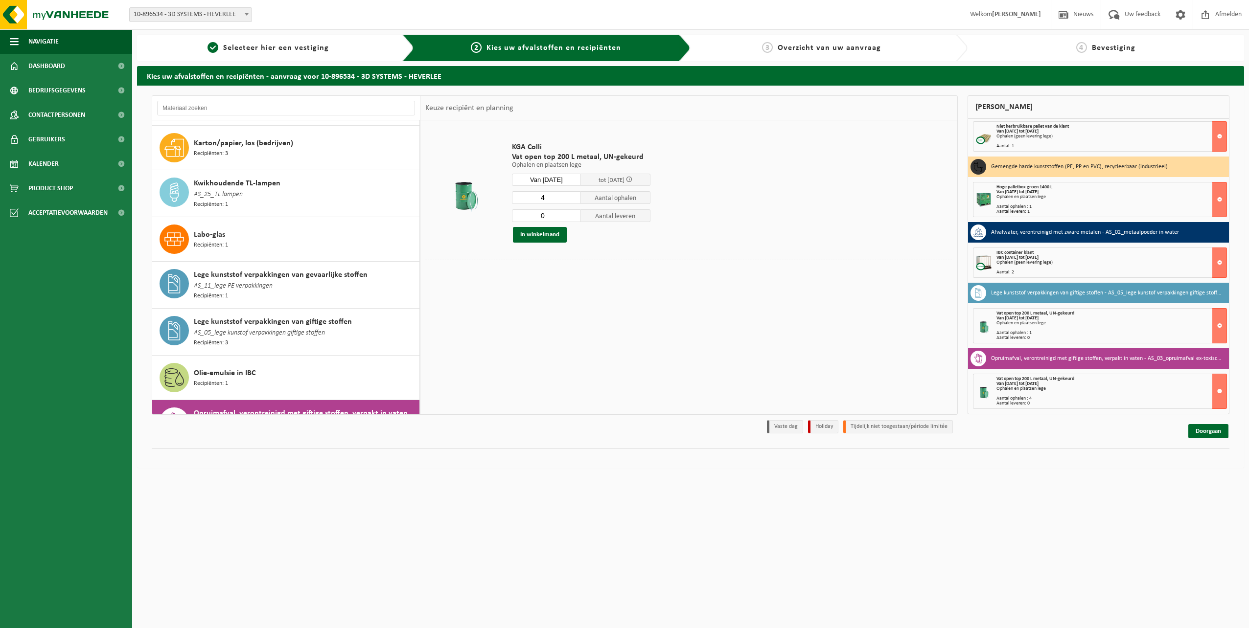
scroll to position [640, 0]
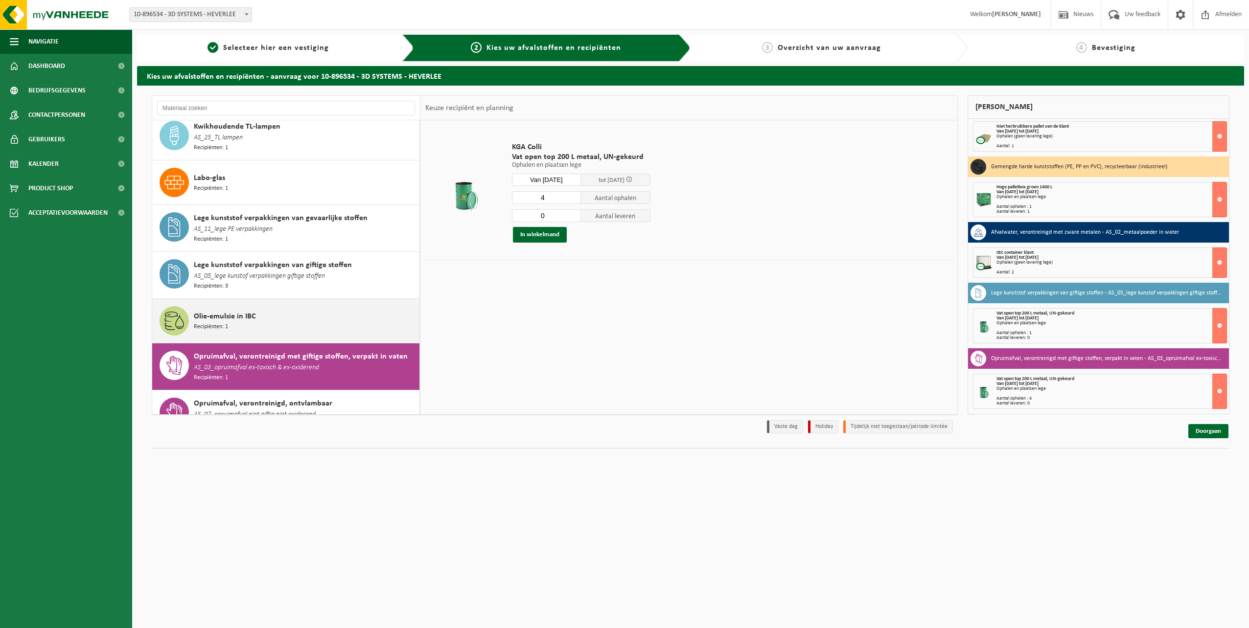
click at [239, 314] on div "Olie-emulsie in IBC Recipiënten: 1" at bounding box center [305, 320] width 223 height 29
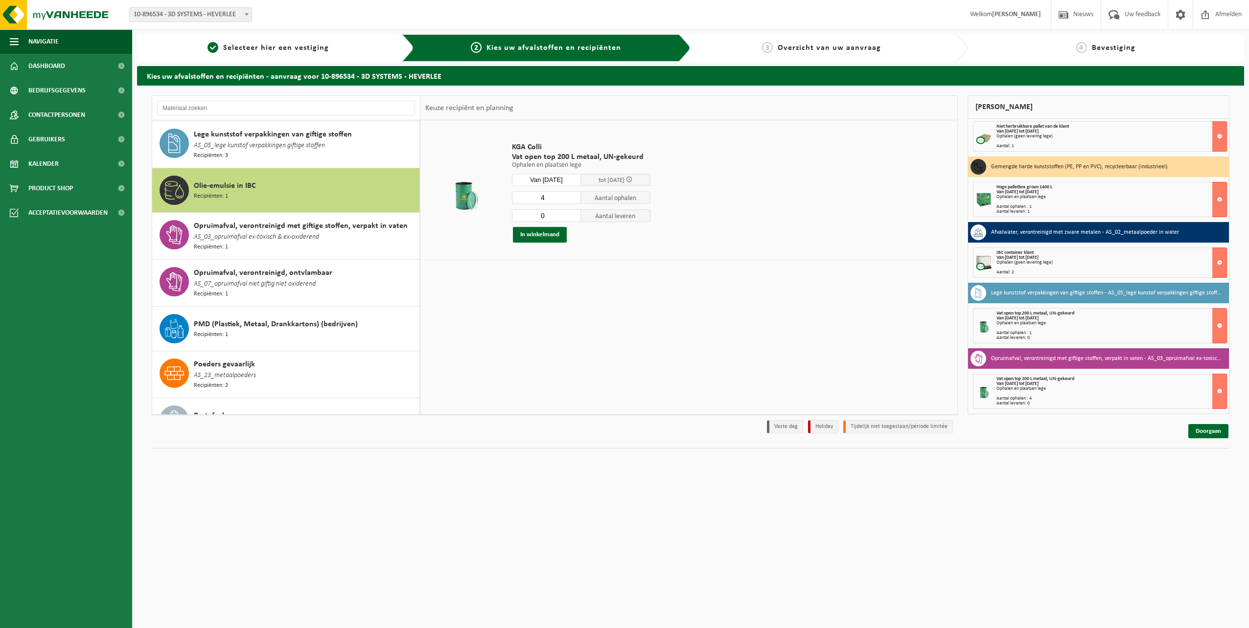
scroll to position [809, 0]
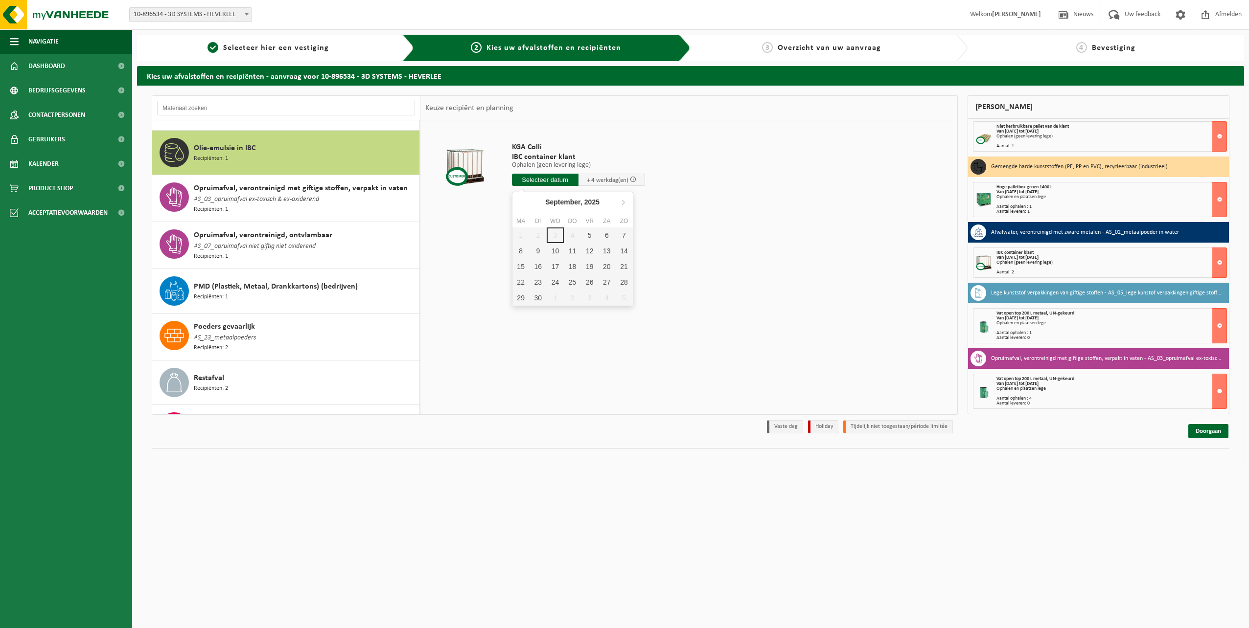
click at [548, 182] on input "text" at bounding box center [545, 180] width 67 height 12
click at [550, 254] on div "10" at bounding box center [555, 251] width 17 height 16
type input "Van 2025-09-10"
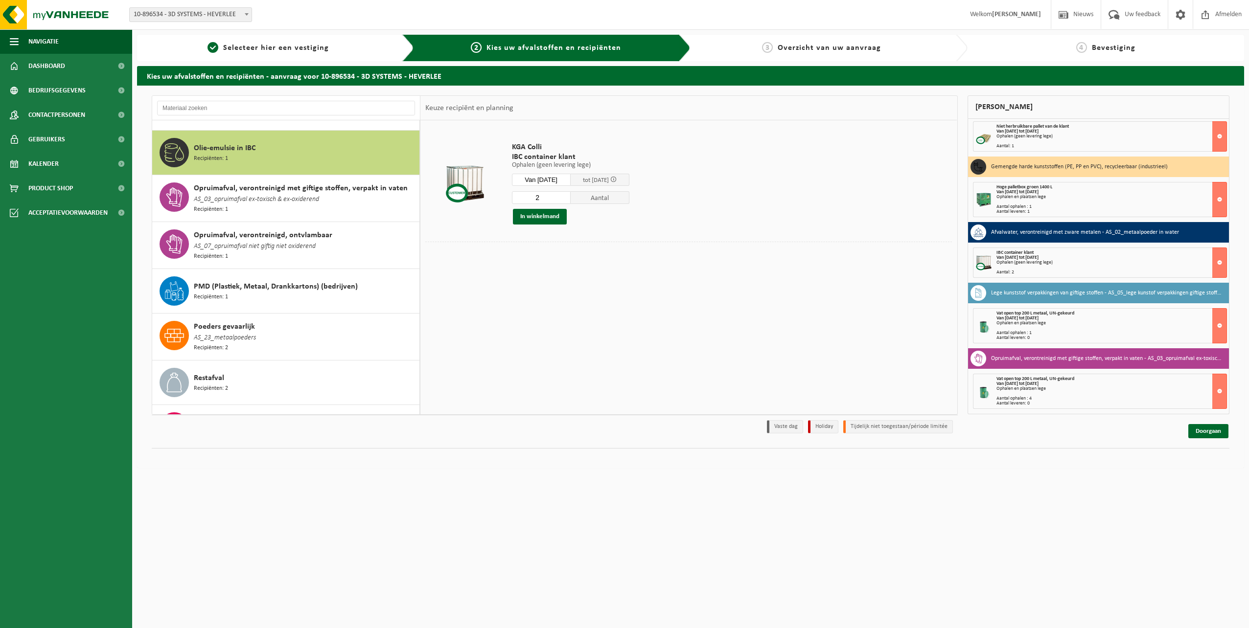
type input "2"
click at [571, 195] on input "2" at bounding box center [541, 197] width 59 height 13
click at [549, 217] on button "In winkelmand" at bounding box center [540, 217] width 54 height 16
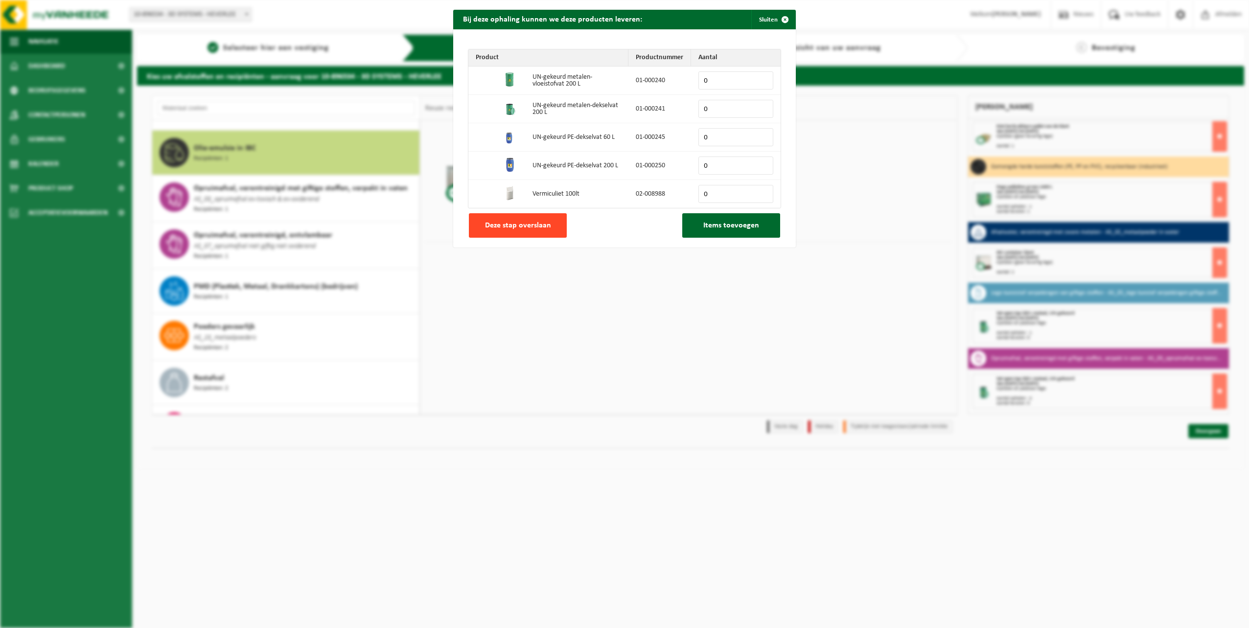
click at [516, 222] on span "Deze stap overslaan" at bounding box center [518, 226] width 66 height 8
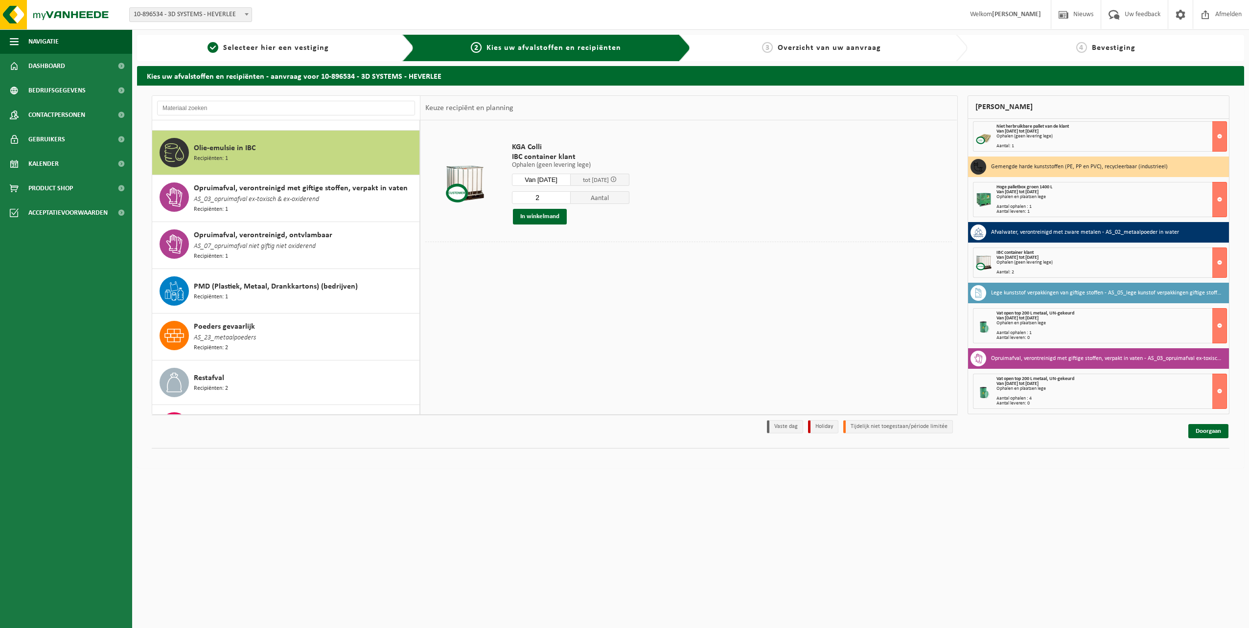
drag, startPoint x: 410, startPoint y: 331, endPoint x: 431, endPoint y: 112, distance: 220.2
click at [432, 117] on div "Afvalwater, verontreinigd met anorganische zuren AS_01 afvalwater HF Recipiënte…" at bounding box center [555, 255] width 806 height 320
click at [245, 110] on input "text" at bounding box center [286, 108] width 258 height 15
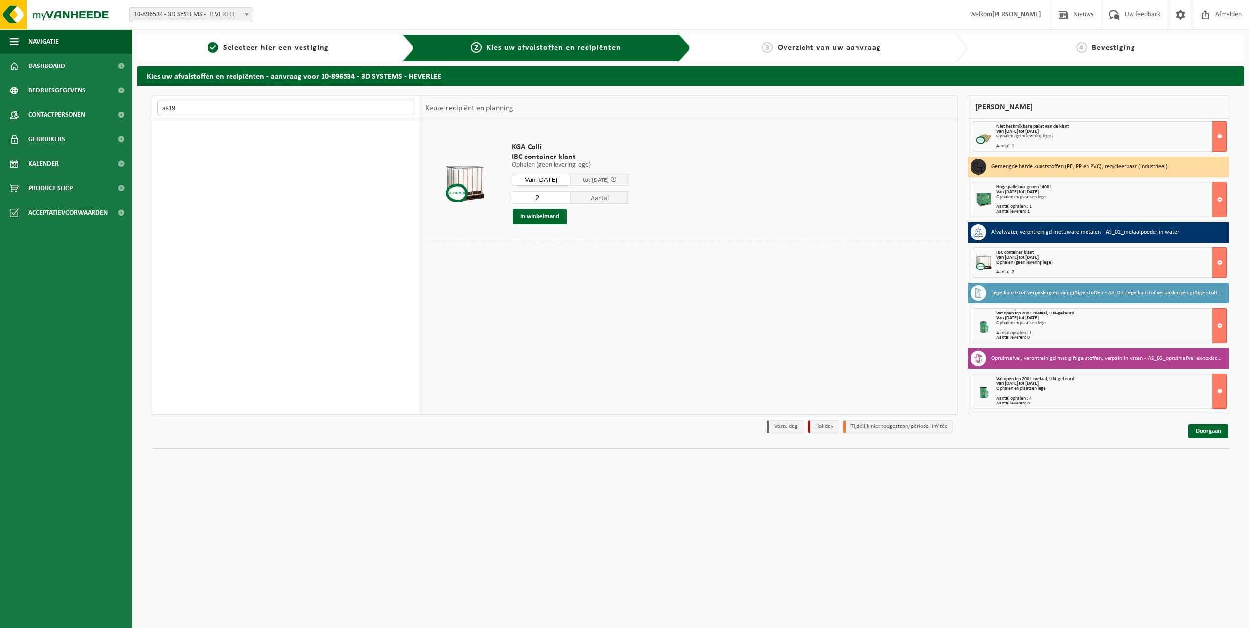
scroll to position [0, 0]
type input "a"
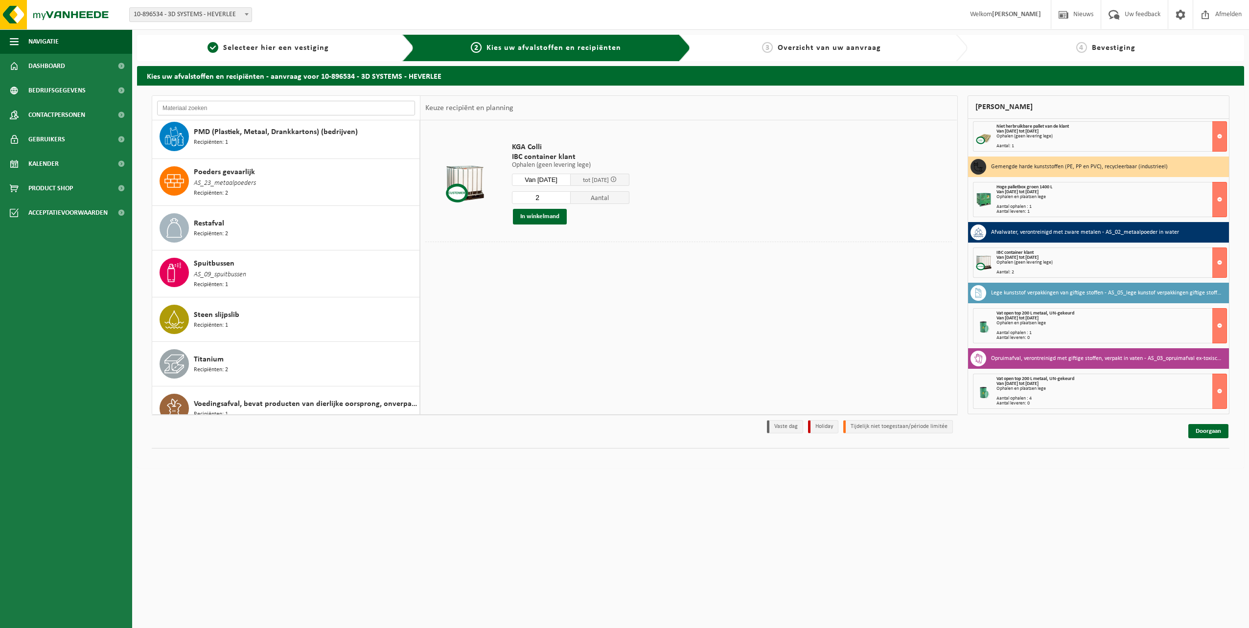
scroll to position [750, 0]
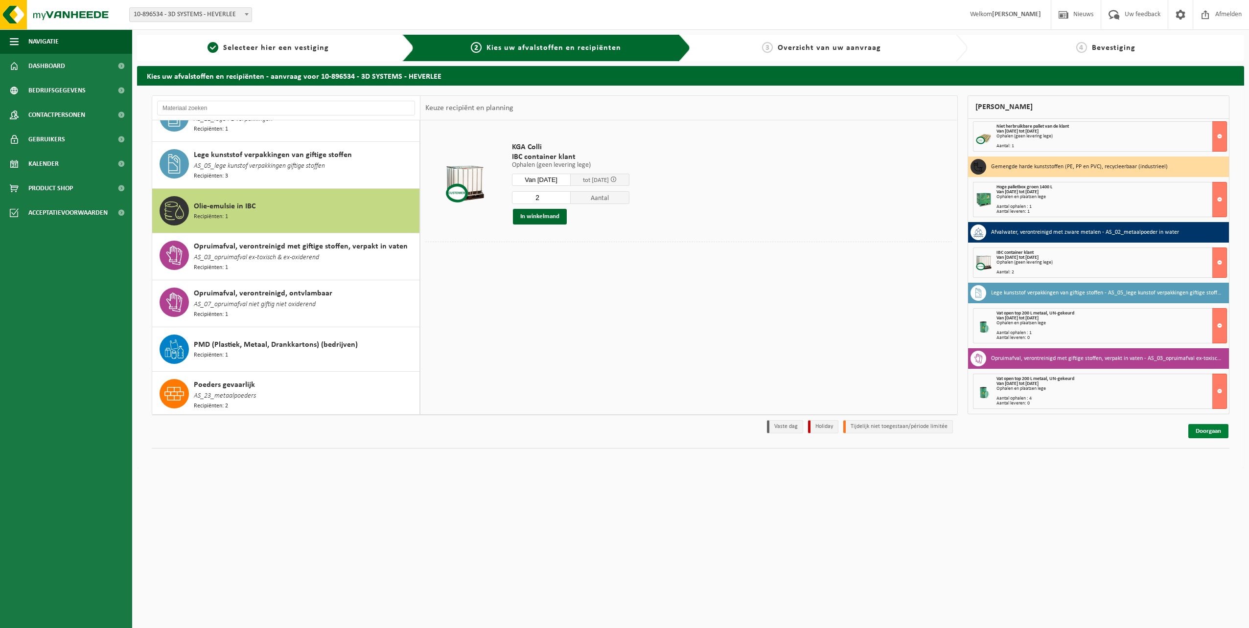
click at [1207, 434] on link "Doorgaan" at bounding box center [1208, 431] width 40 height 14
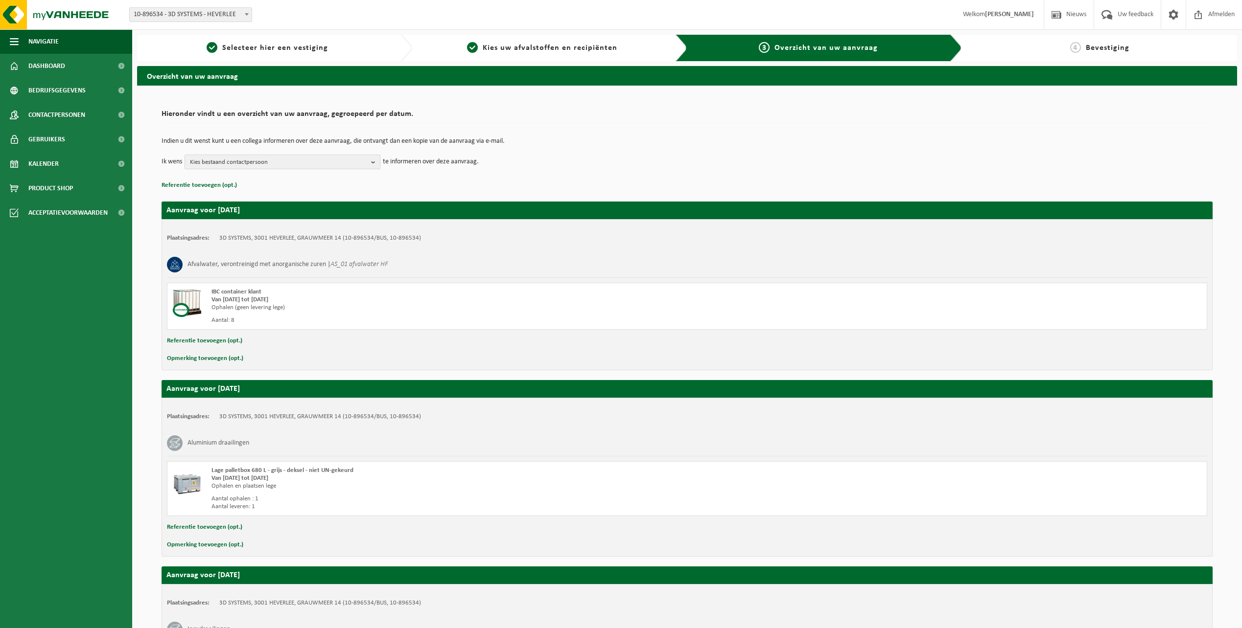
click at [374, 162] on b "button" at bounding box center [375, 162] width 9 height 14
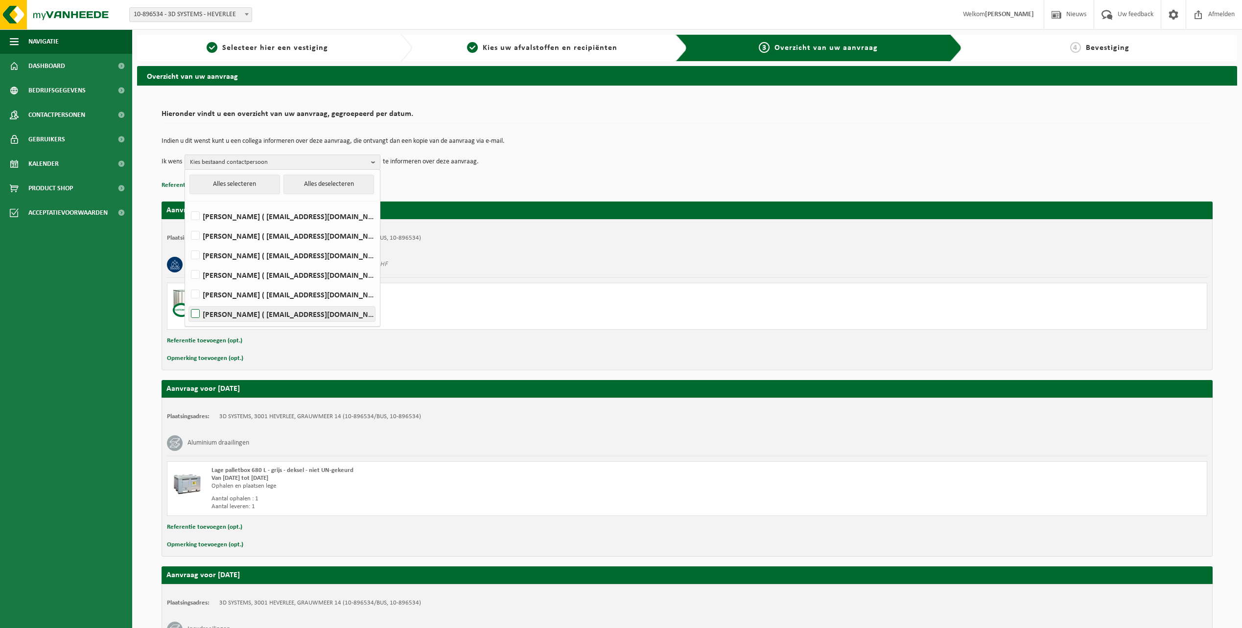
click at [216, 314] on label "Jonas Verheyden ( jonas.verheyden@3dsystems.com )" at bounding box center [282, 314] width 186 height 15
click at [187, 302] on input "Jonas Verheyden ( jonas.verheyden@3dsystems.com )" at bounding box center [187, 301] width 0 height 0
checkbox input "true"
click at [484, 260] on div "Afvalwater, verontreinigd met anorganische zuren | AS_01 afvalwater HF" at bounding box center [687, 264] width 1040 height 25
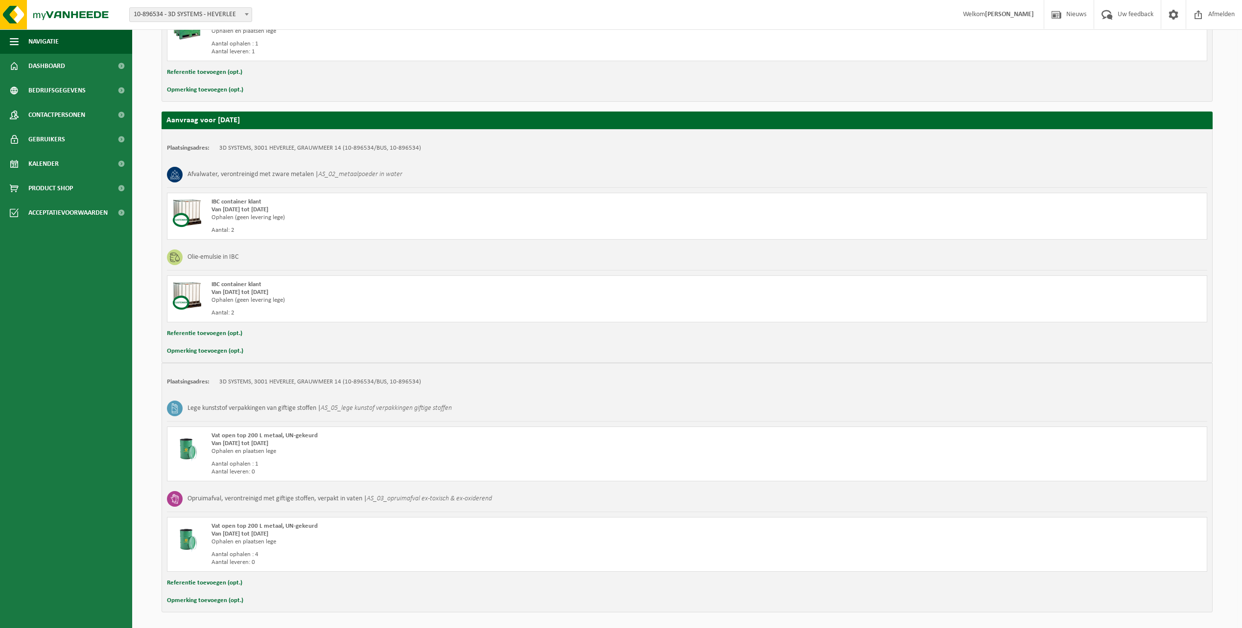
scroll to position [1041, 0]
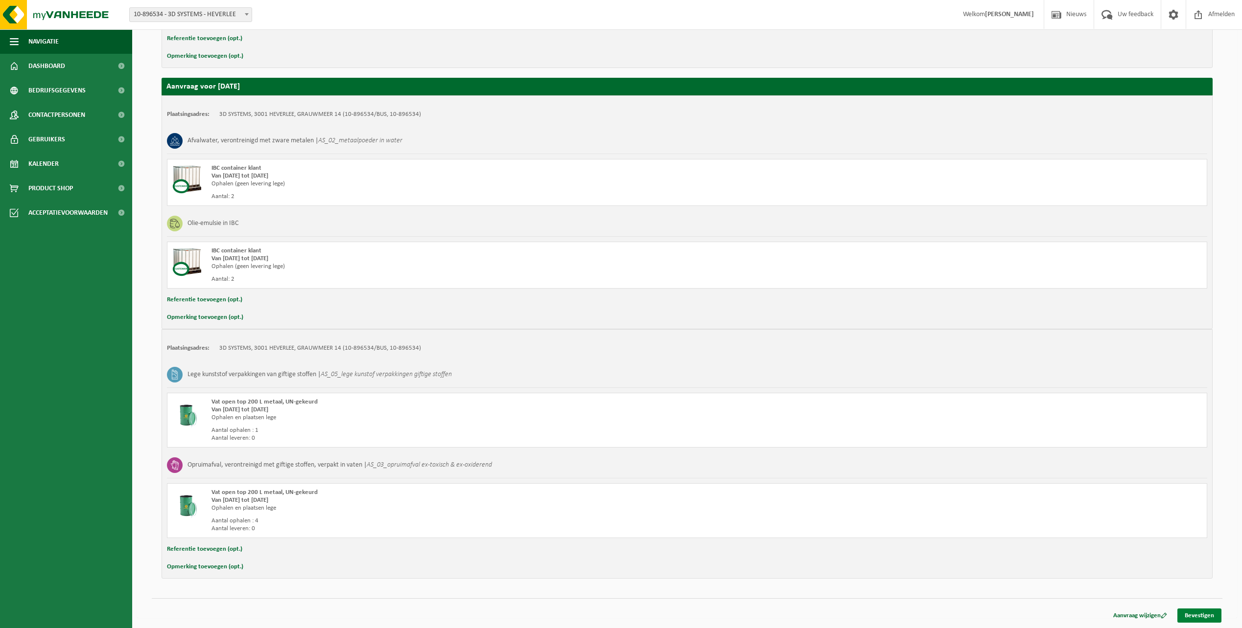
click at [1205, 617] on link "Bevestigen" at bounding box center [1199, 616] width 44 height 14
